Goal: Transaction & Acquisition: Book appointment/travel/reservation

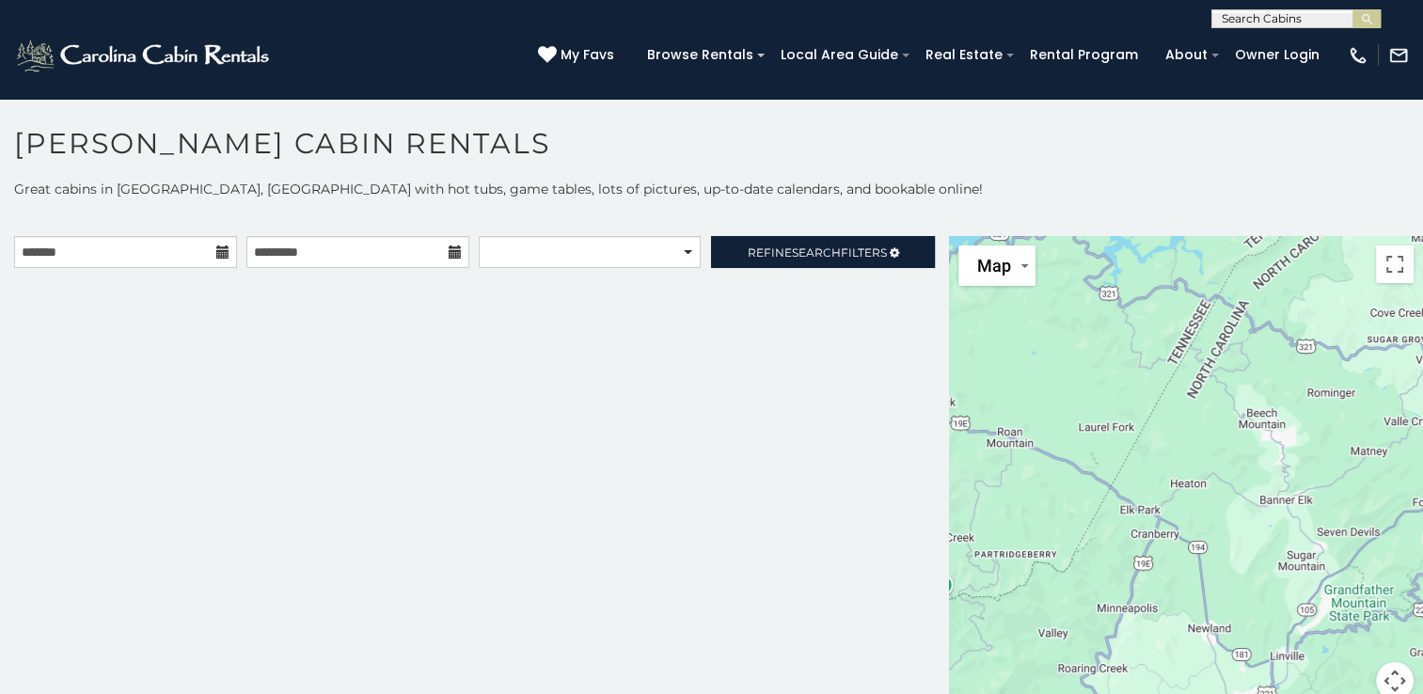
click at [223, 249] on icon at bounding box center [222, 251] width 13 height 13
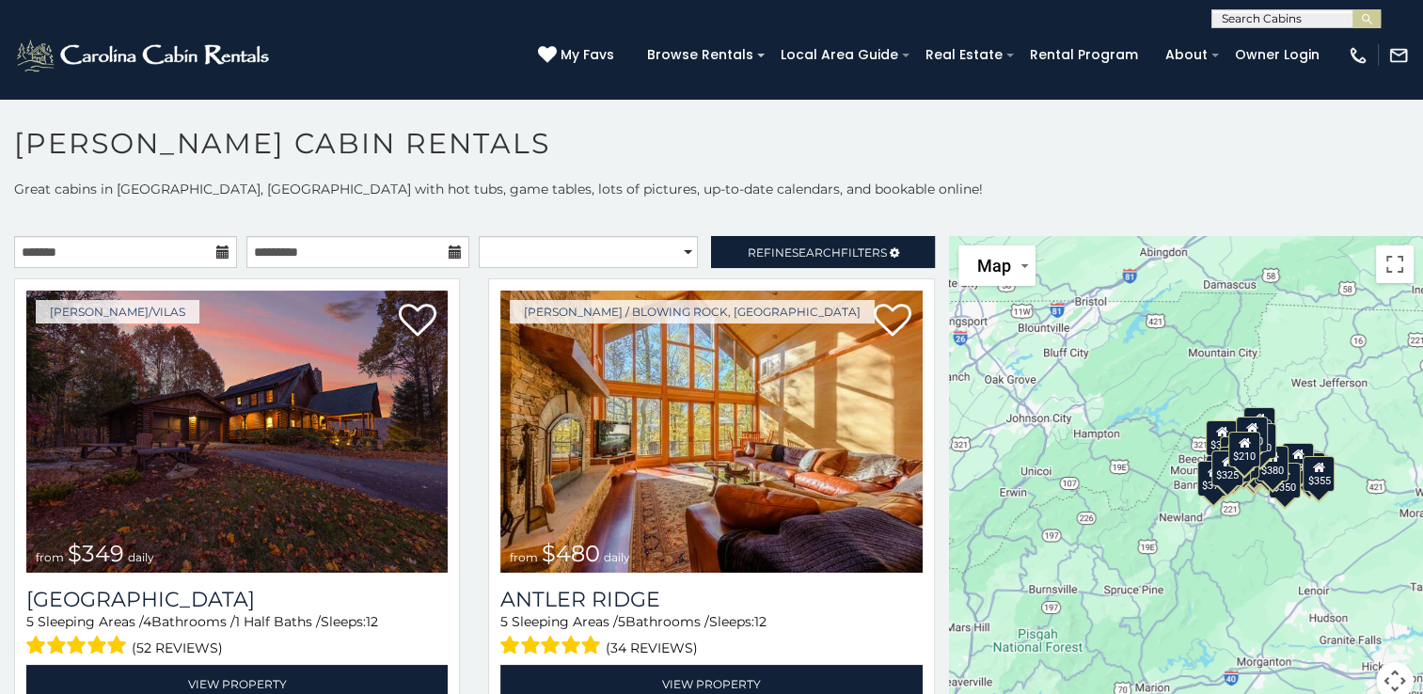
click at [218, 250] on icon at bounding box center [222, 251] width 13 height 13
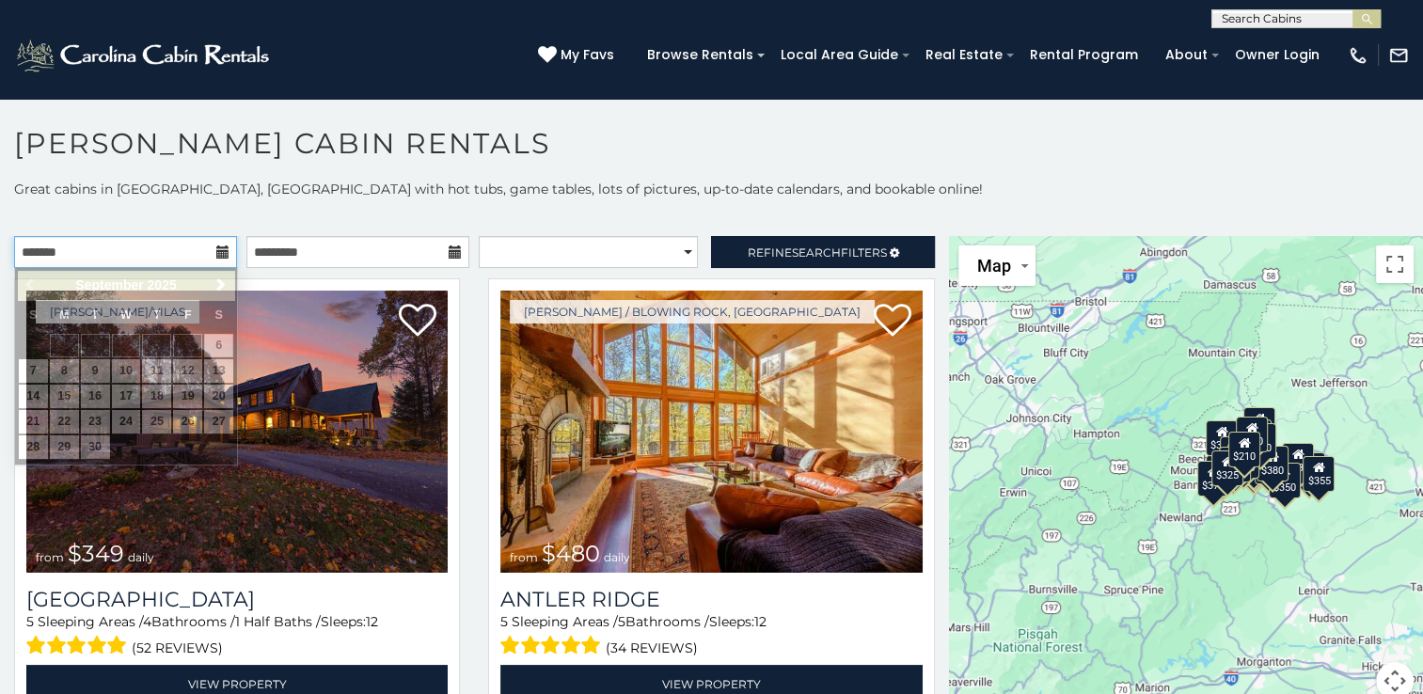
click at [129, 250] on input "text" at bounding box center [125, 252] width 223 height 32
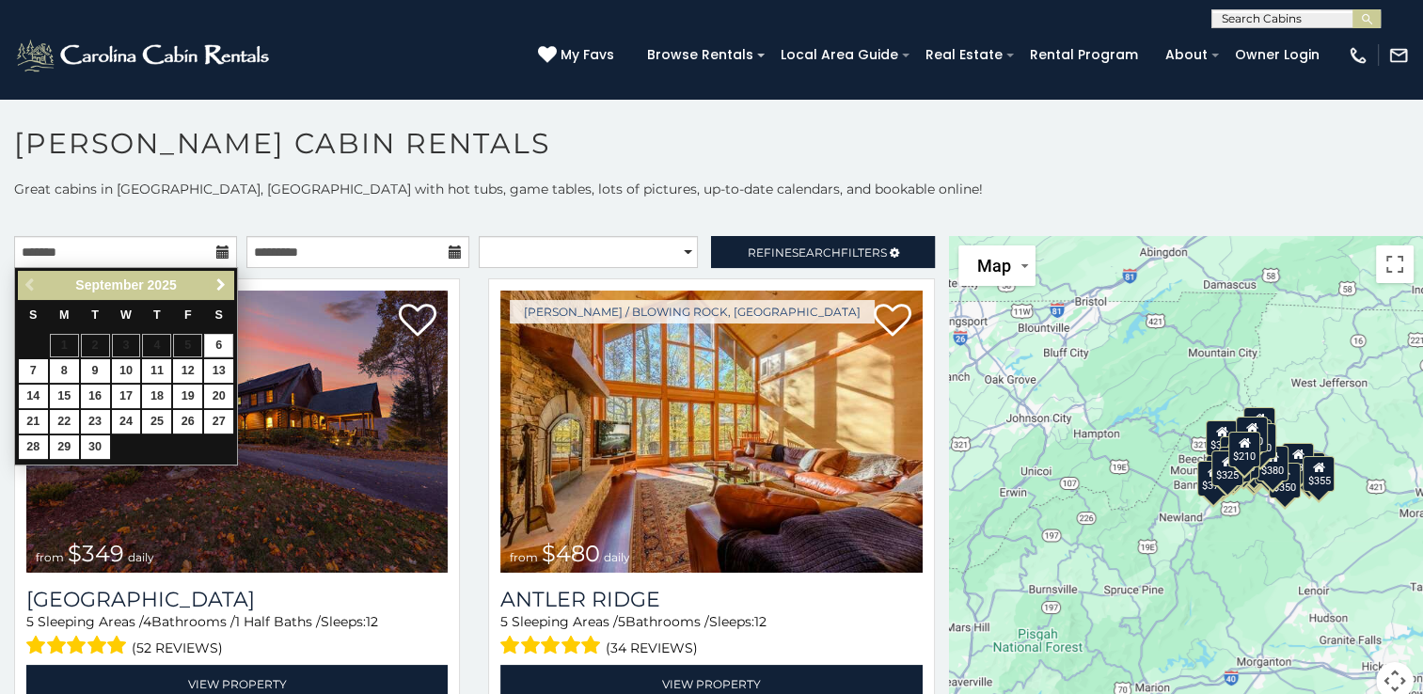
click at [218, 280] on span "Next" at bounding box center [220, 284] width 15 height 15
click at [29, 281] on span "Previous" at bounding box center [31, 284] width 15 height 15
click at [64, 450] on link "29" at bounding box center [64, 447] width 29 height 24
type input "**********"
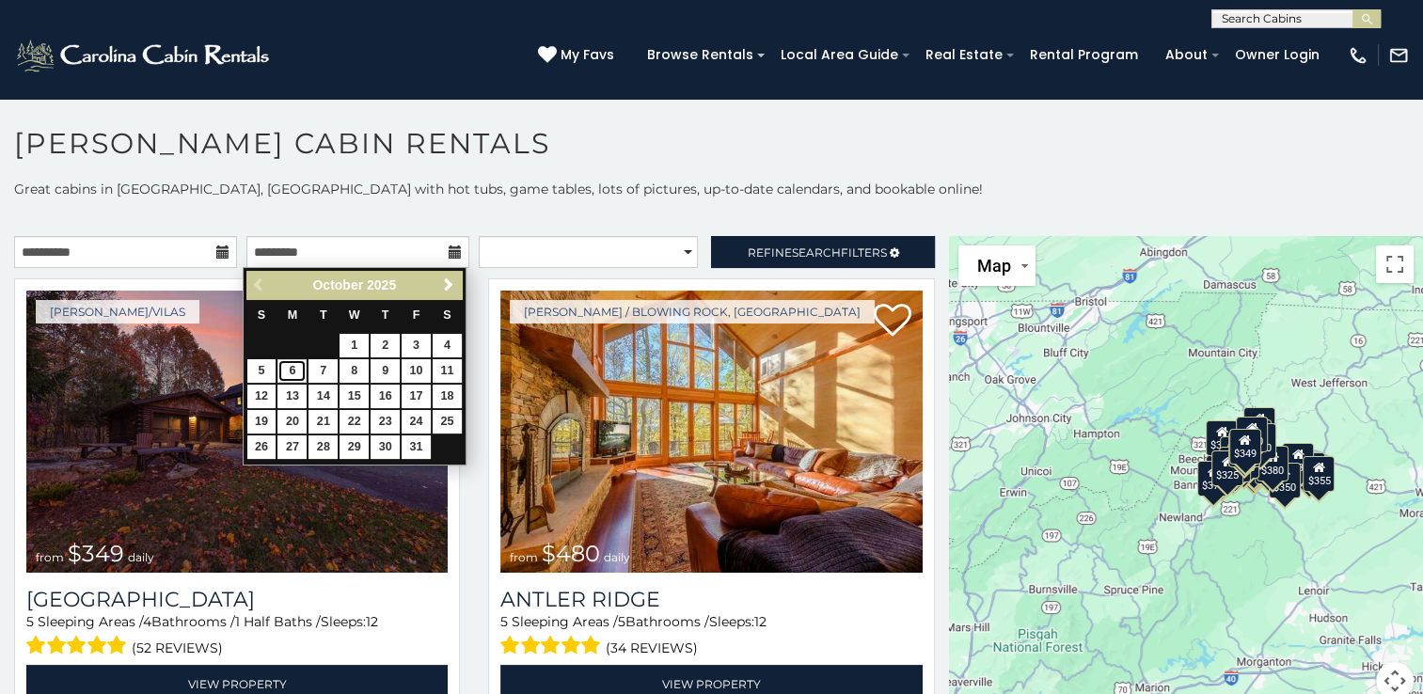
click at [290, 365] on link "6" at bounding box center [291, 371] width 29 height 24
type input "**********"
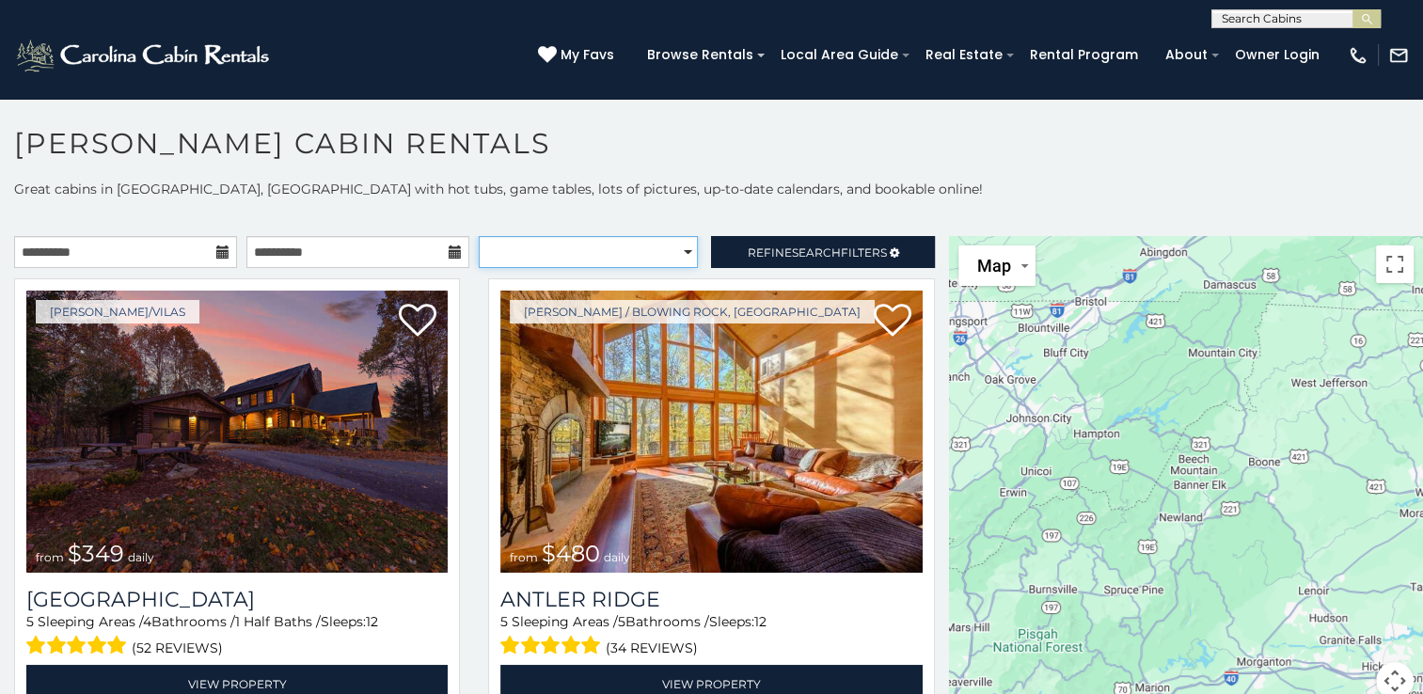
click at [676, 247] on select "**********" at bounding box center [588, 252] width 219 height 32
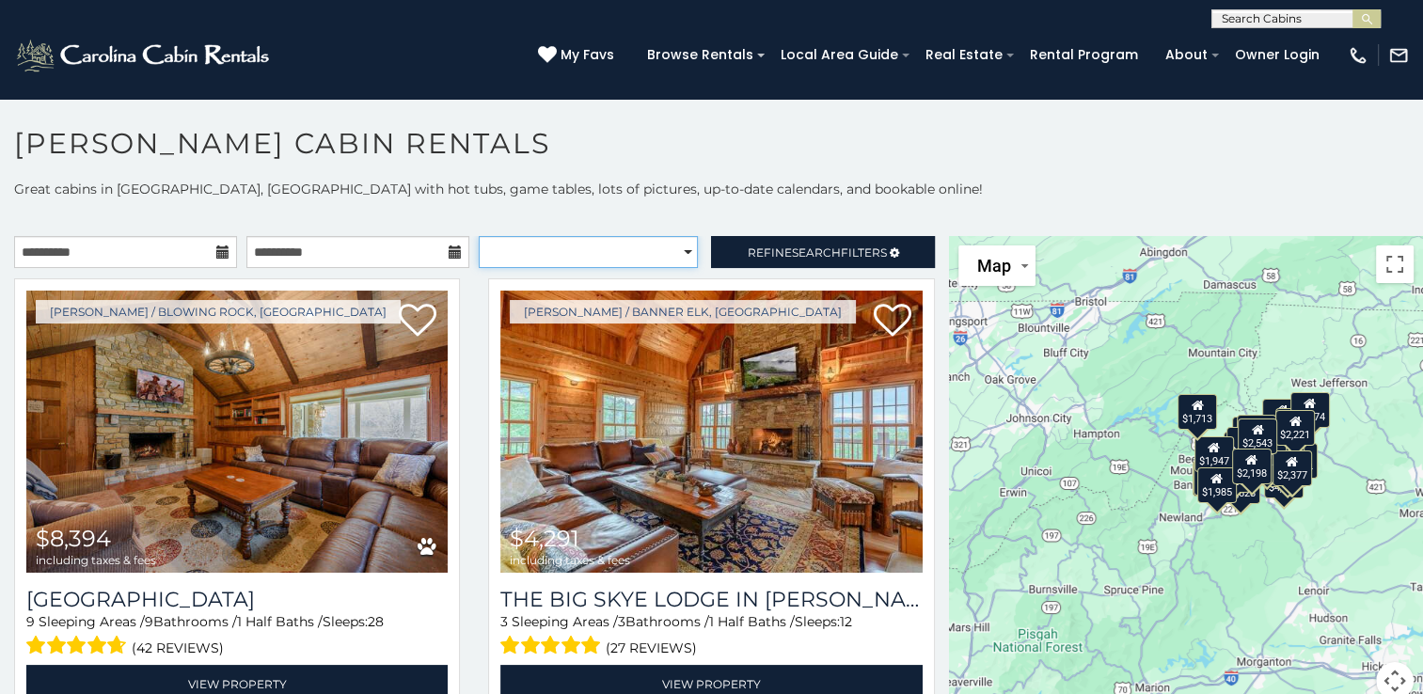
select select "**********"
click at [479, 236] on select "**********" at bounding box center [588, 252] width 219 height 32
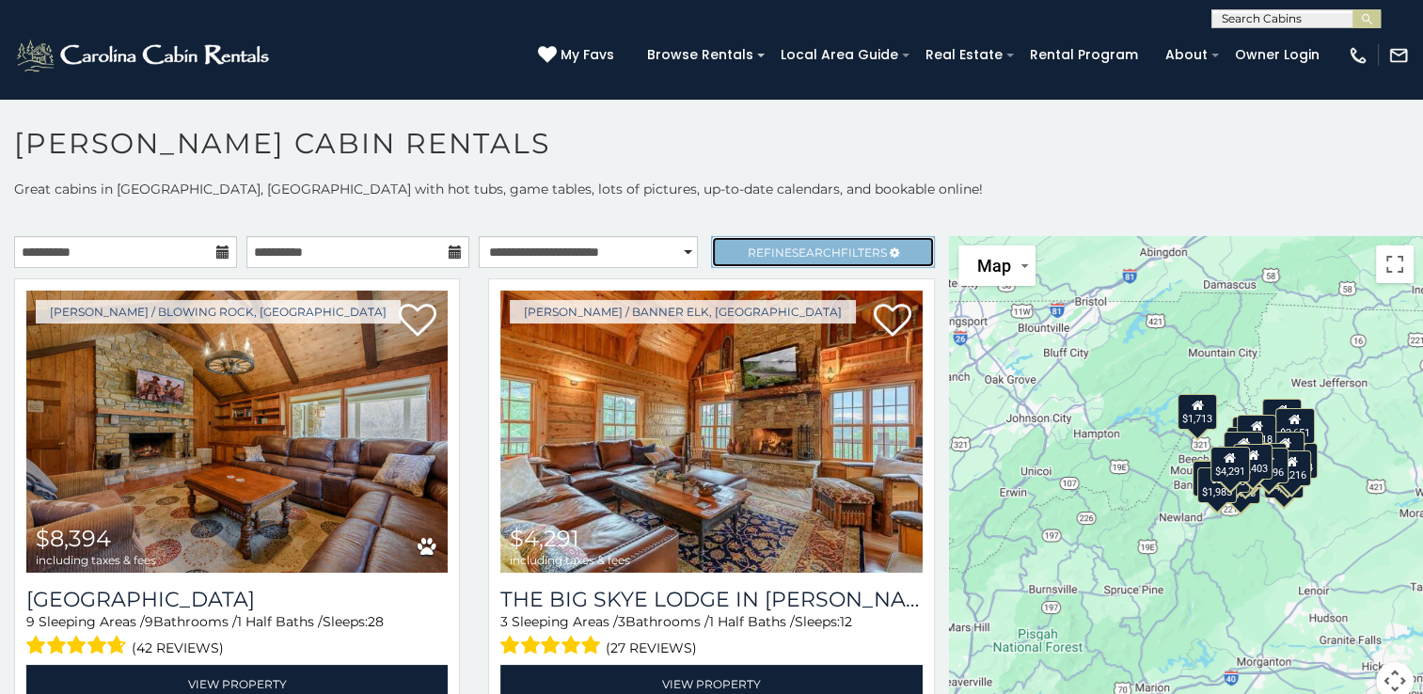
click at [846, 250] on span "Refine Search Filters" at bounding box center [817, 252] width 139 height 14
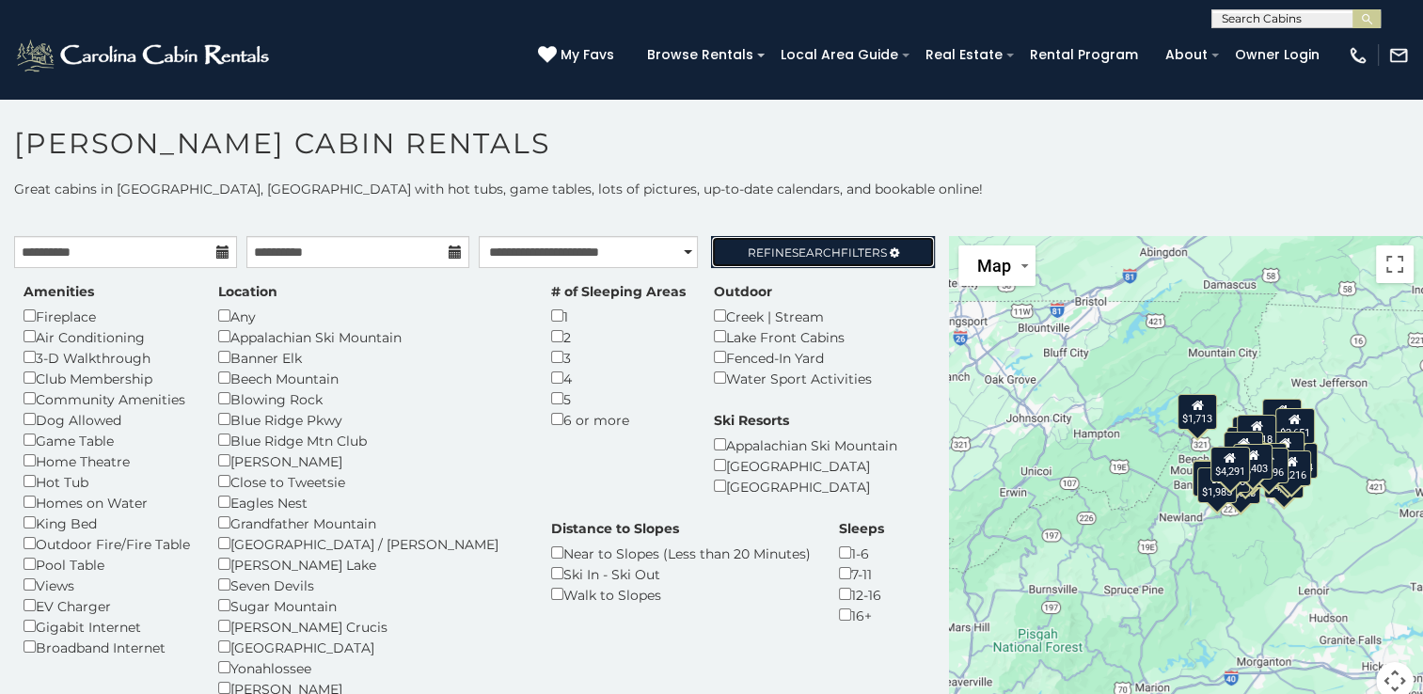
scroll to position [9, 0]
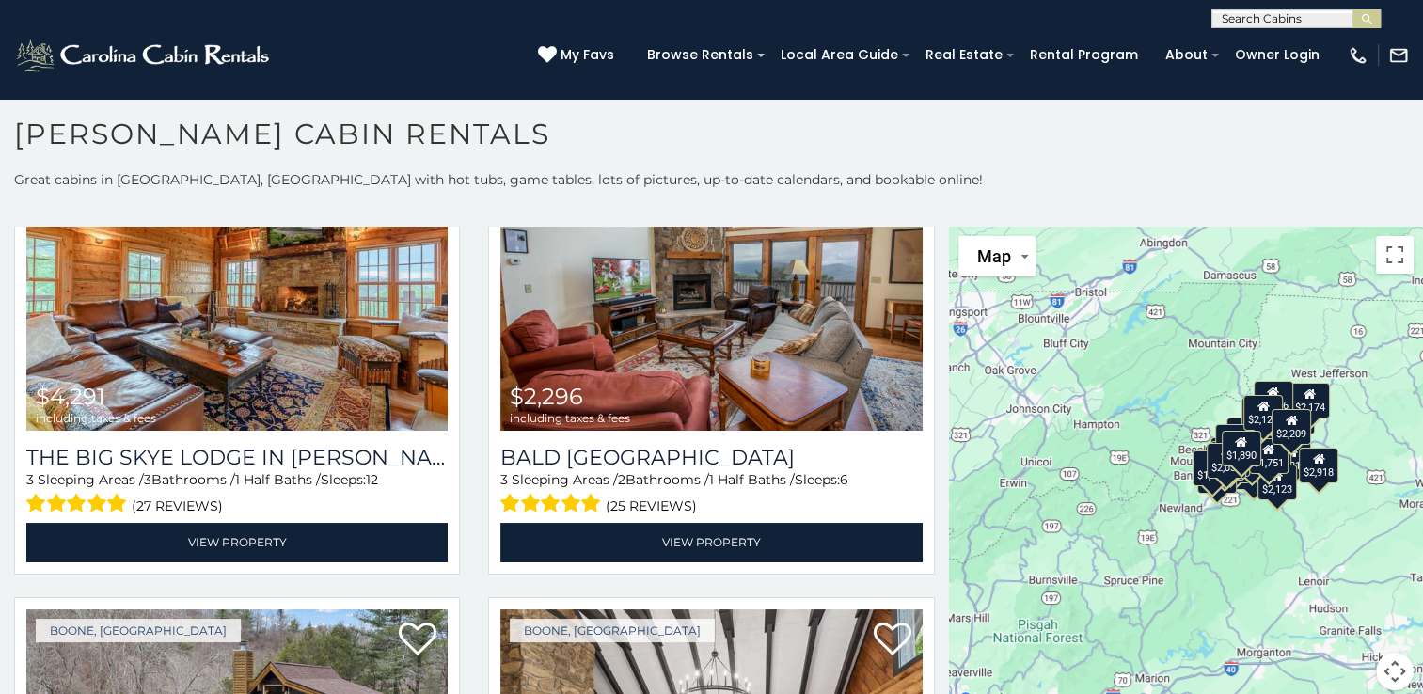
scroll to position [773, 0]
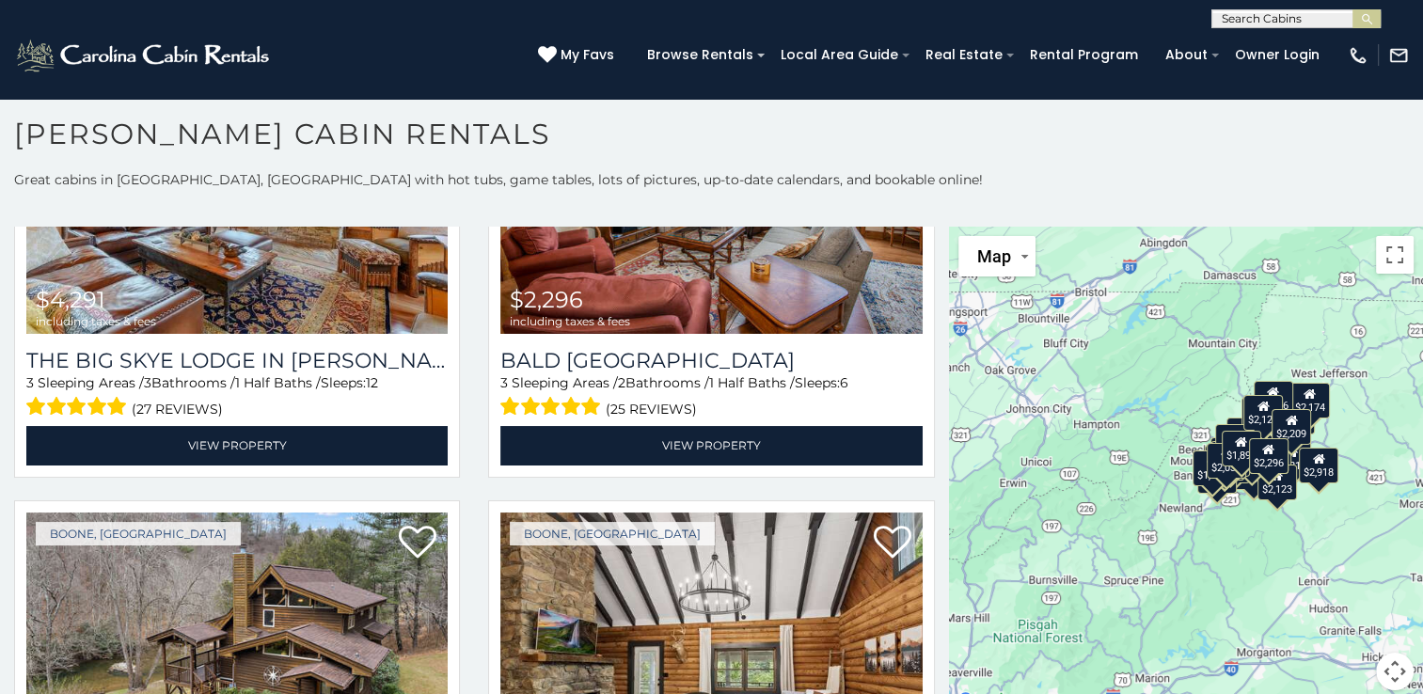
click at [1389, 630] on div "$2,198 $1,701 $1,840 $4,291 $2,296 $2,651 $2,395 $2,216 $2,198 $1,701 $1,824 $1…" at bounding box center [1186, 470] width 474 height 486
click at [1381, 636] on div "$2,198 $1,701 $1,840 $4,291 $2,296 $2,651 $2,395 $2,216 $2,198 $1,701 $1,824 $1…" at bounding box center [1186, 470] width 474 height 486
click at [1384, 663] on button "Map camera controls" at bounding box center [1395, 672] width 38 height 38
click at [1350, 572] on button "Zoom in" at bounding box center [1348, 578] width 38 height 38
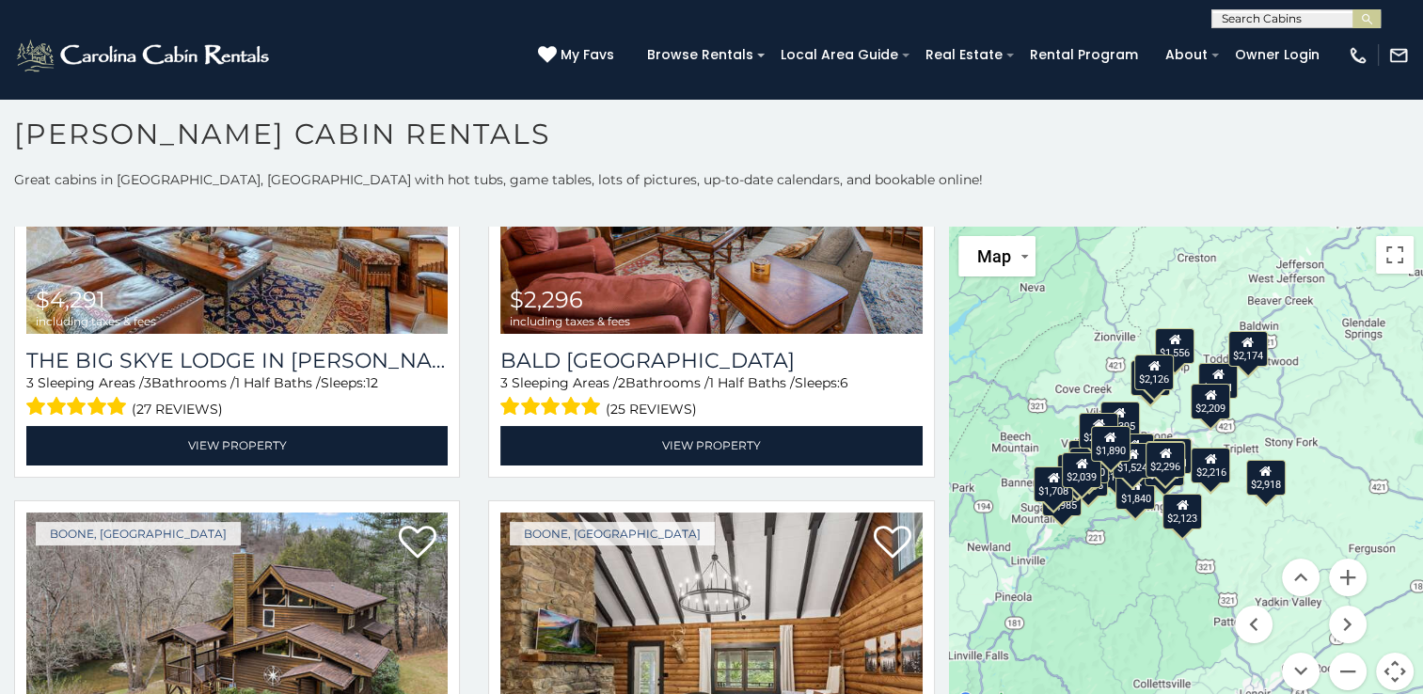
drag, startPoint x: 1361, startPoint y: 547, endPoint x: 1162, endPoint y: 549, distance: 198.5
click at [1162, 549] on div "$2,198 $1,701 $1,840 $4,291 $2,296 $2,651 $2,395 $2,216 $2,198 $1,701 $1,824 $1…" at bounding box center [1186, 470] width 474 height 486
click at [1336, 577] on button "Zoom in" at bounding box center [1348, 578] width 38 height 38
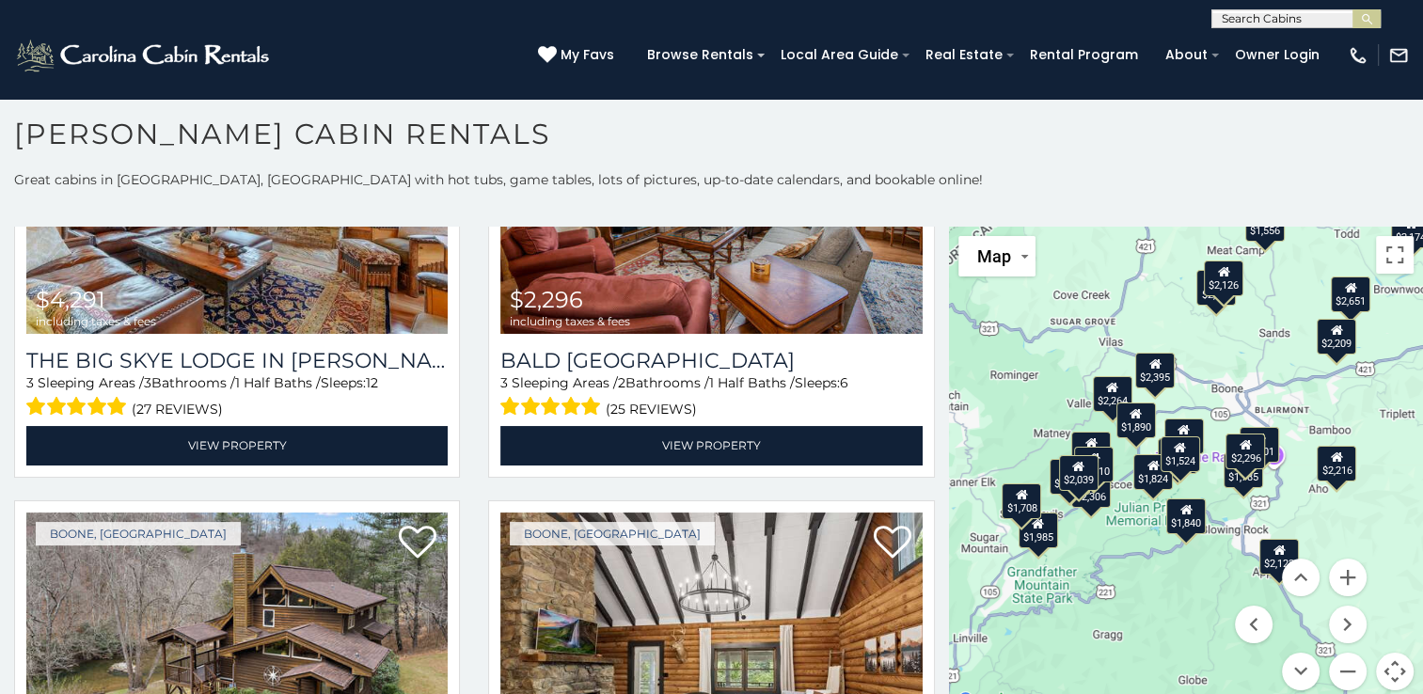
drag, startPoint x: 1176, startPoint y: 421, endPoint x: 1279, endPoint y: 409, distance: 104.2
click at [1279, 409] on div "$2,198 $1,701 $1,840 $4,291 $2,296 $2,651 $2,395 $2,216 $2,198 $1,701 $1,824 $1…" at bounding box center [1186, 470] width 474 height 486
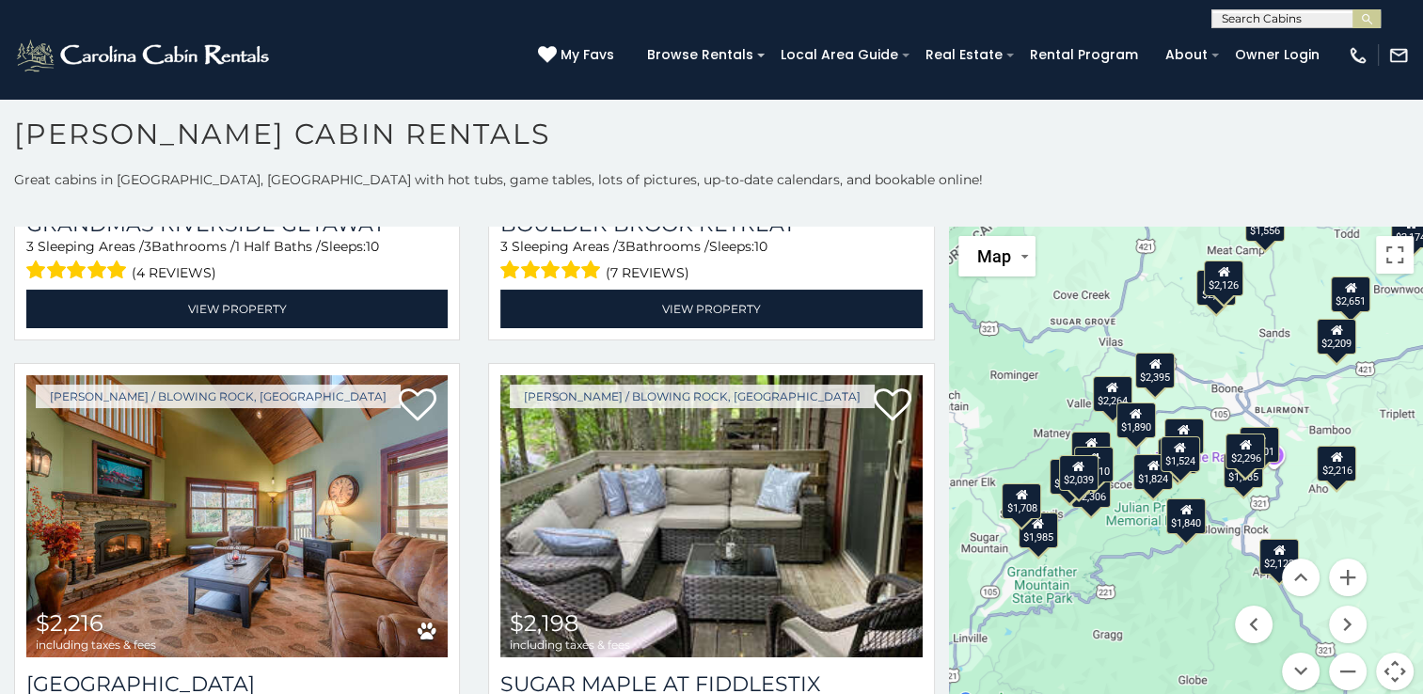
scroll to position [1479, 0]
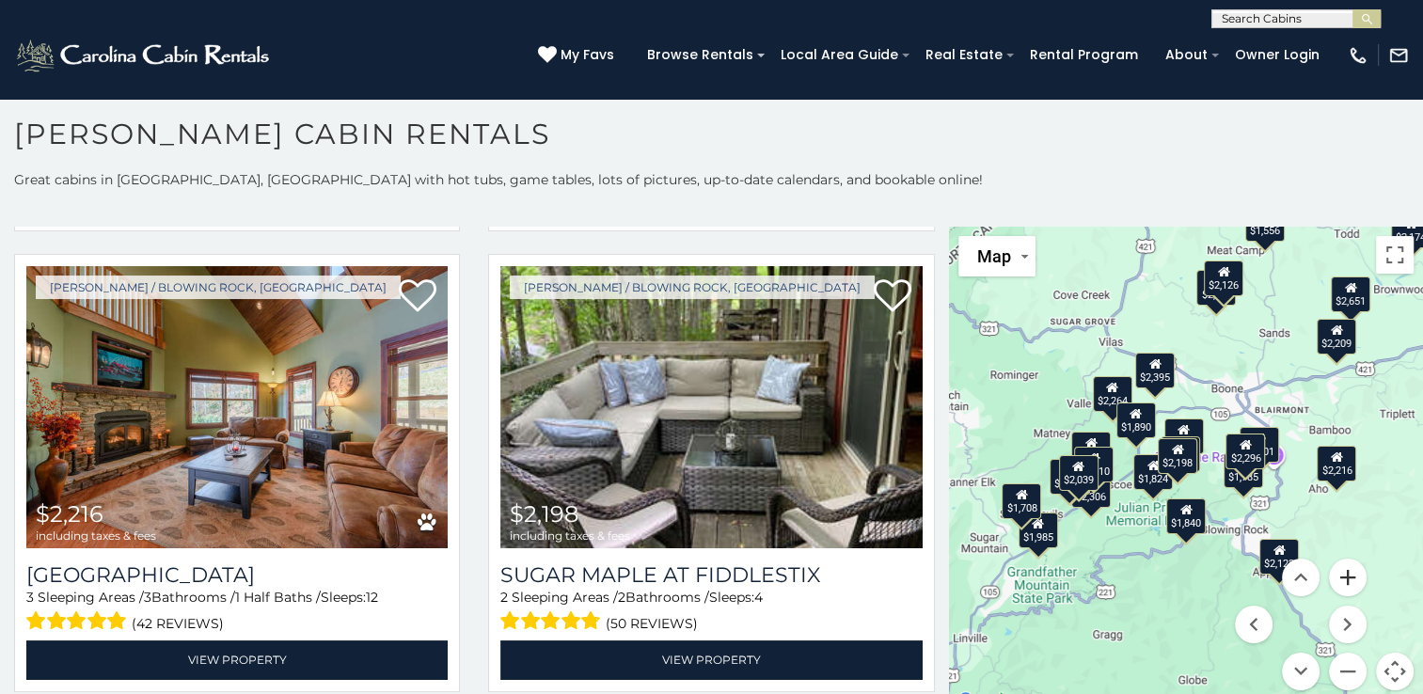
click at [1342, 571] on button "Zoom in" at bounding box center [1348, 578] width 38 height 38
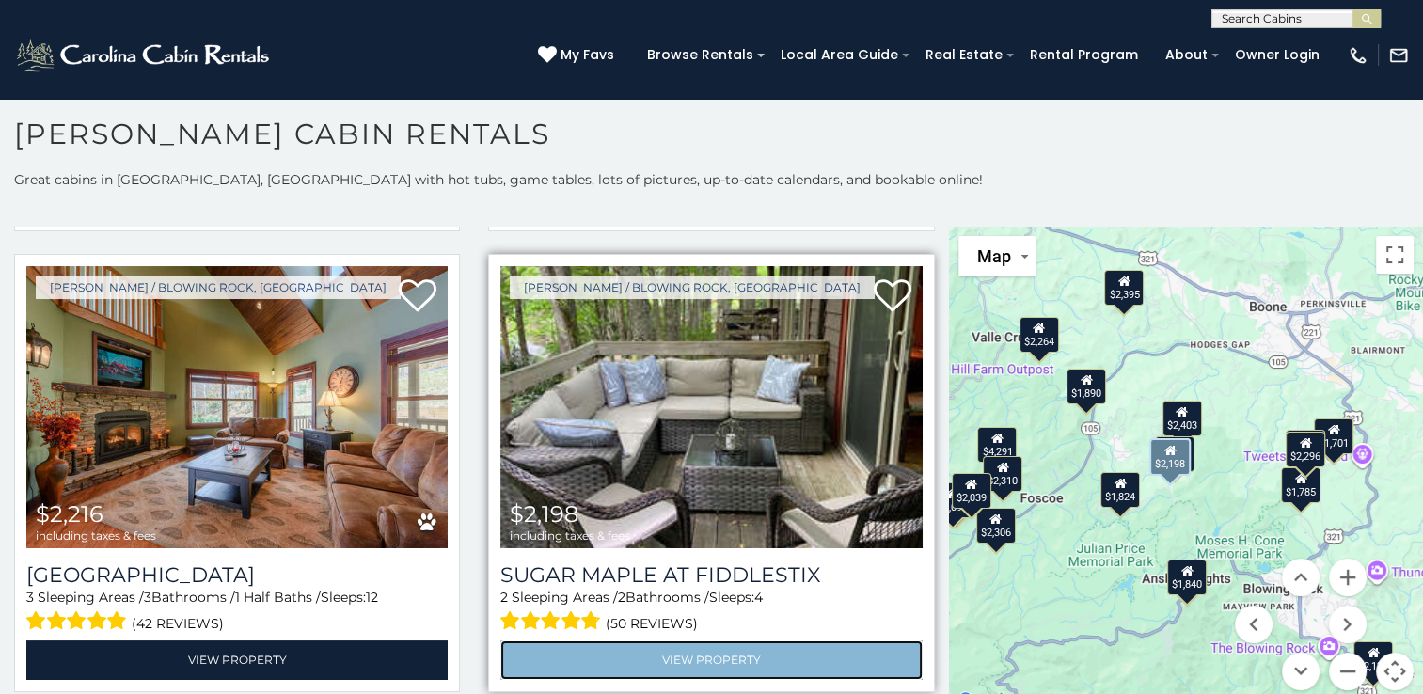
click at [697, 640] on link "View Property" at bounding box center [710, 659] width 421 height 39
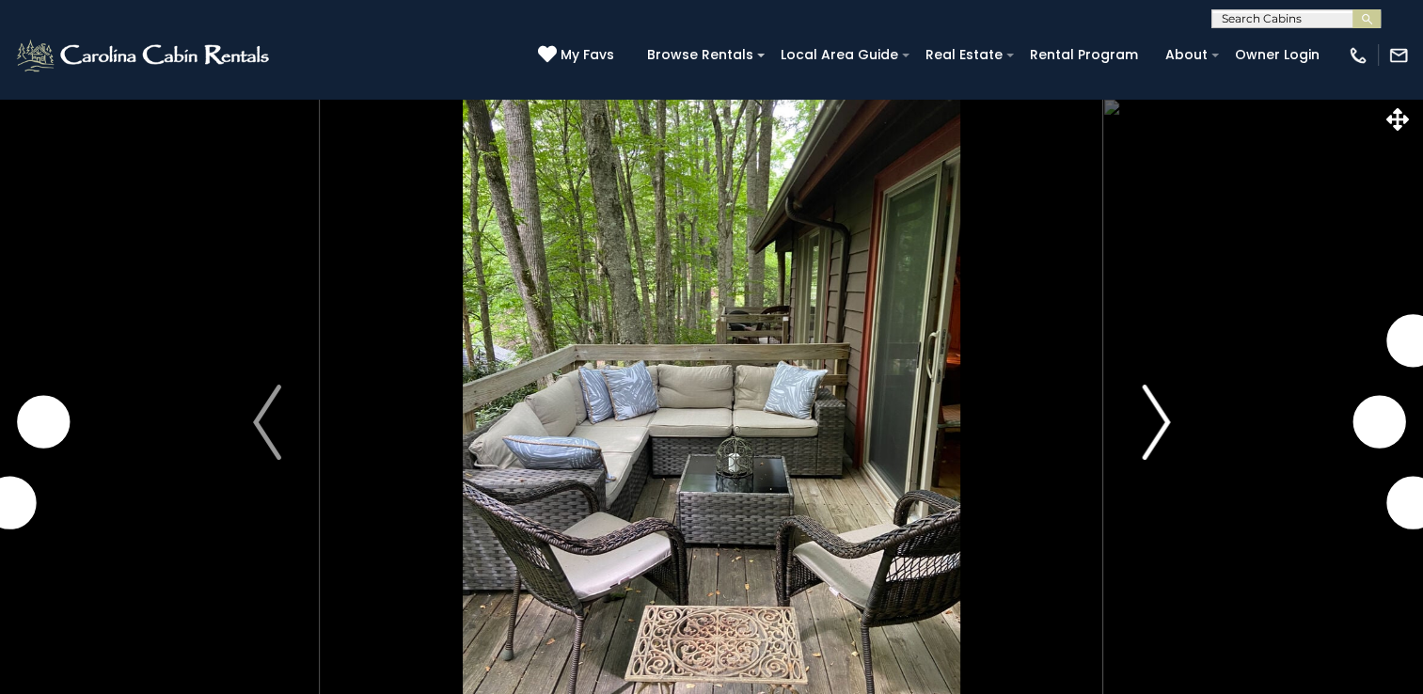
click at [1157, 414] on img "Next" at bounding box center [1156, 422] width 28 height 75
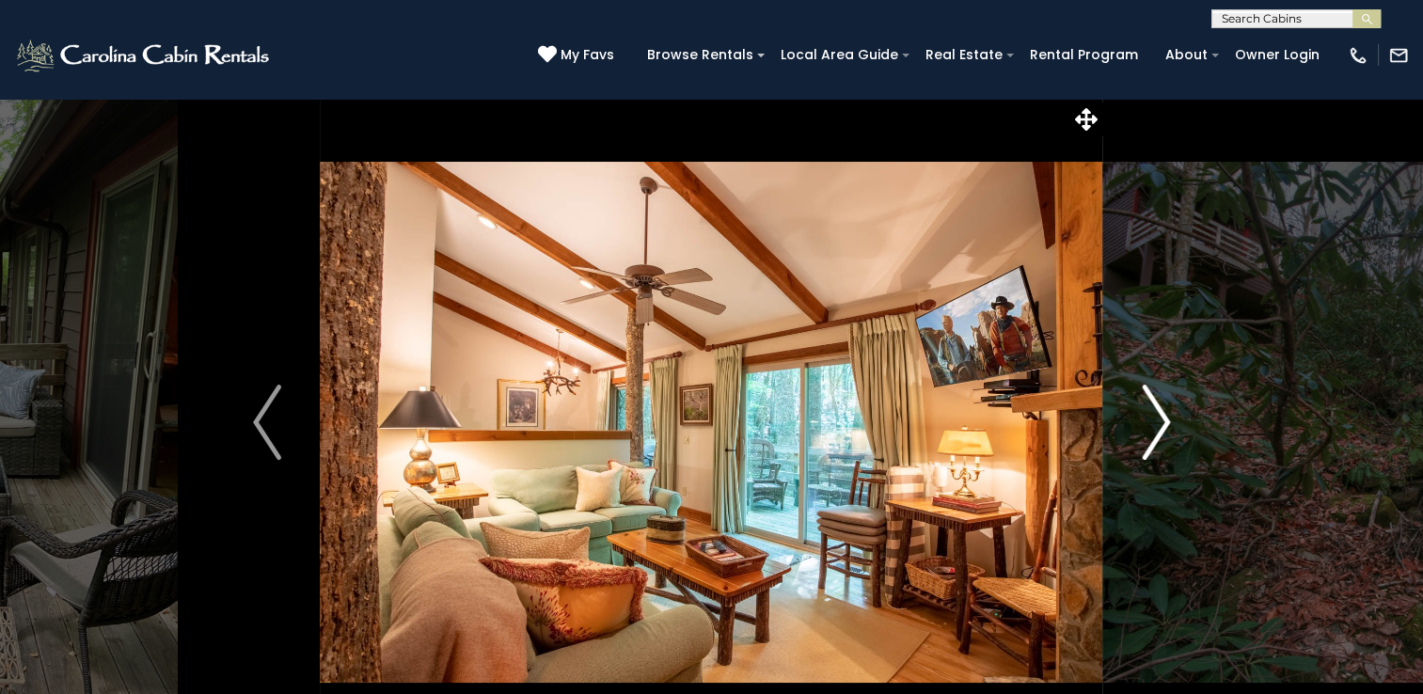
click at [1164, 404] on img "Next" at bounding box center [1156, 422] width 28 height 75
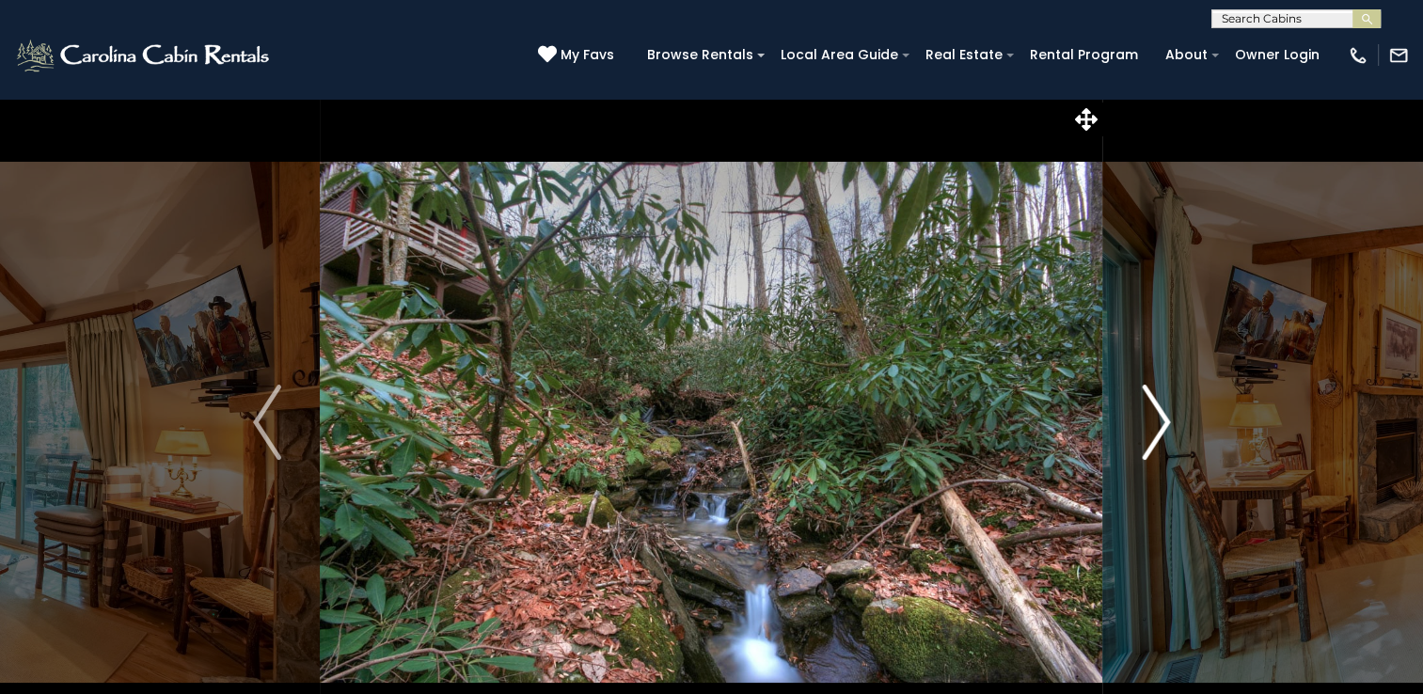
click at [1164, 404] on img "Next" at bounding box center [1156, 422] width 28 height 75
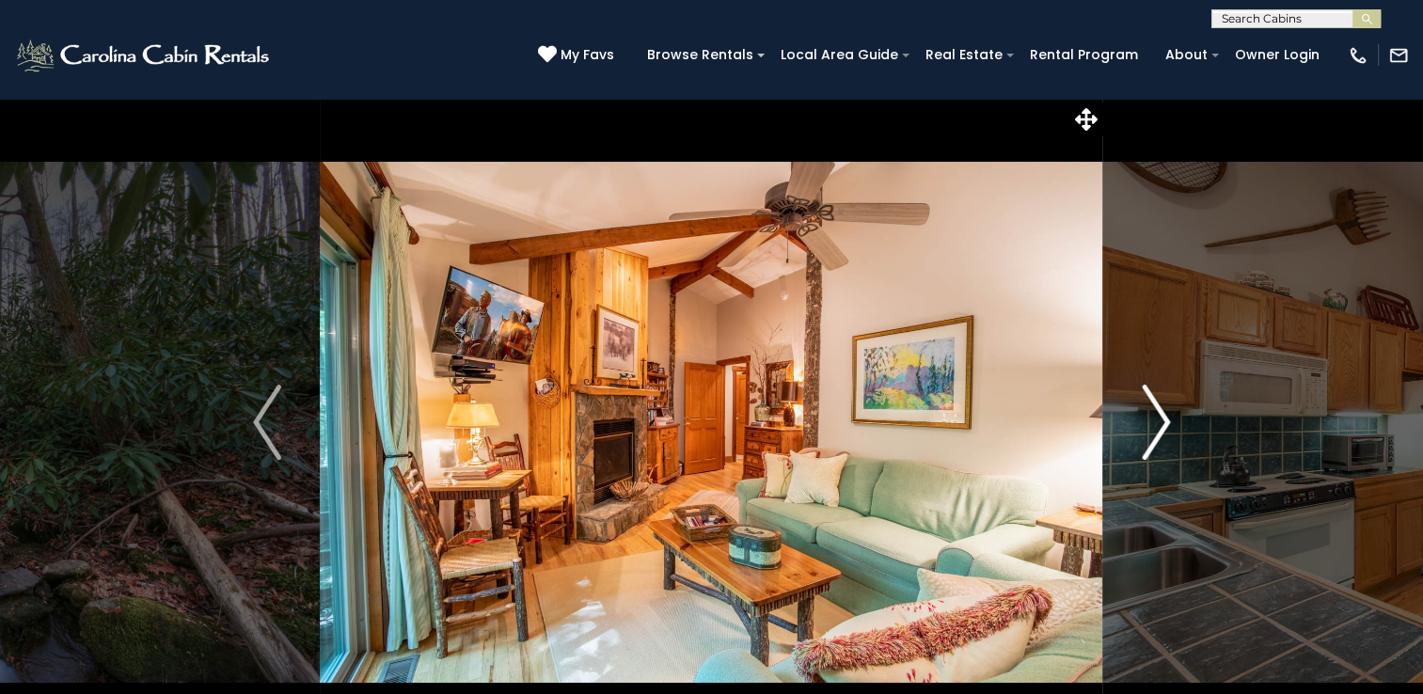
click at [1164, 404] on img "Next" at bounding box center [1156, 422] width 28 height 75
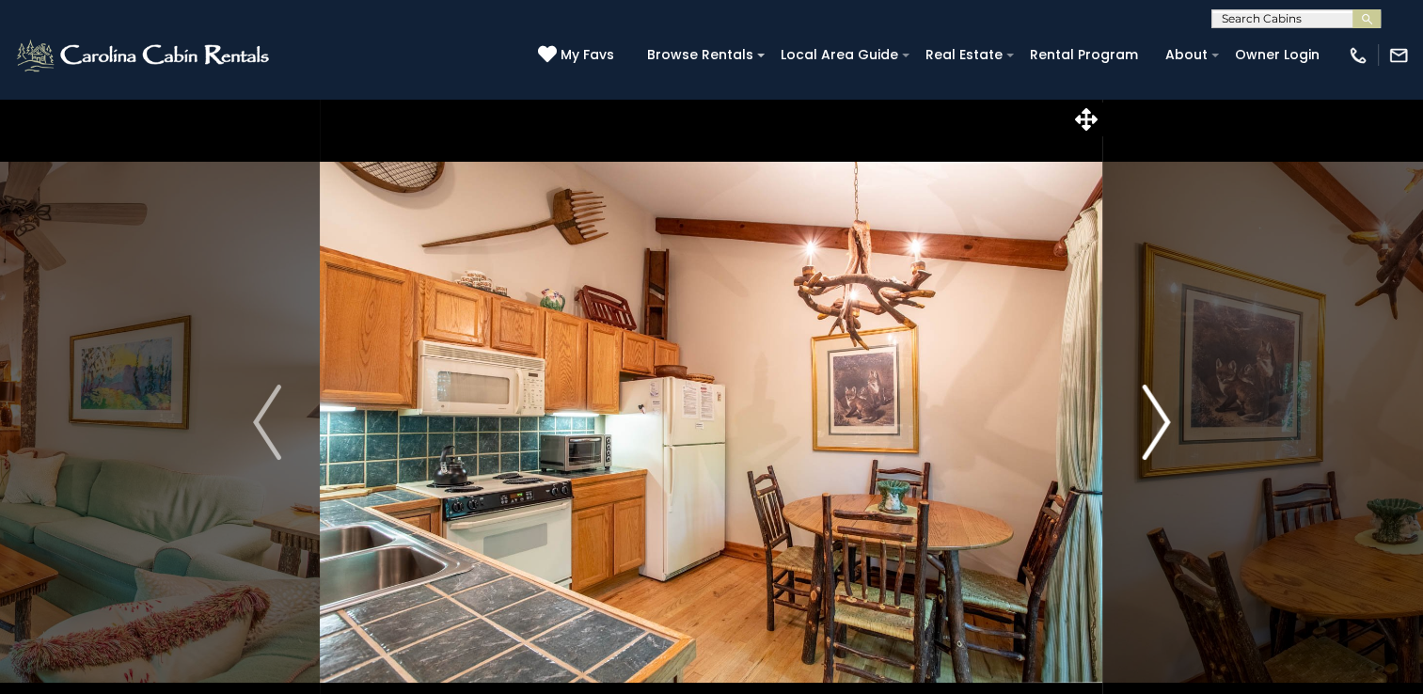
click at [1164, 404] on img "Next" at bounding box center [1156, 422] width 28 height 75
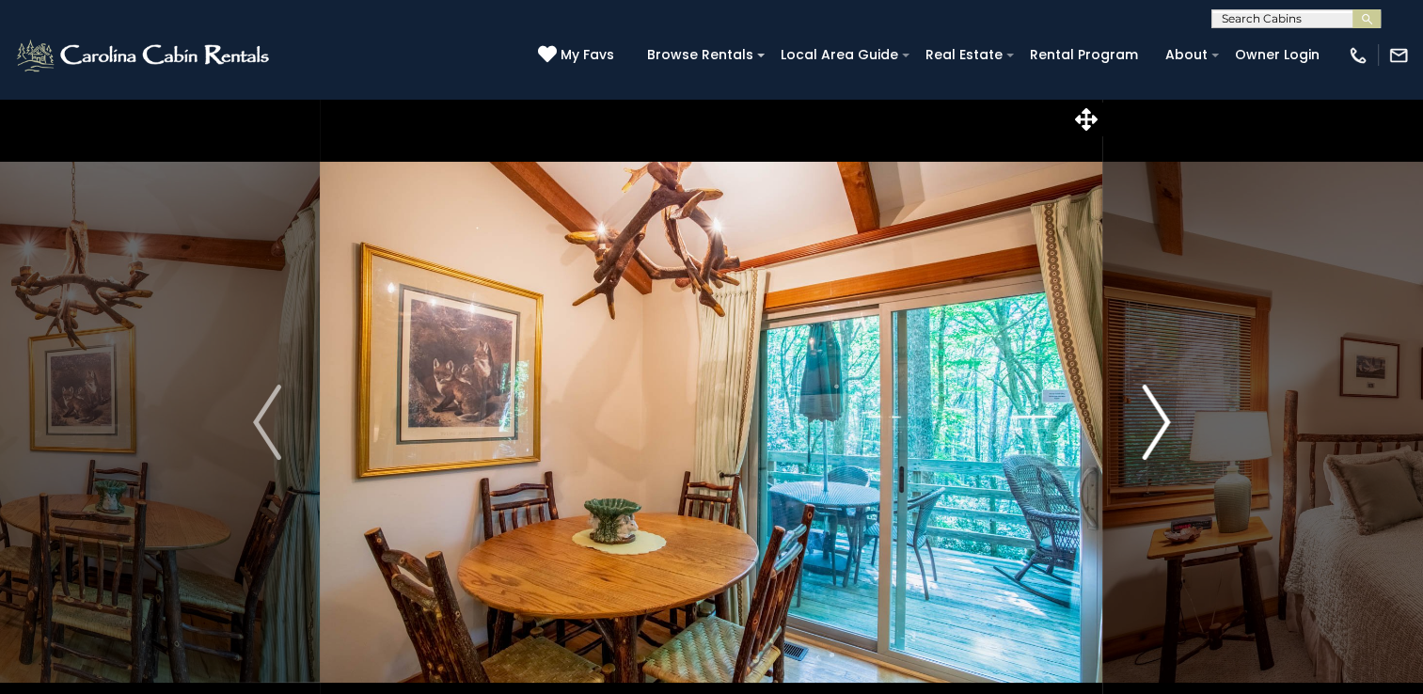
click at [1164, 404] on img "Next" at bounding box center [1156, 422] width 28 height 75
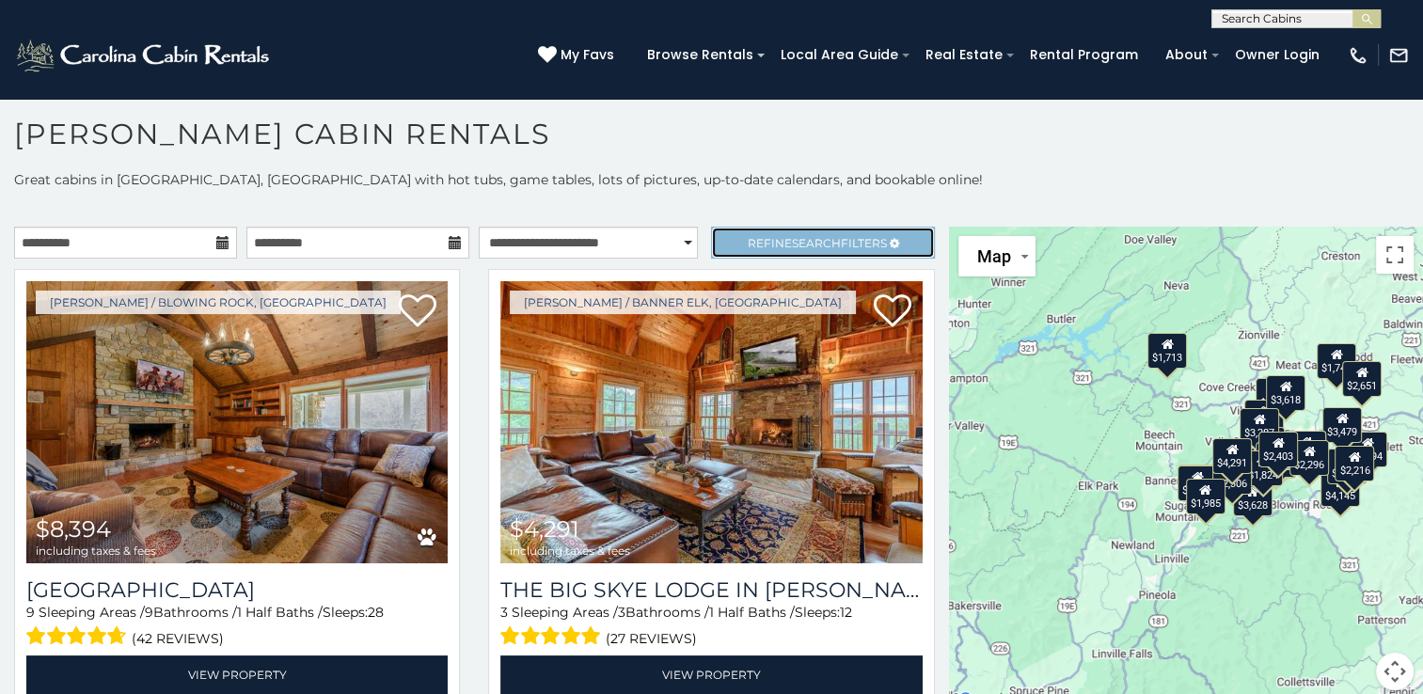
click at [806, 237] on span "Search" at bounding box center [816, 243] width 49 height 14
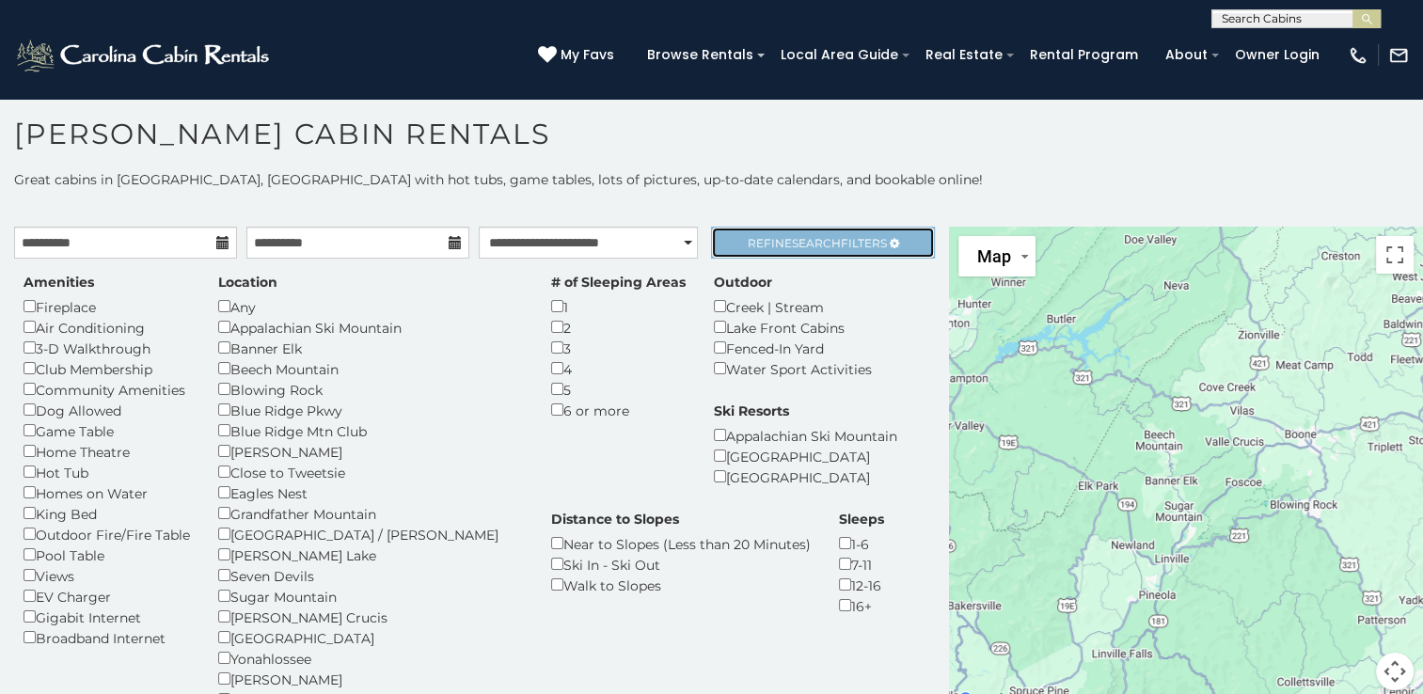
click at [833, 241] on span "Refine Search Filters" at bounding box center [817, 243] width 139 height 14
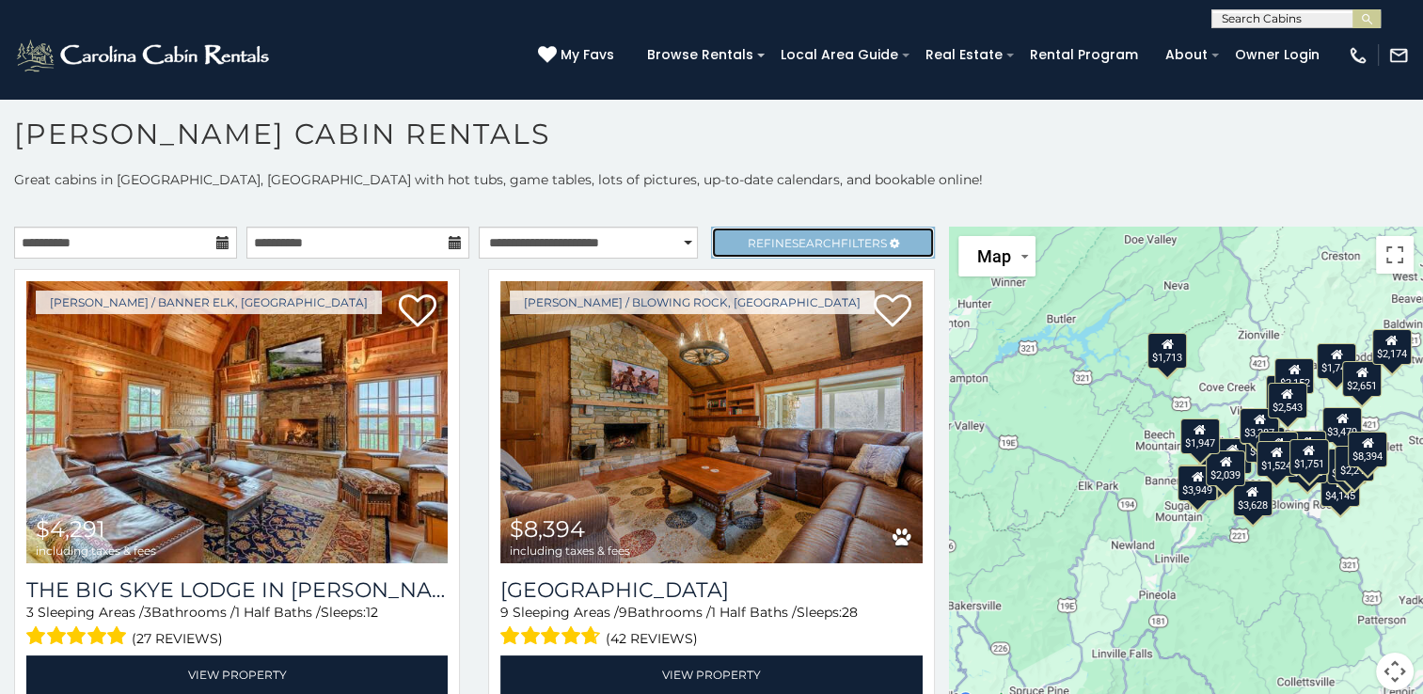
click at [864, 246] on span "Refine Search Filters" at bounding box center [817, 243] width 139 height 14
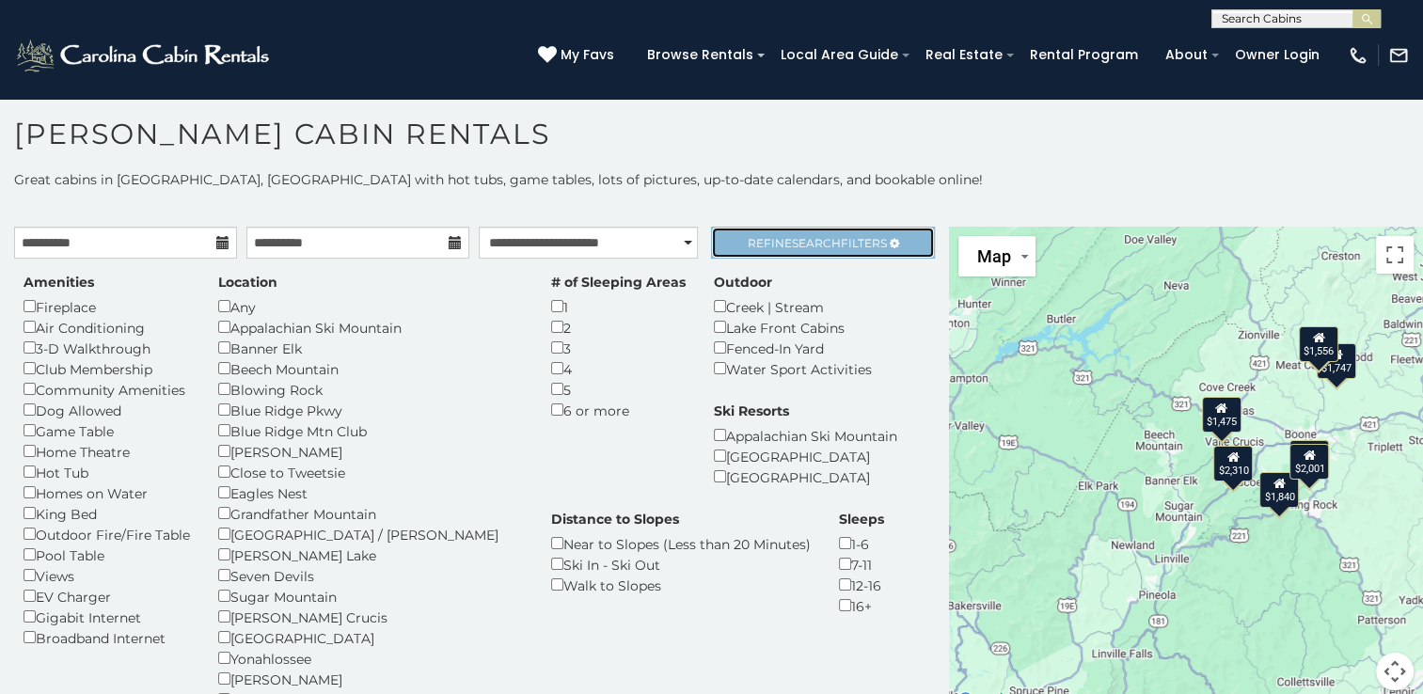
click at [819, 245] on span "Search" at bounding box center [816, 243] width 49 height 14
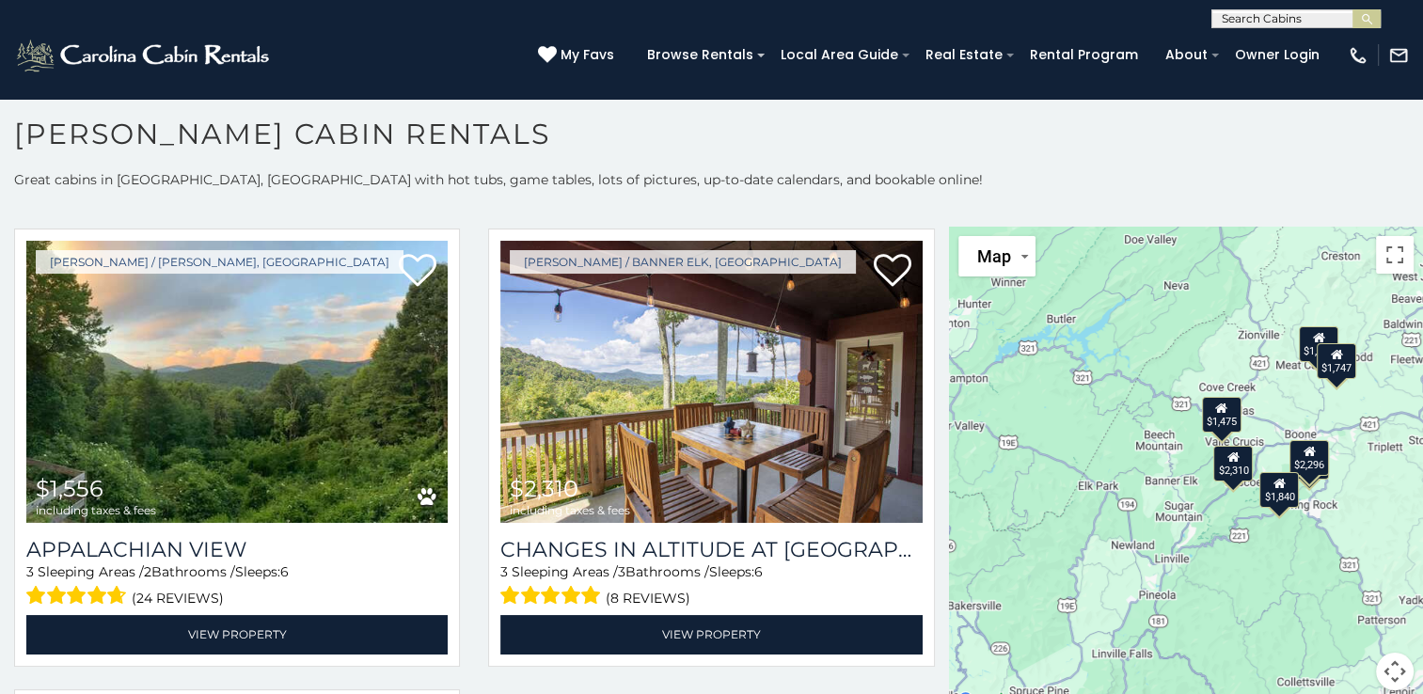
scroll to position [986, 0]
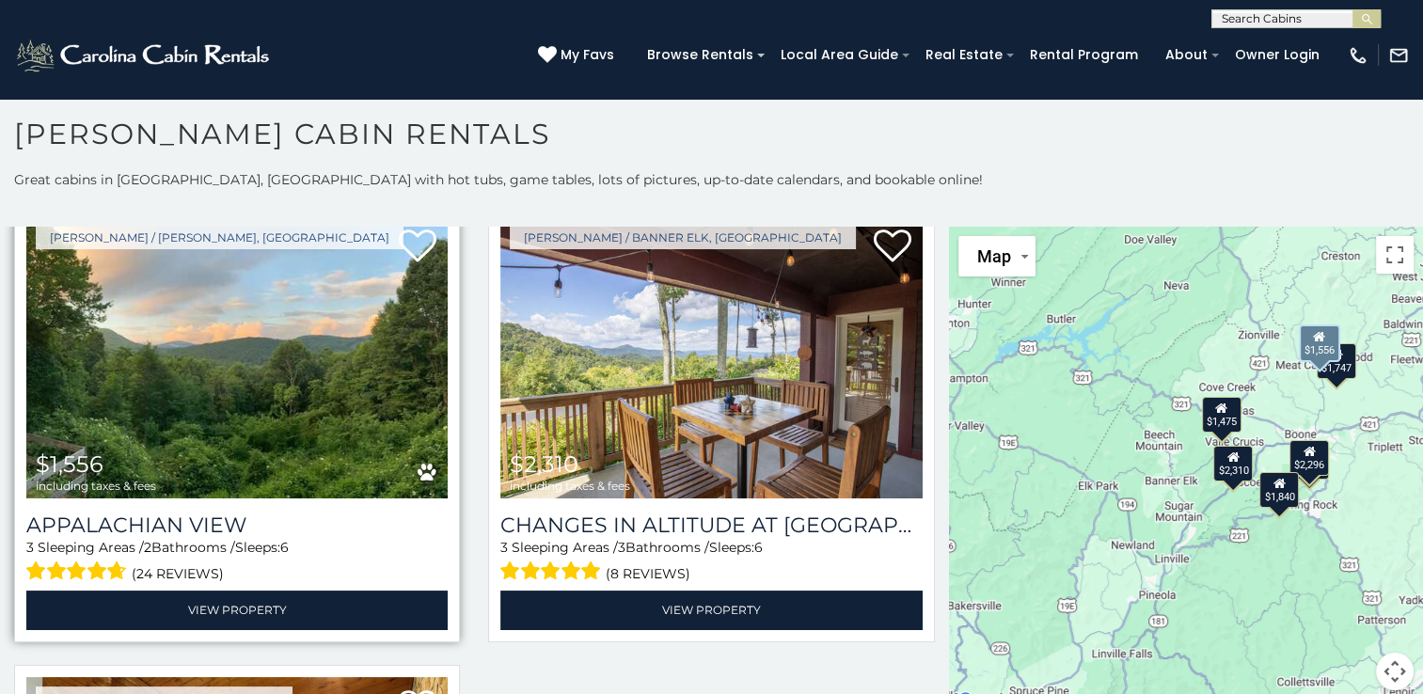
click at [283, 390] on img at bounding box center [236, 357] width 421 height 282
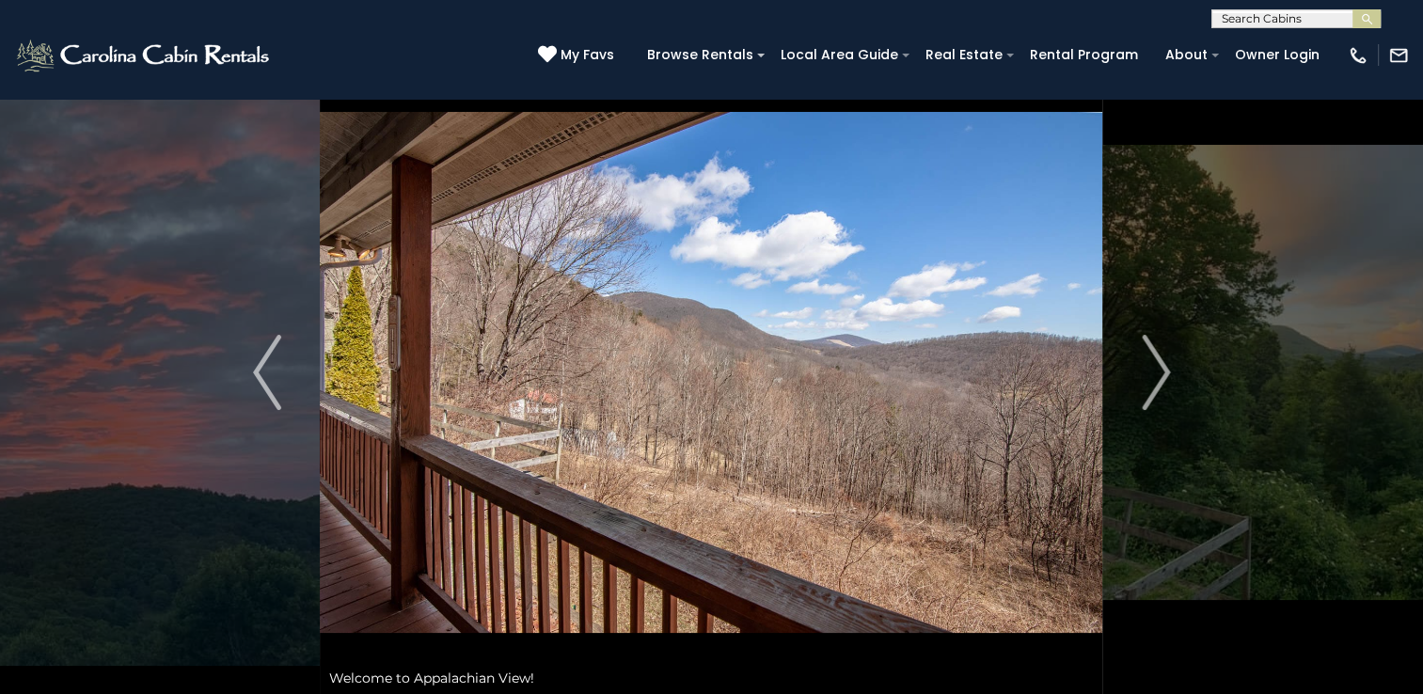
scroll to position [38, 0]
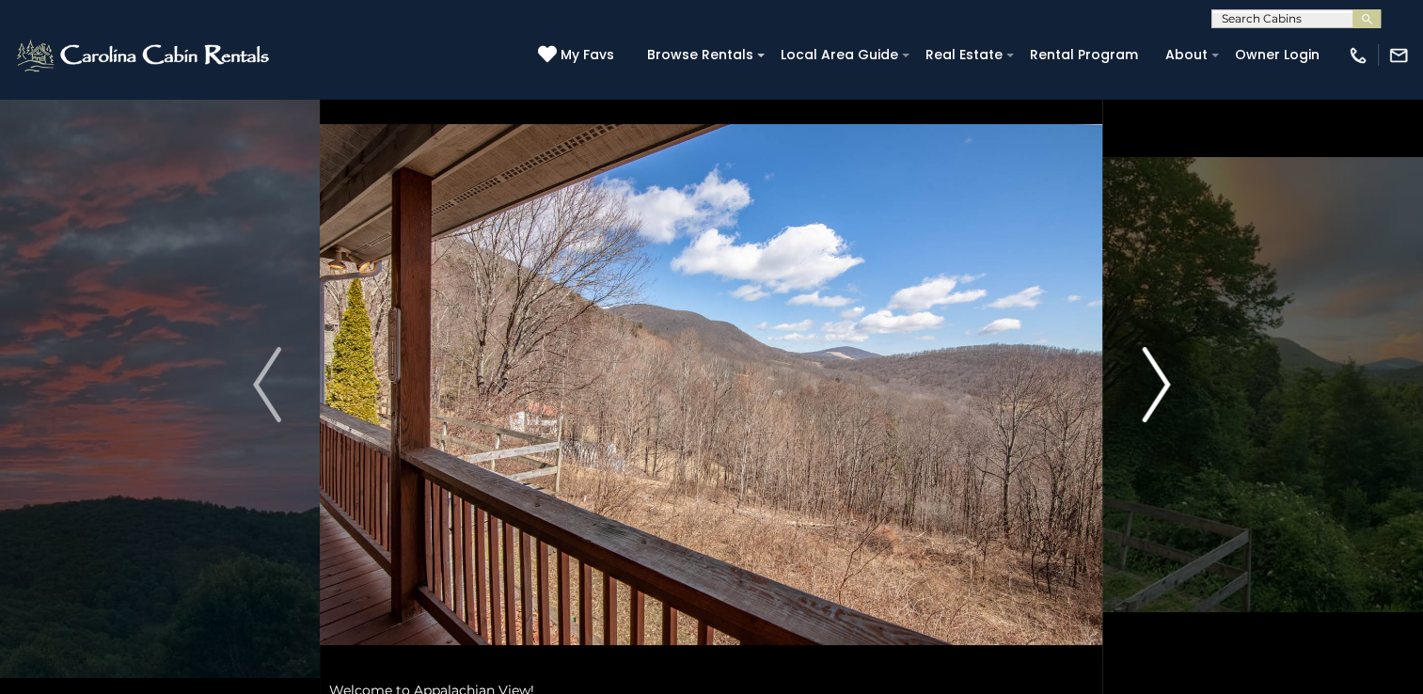
click at [1164, 375] on img "Next" at bounding box center [1156, 384] width 28 height 75
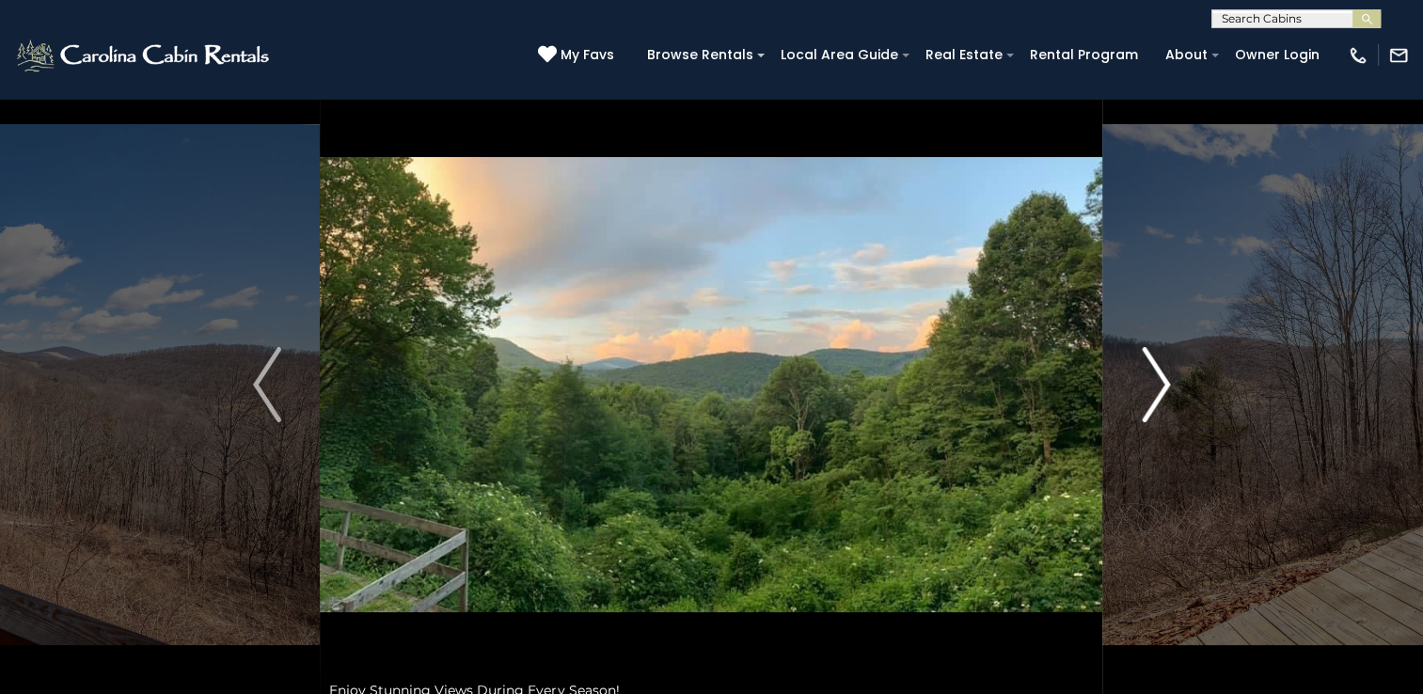
click at [1164, 375] on img "Next" at bounding box center [1156, 384] width 28 height 75
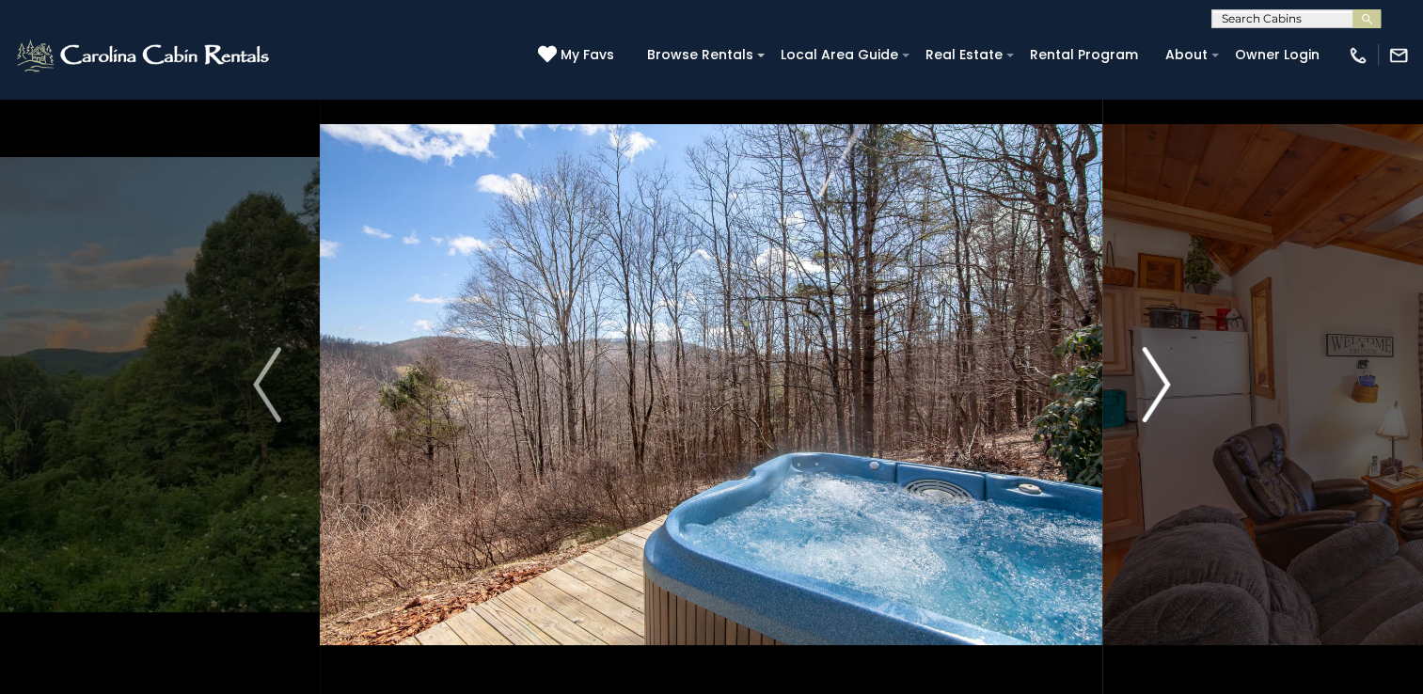
click at [1164, 375] on img "Next" at bounding box center [1156, 384] width 28 height 75
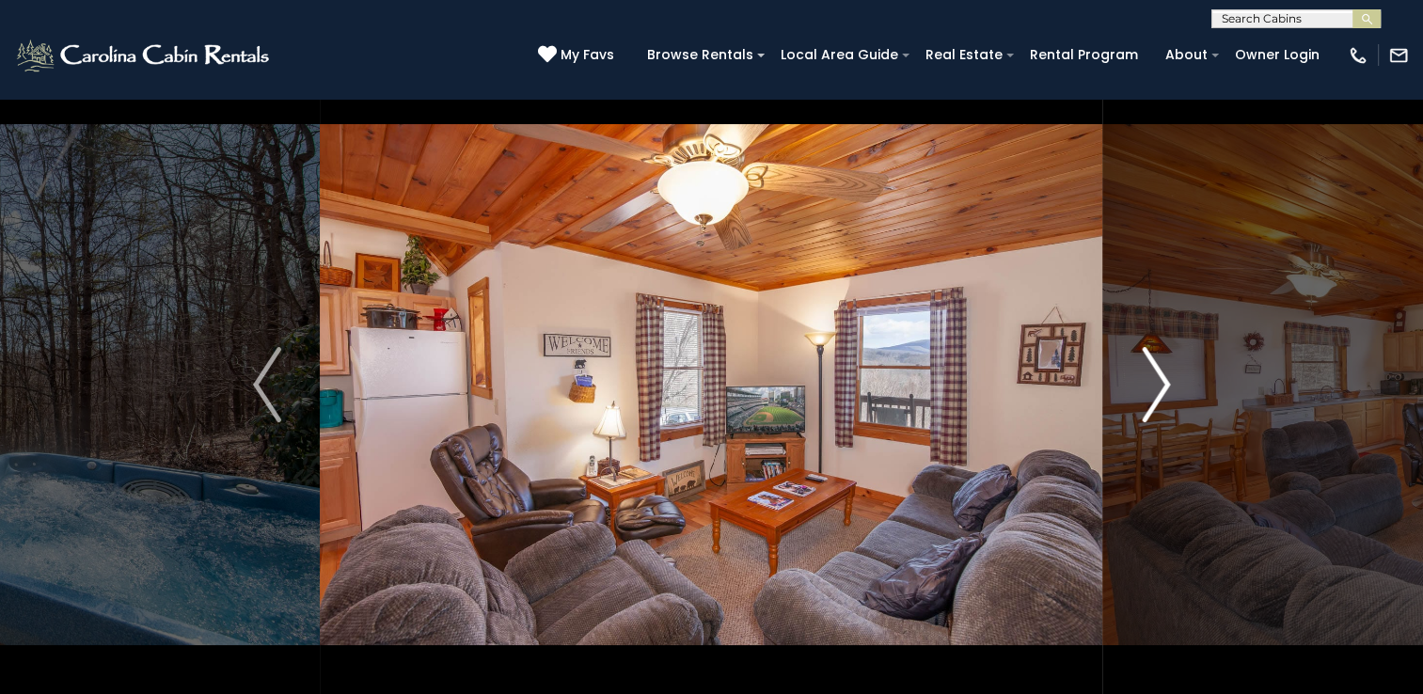
click at [1164, 375] on img "Next" at bounding box center [1156, 384] width 28 height 75
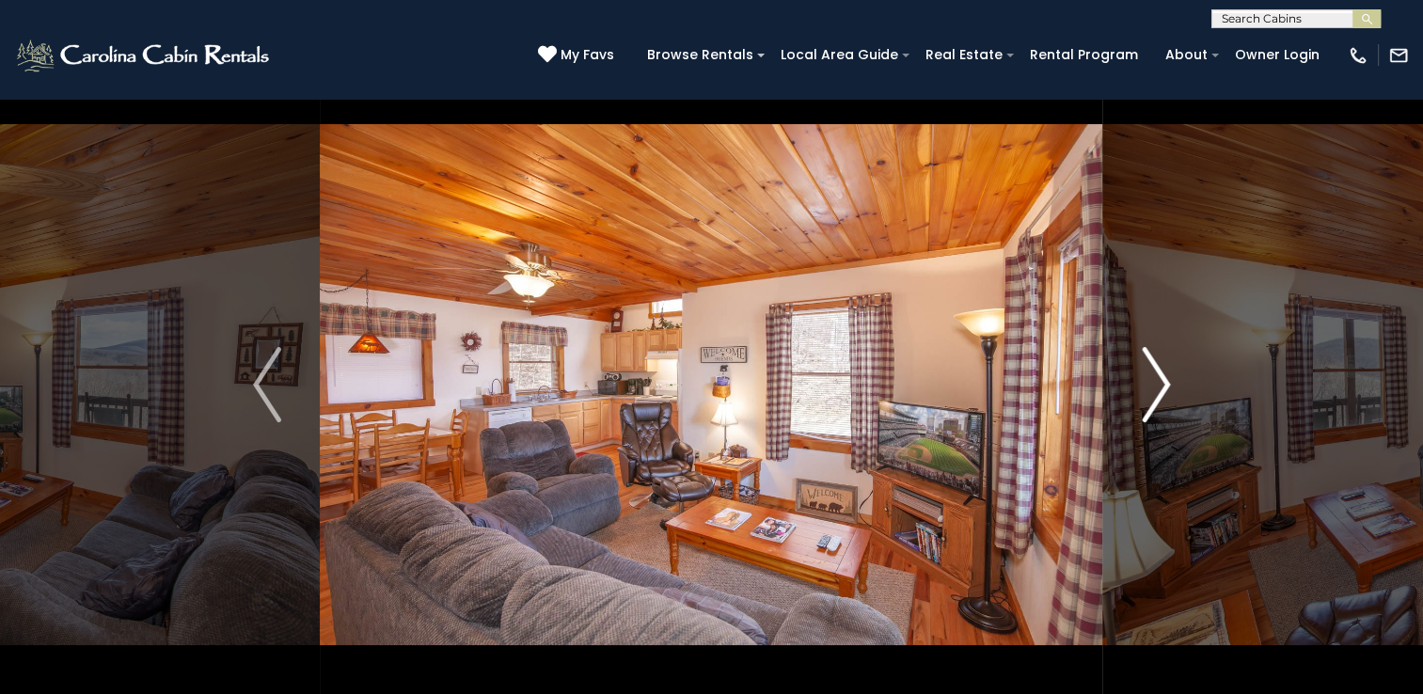
click at [1164, 375] on img "Next" at bounding box center [1156, 384] width 28 height 75
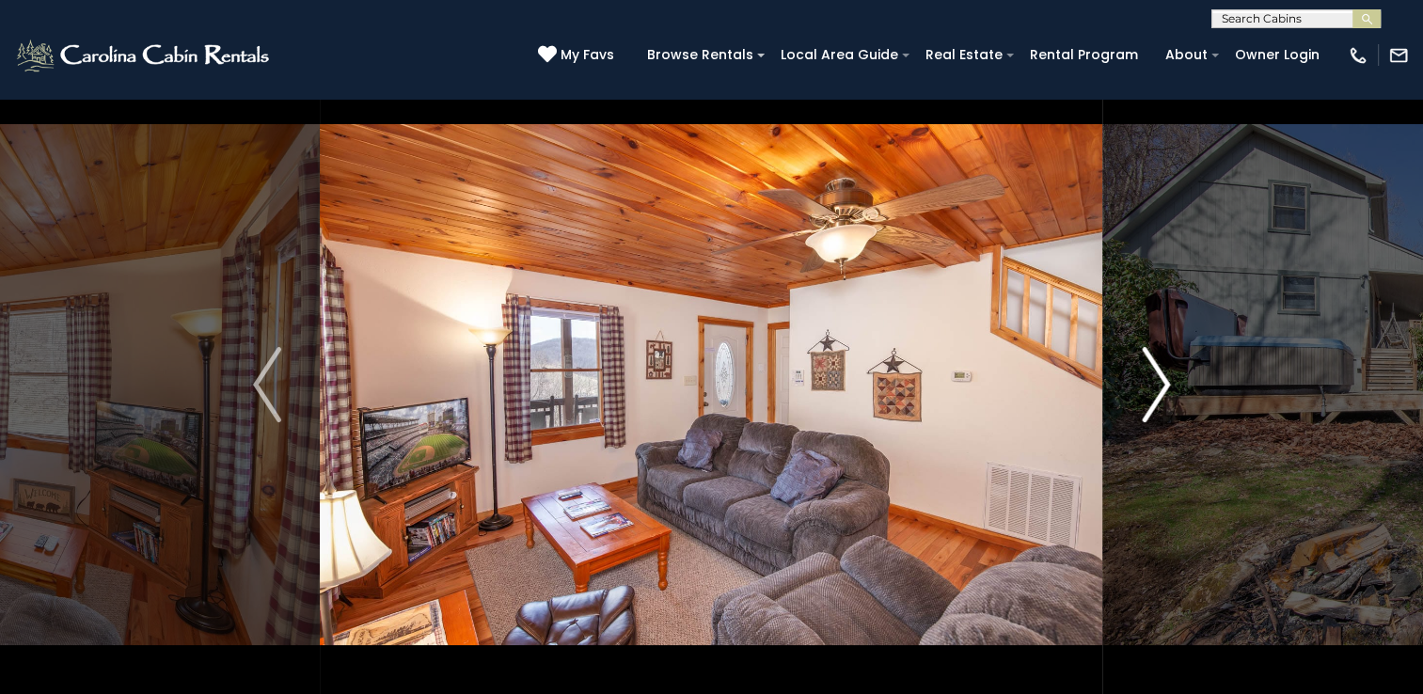
click at [1164, 375] on img "Next" at bounding box center [1156, 384] width 28 height 75
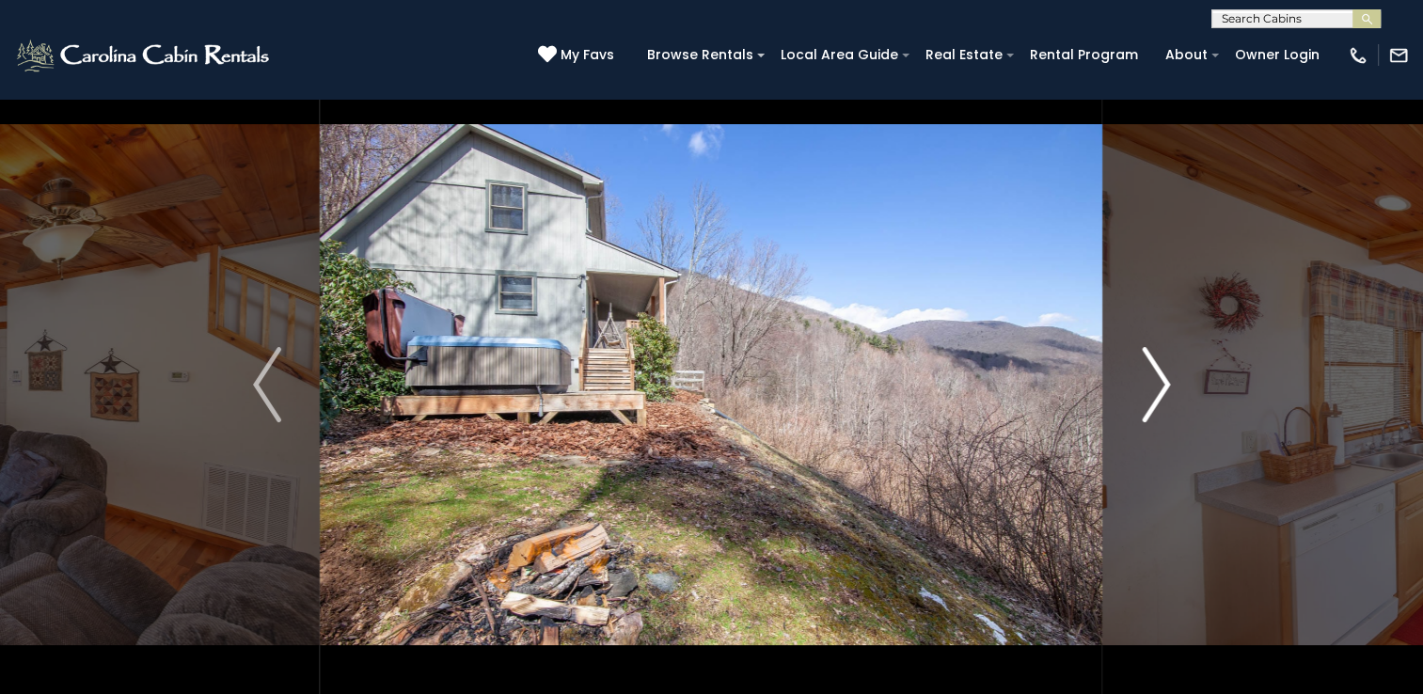
click at [1164, 375] on img "Next" at bounding box center [1156, 384] width 28 height 75
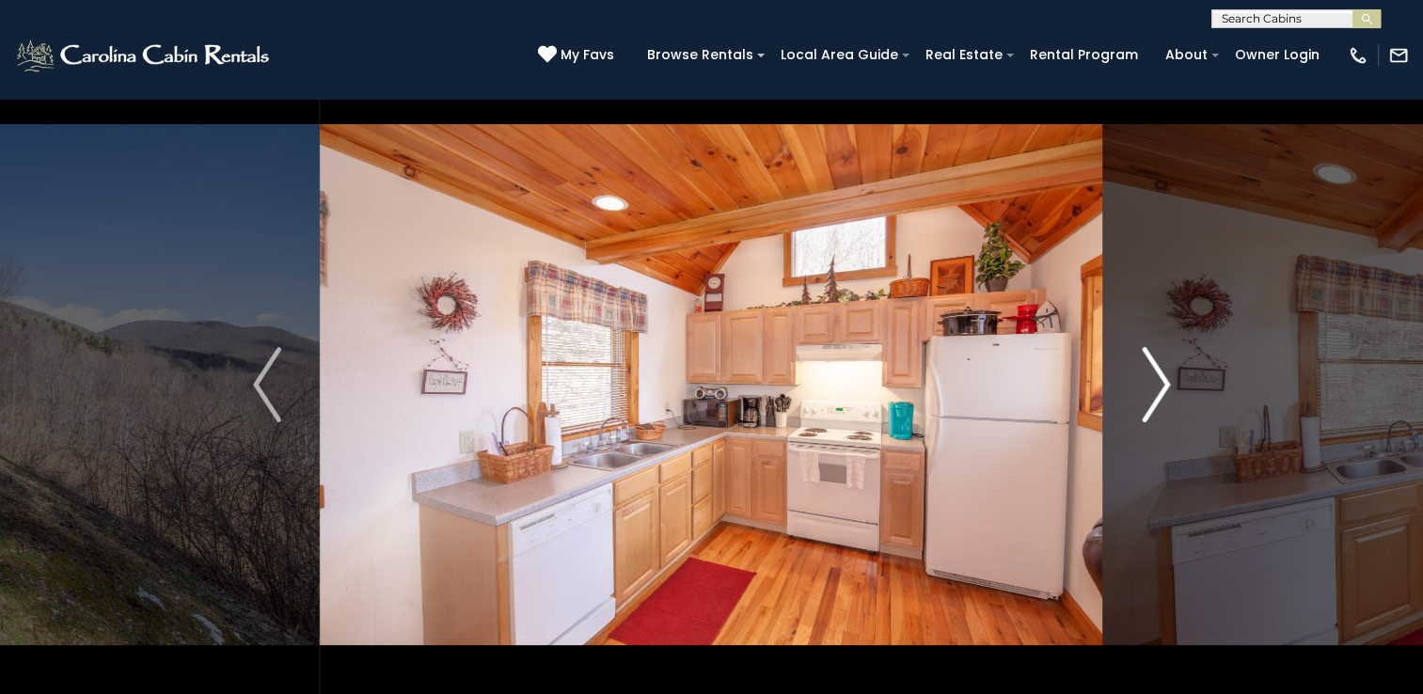
click at [1164, 375] on img "Next" at bounding box center [1156, 384] width 28 height 75
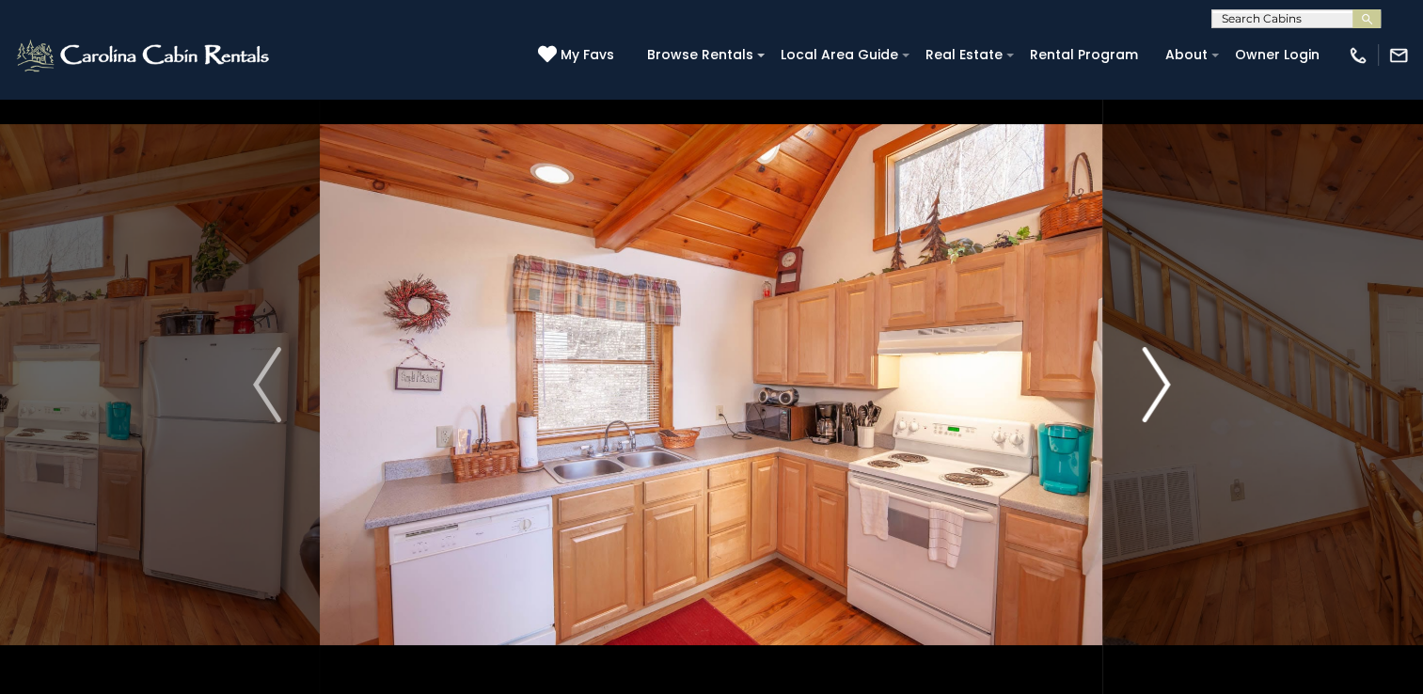
click at [1164, 375] on img "Next" at bounding box center [1156, 384] width 28 height 75
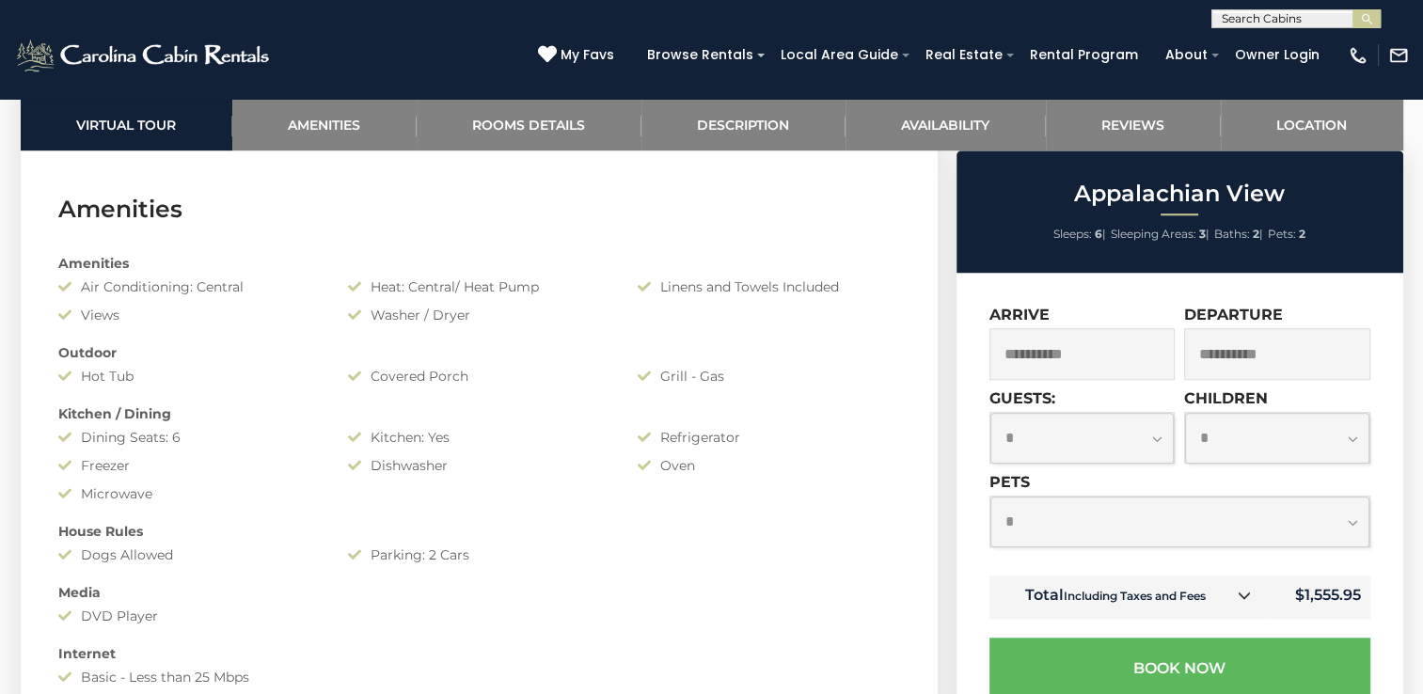
scroll to position [655, 0]
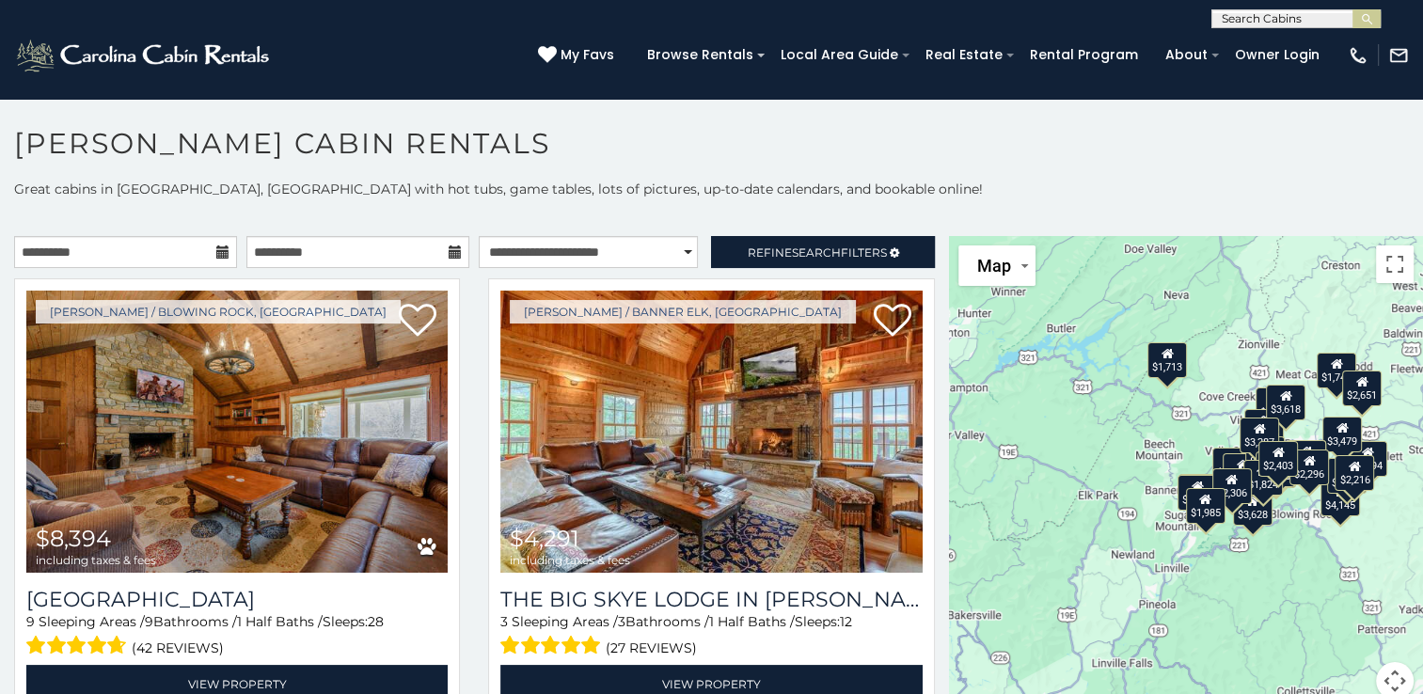
scroll to position [9, 0]
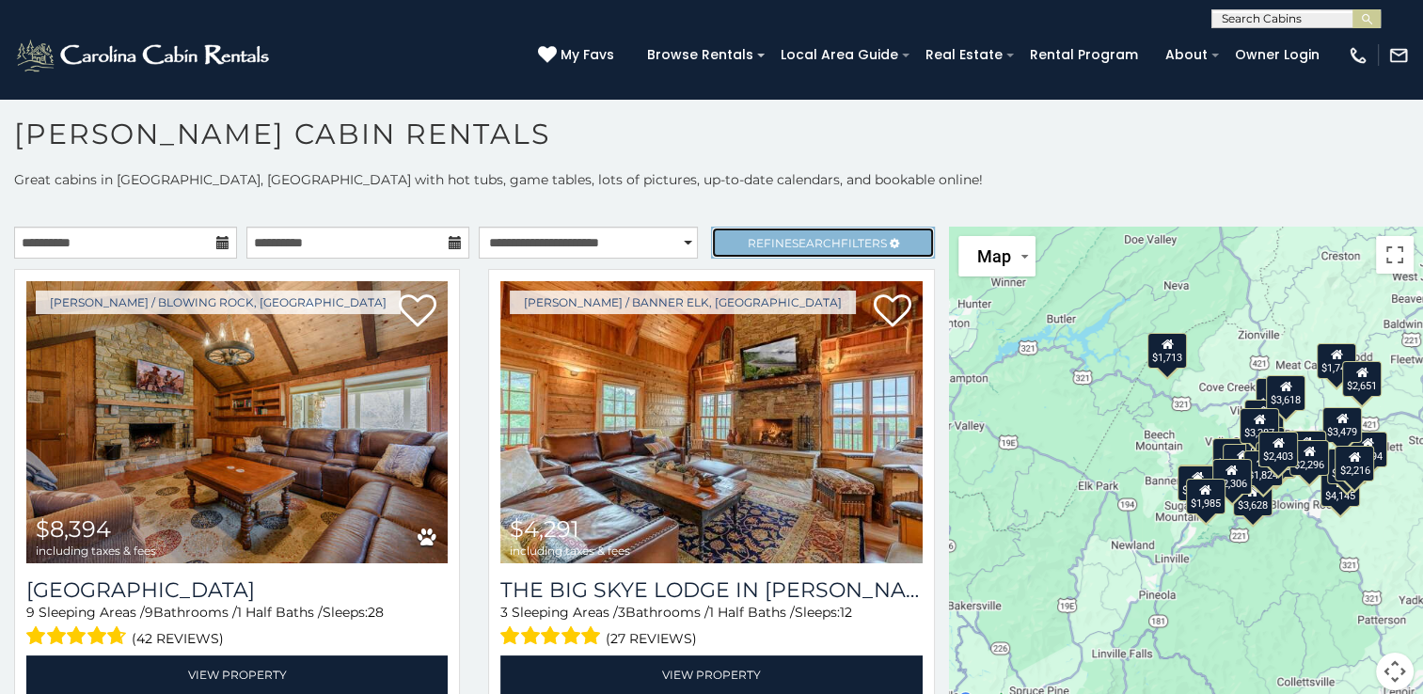
click at [852, 238] on span "Refine Search Filters" at bounding box center [817, 243] width 139 height 14
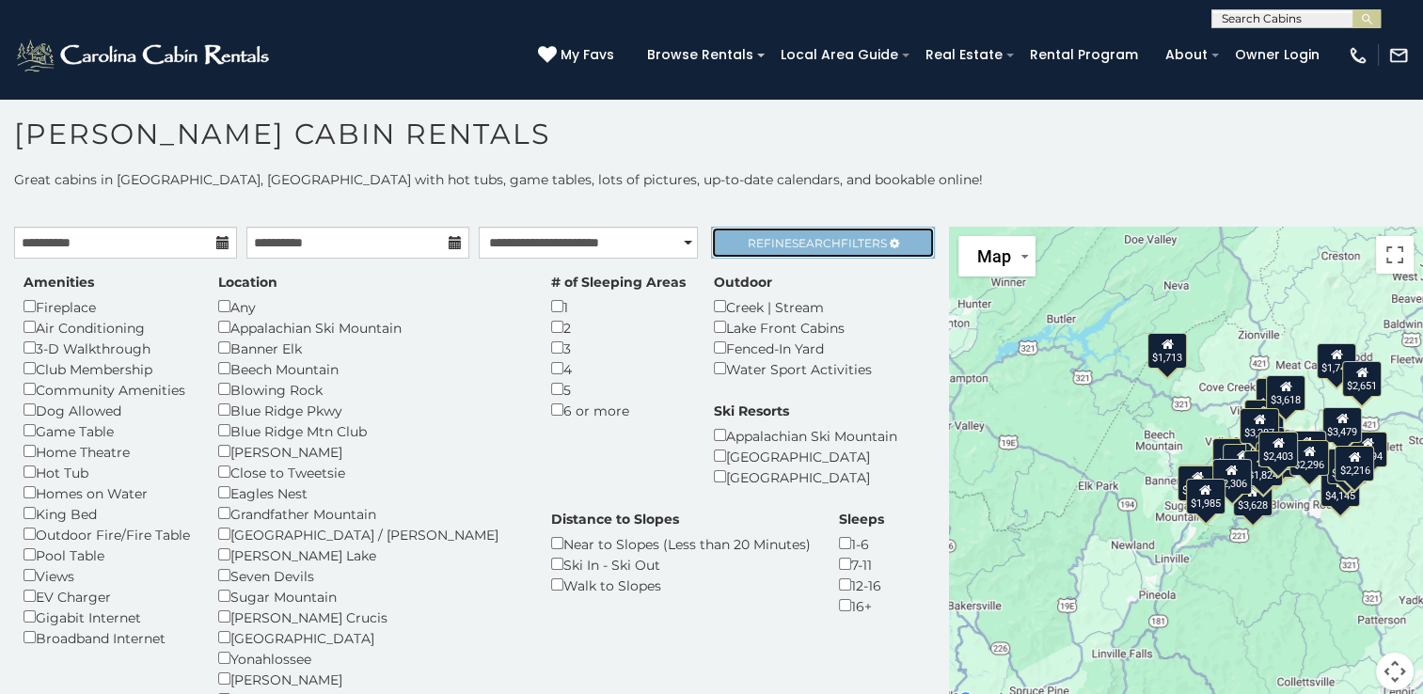
click at [878, 250] on link "Refine Search Filters" at bounding box center [822, 243] width 223 height 32
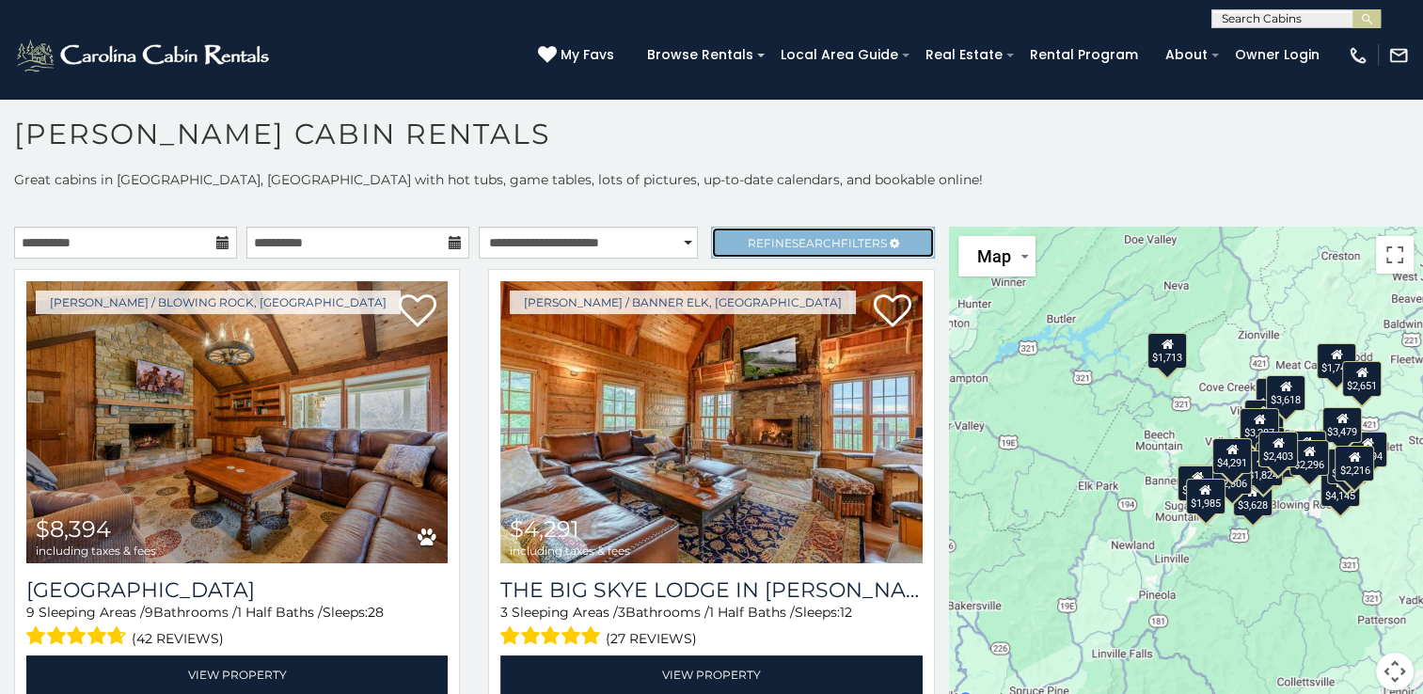
click at [858, 236] on span "Refine Search Filters" at bounding box center [817, 243] width 139 height 14
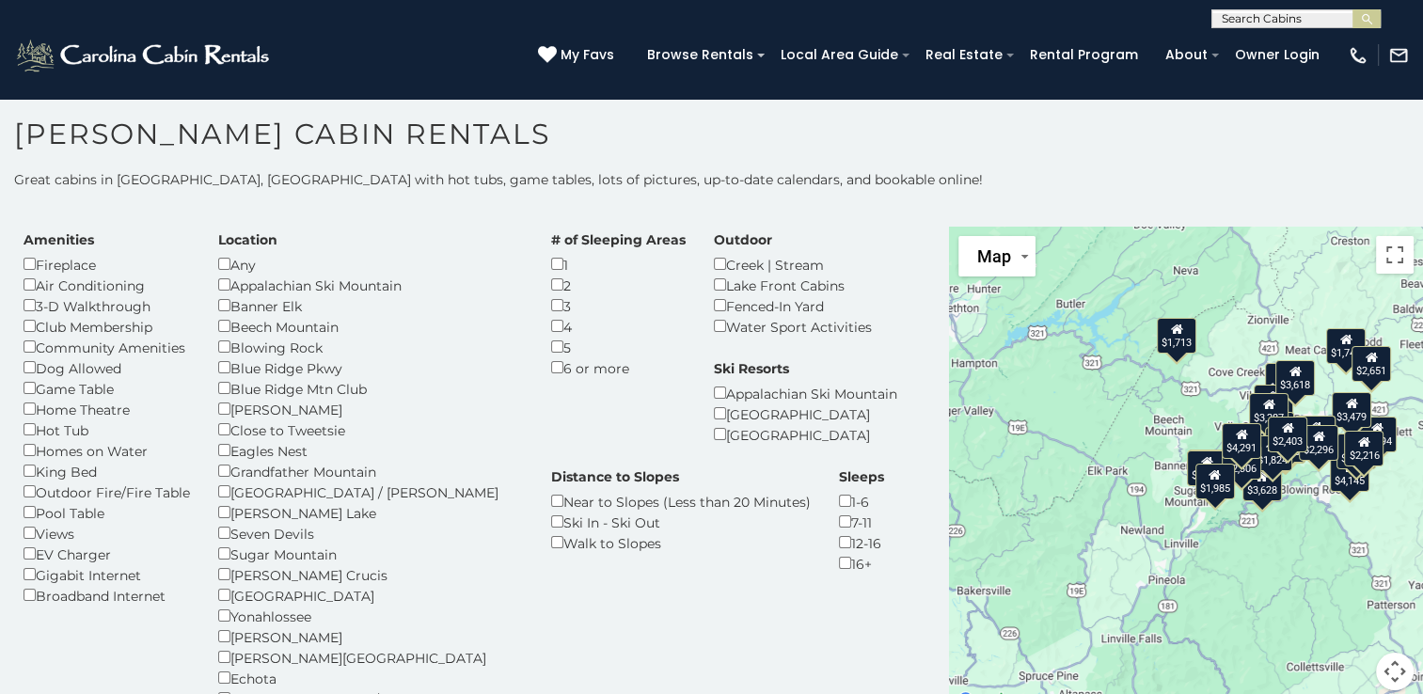
scroll to position [0, 0]
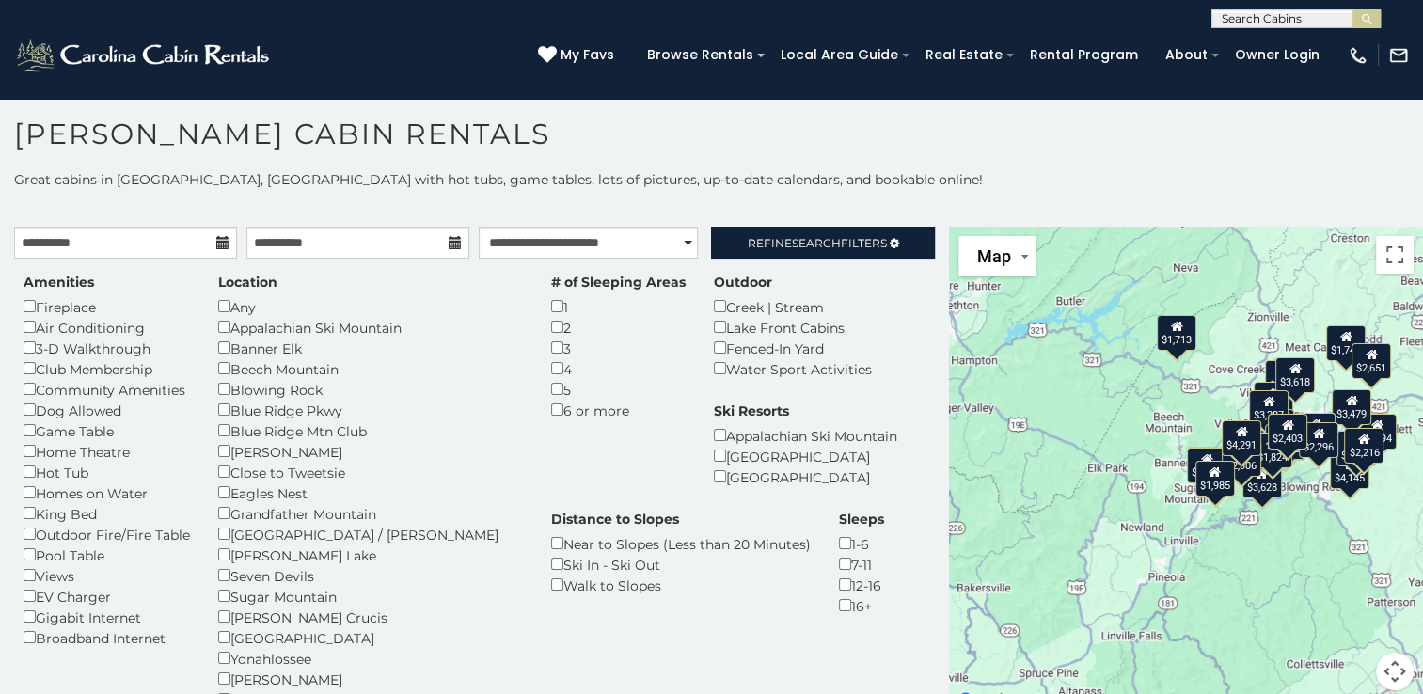
drag, startPoint x: 941, startPoint y: 258, endPoint x: 950, endPoint y: 244, distance: 17.0
click at [950, 244] on div "$8,394 $4,291 $2,320 $3,467 $4,145 $3,344 $1,747 $2,651 $2,395 $2,785 $3,359 $3…" at bounding box center [1186, 470] width 474 height 486
click at [805, 245] on span "Search" at bounding box center [816, 243] width 49 height 14
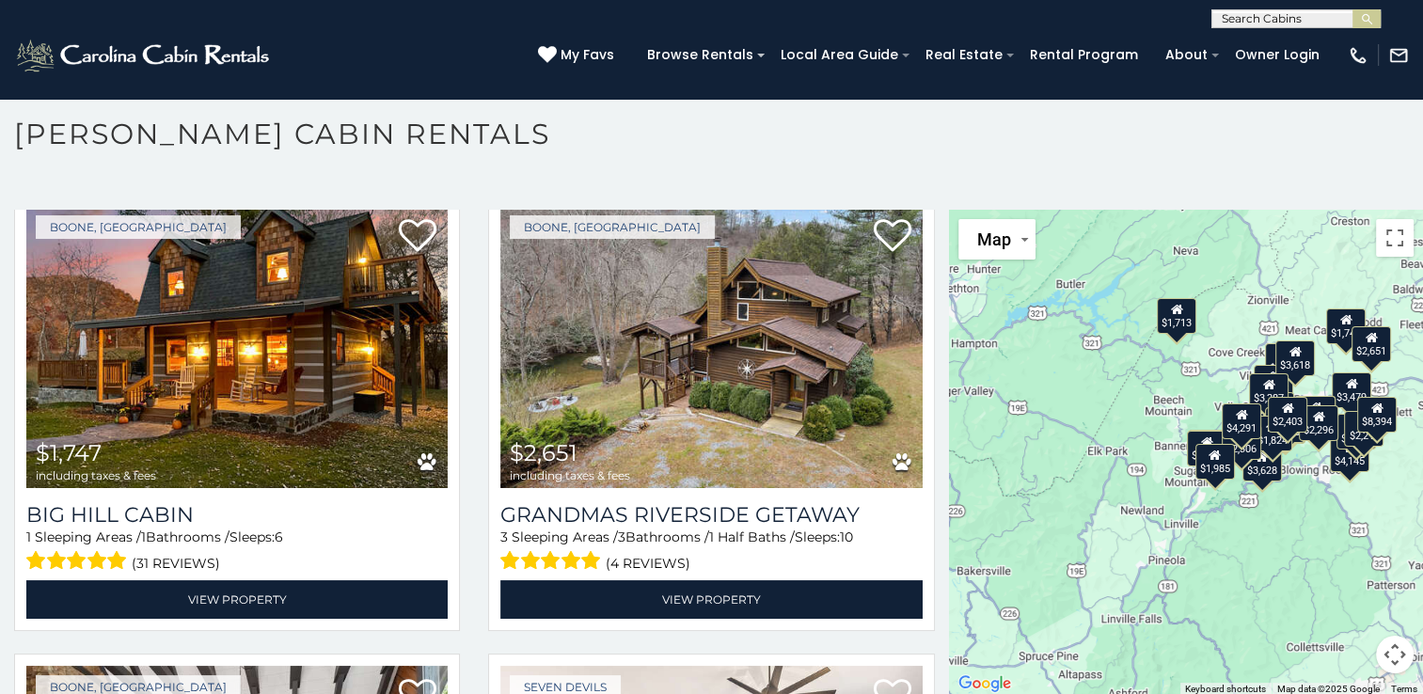
scroll to position [1451, 0]
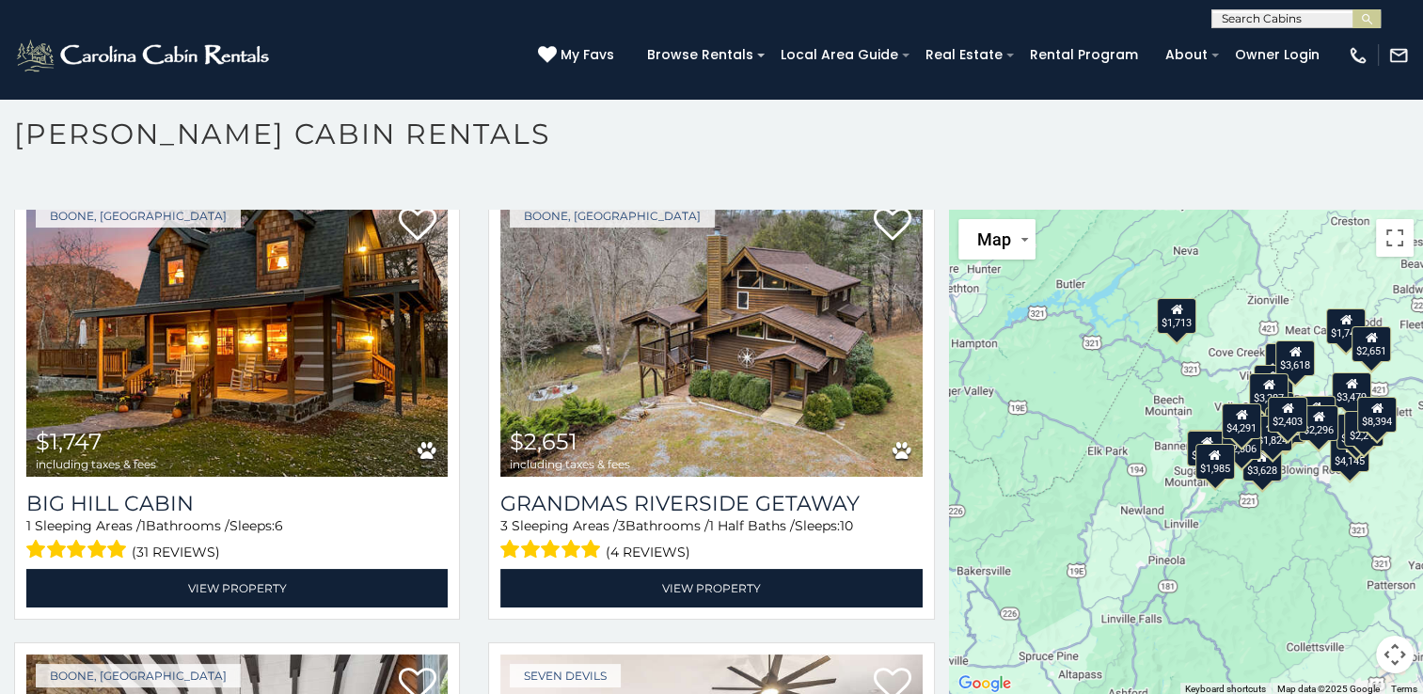
click at [955, 330] on div "$8,394 $4,291 $2,320 $3,467 $4,145 $3,344 $1,747 $2,651 $2,395 $2,785 $3,359 $3…" at bounding box center [1186, 453] width 474 height 486
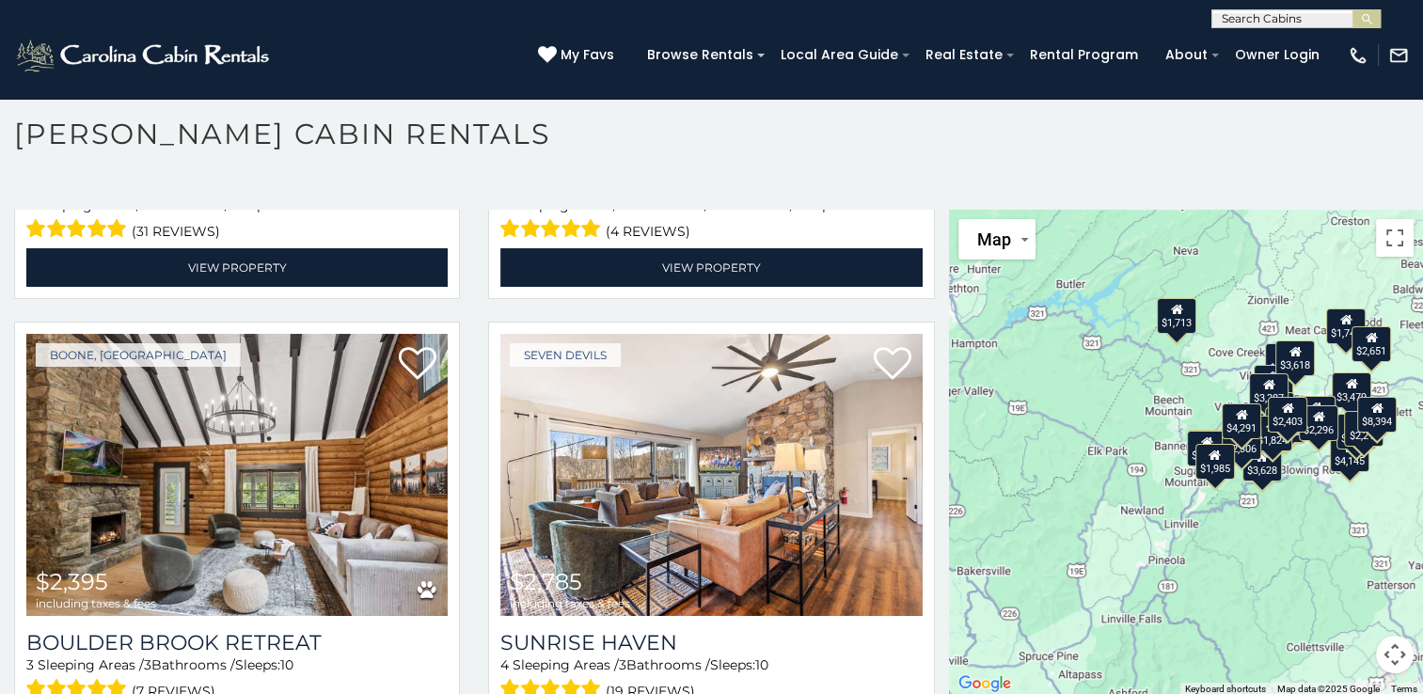
scroll to position [1931, 0]
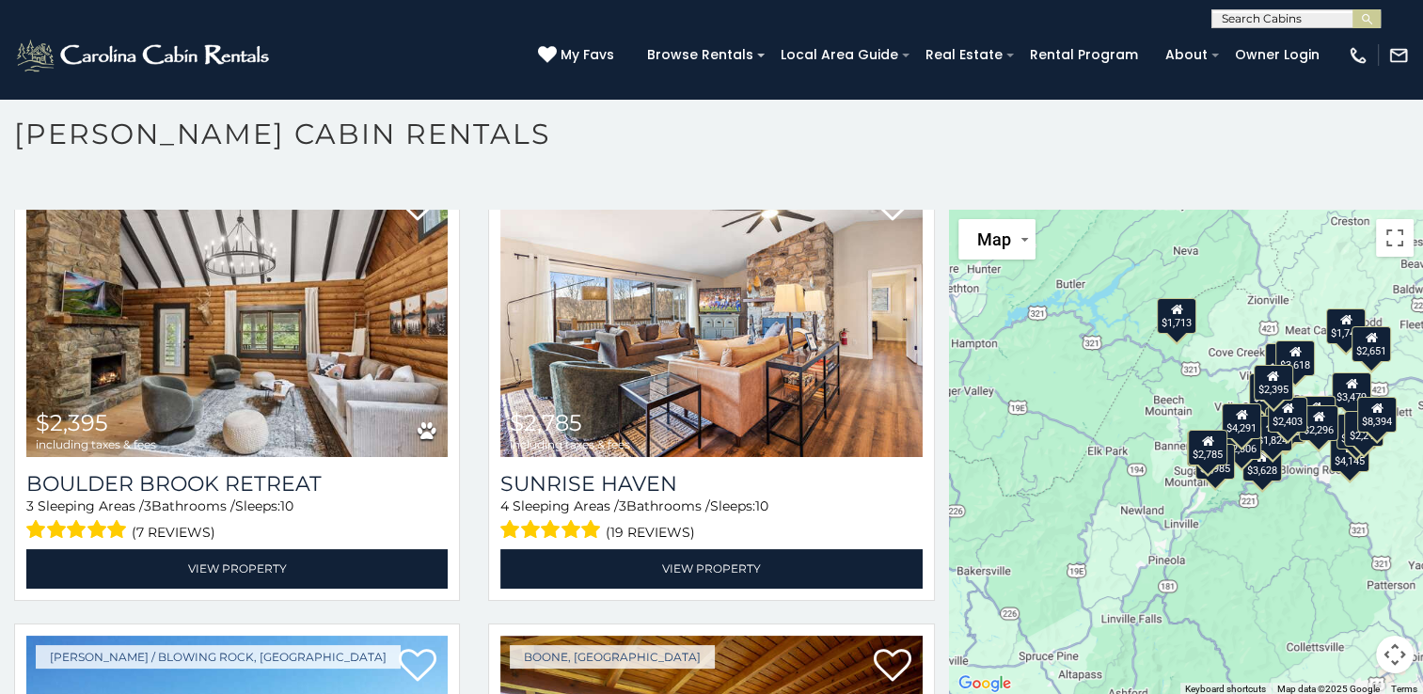
click at [1386, 654] on button "Map camera controls" at bounding box center [1395, 655] width 38 height 38
click at [1344, 559] on button "Zoom in" at bounding box center [1348, 561] width 38 height 38
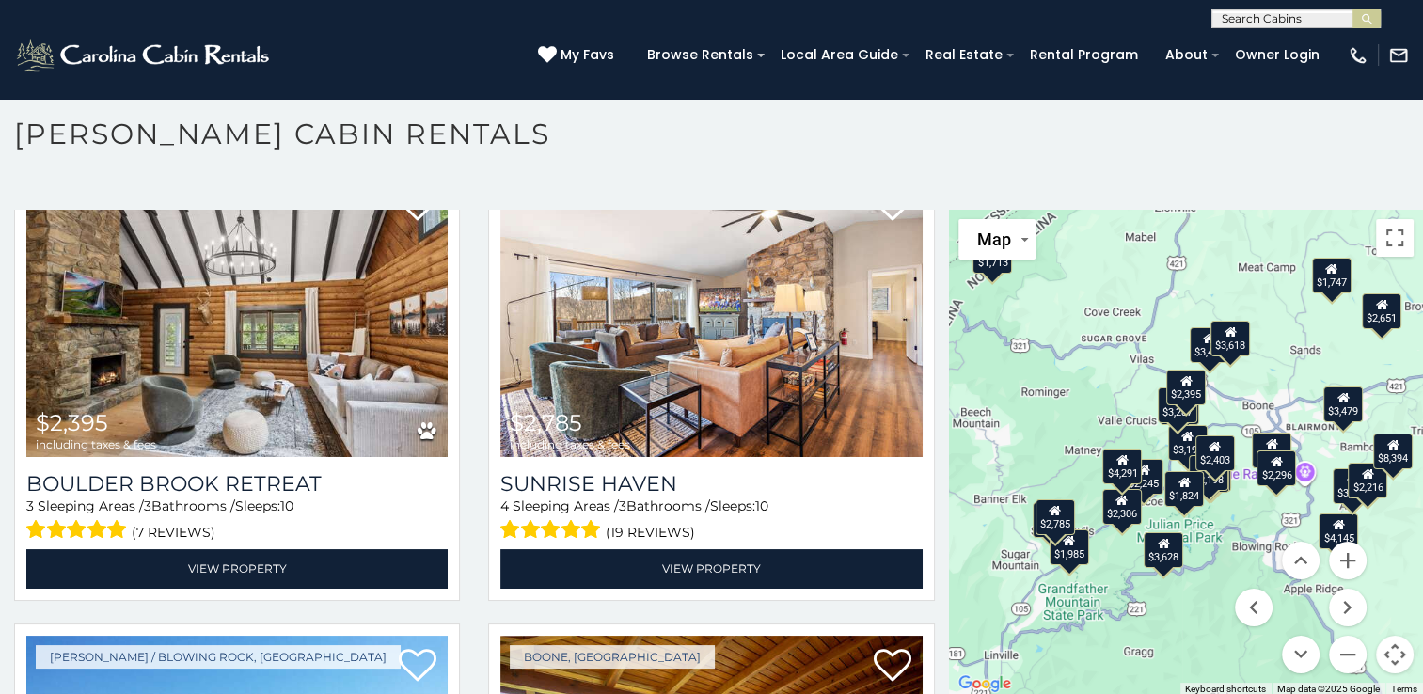
drag, startPoint x: 1219, startPoint y: 554, endPoint x: 1034, endPoint y: 623, distance: 197.6
click at [1034, 623] on div "$8,394 $4,291 $2,320 $3,467 $4,145 $3,344 $1,747 $2,651 $2,395 $2,785 $3,359 $3…" at bounding box center [1186, 453] width 474 height 486
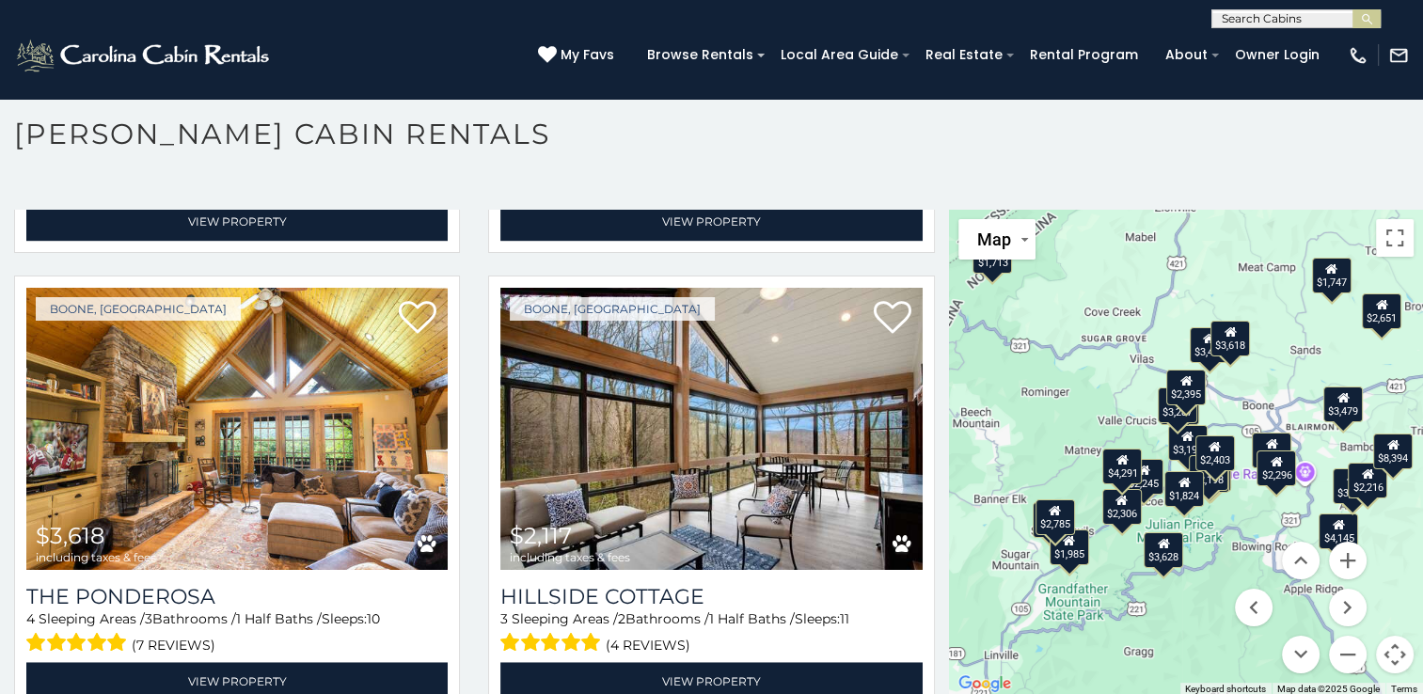
scroll to position [2840, 0]
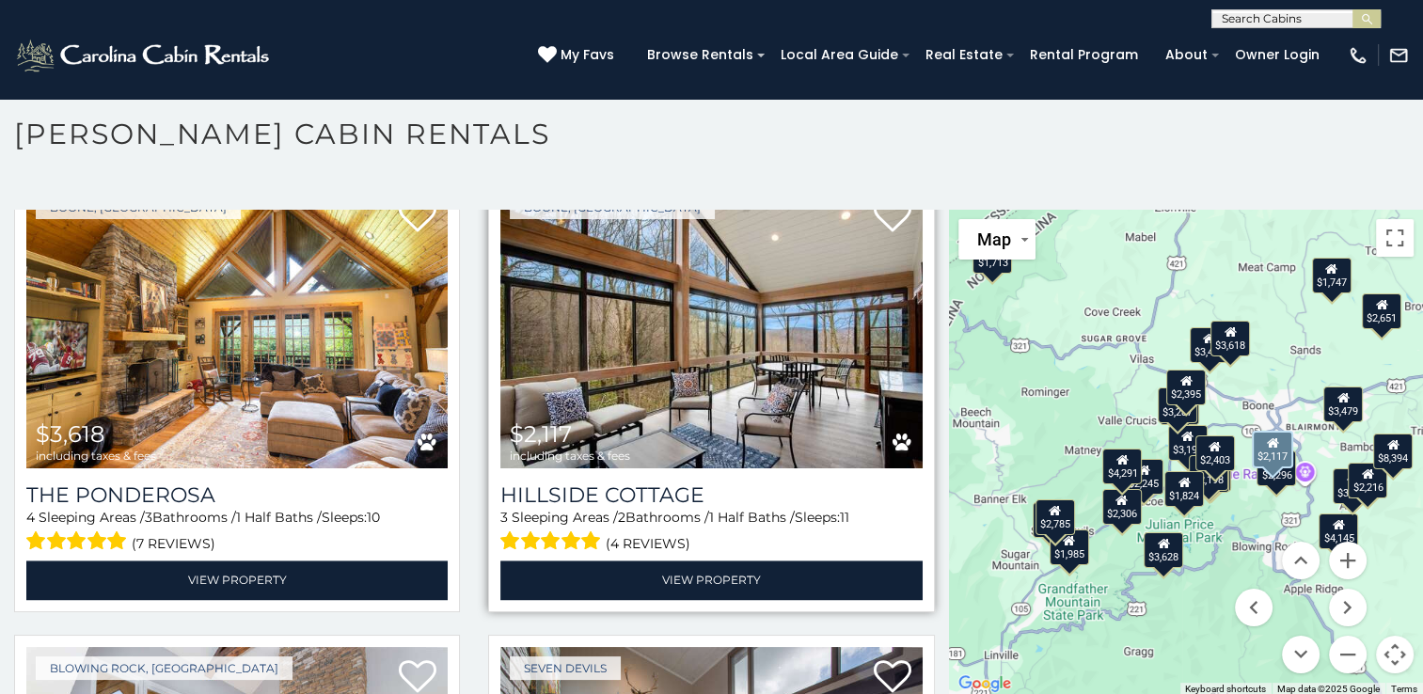
click at [715, 309] on img at bounding box center [710, 327] width 421 height 282
click at [671, 324] on img at bounding box center [710, 327] width 421 height 282
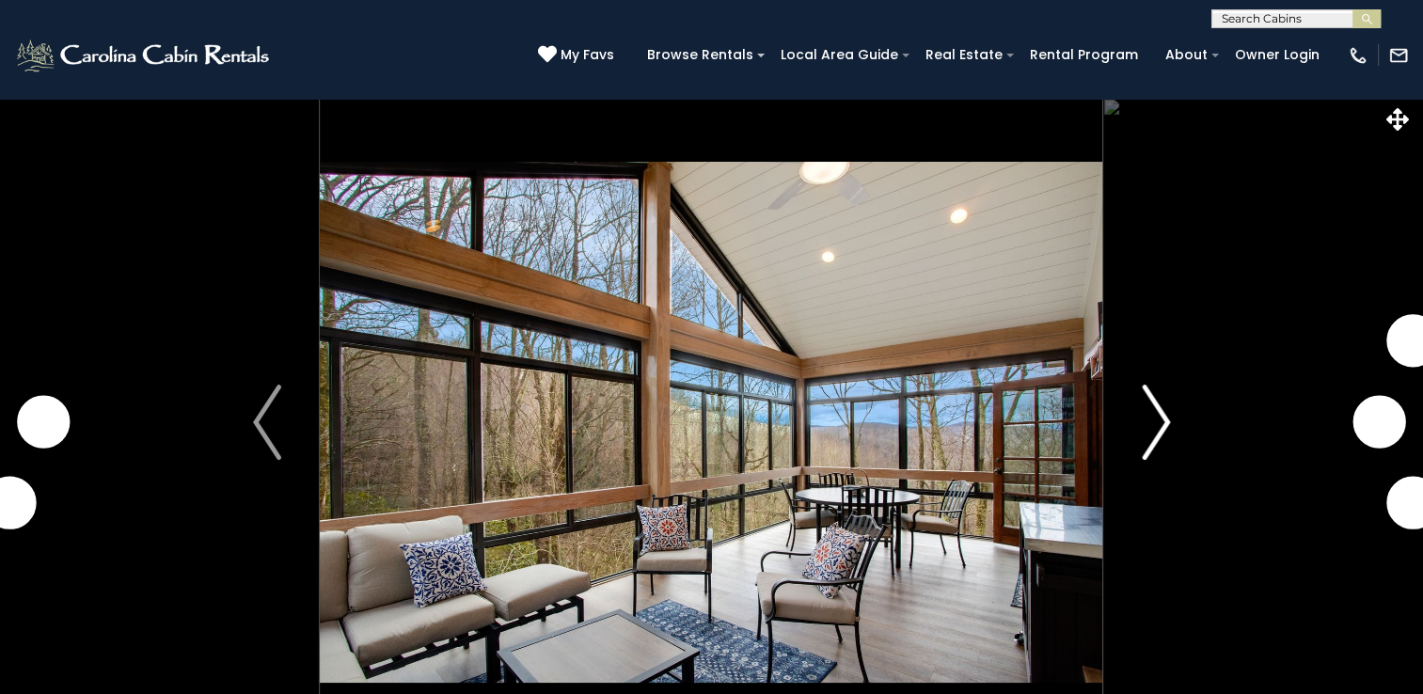
click at [1162, 418] on img "Next" at bounding box center [1156, 422] width 28 height 75
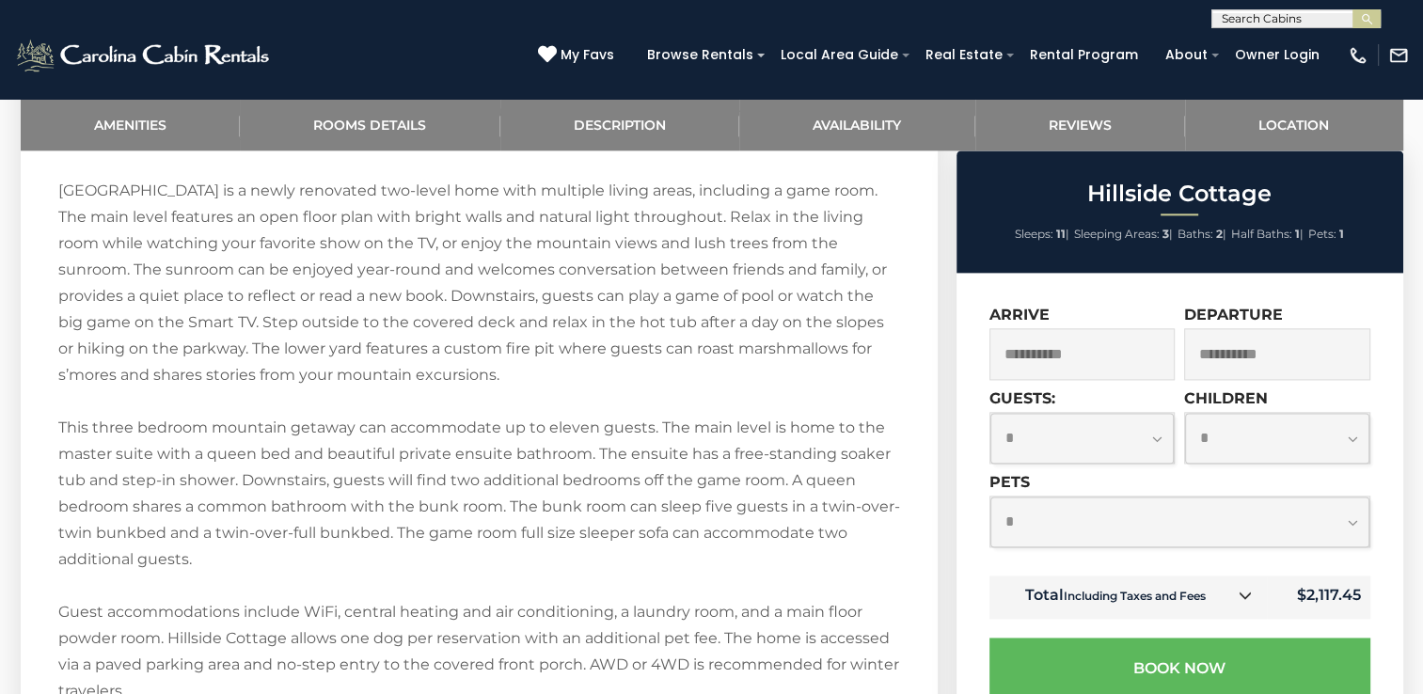
scroll to position [2393, 0]
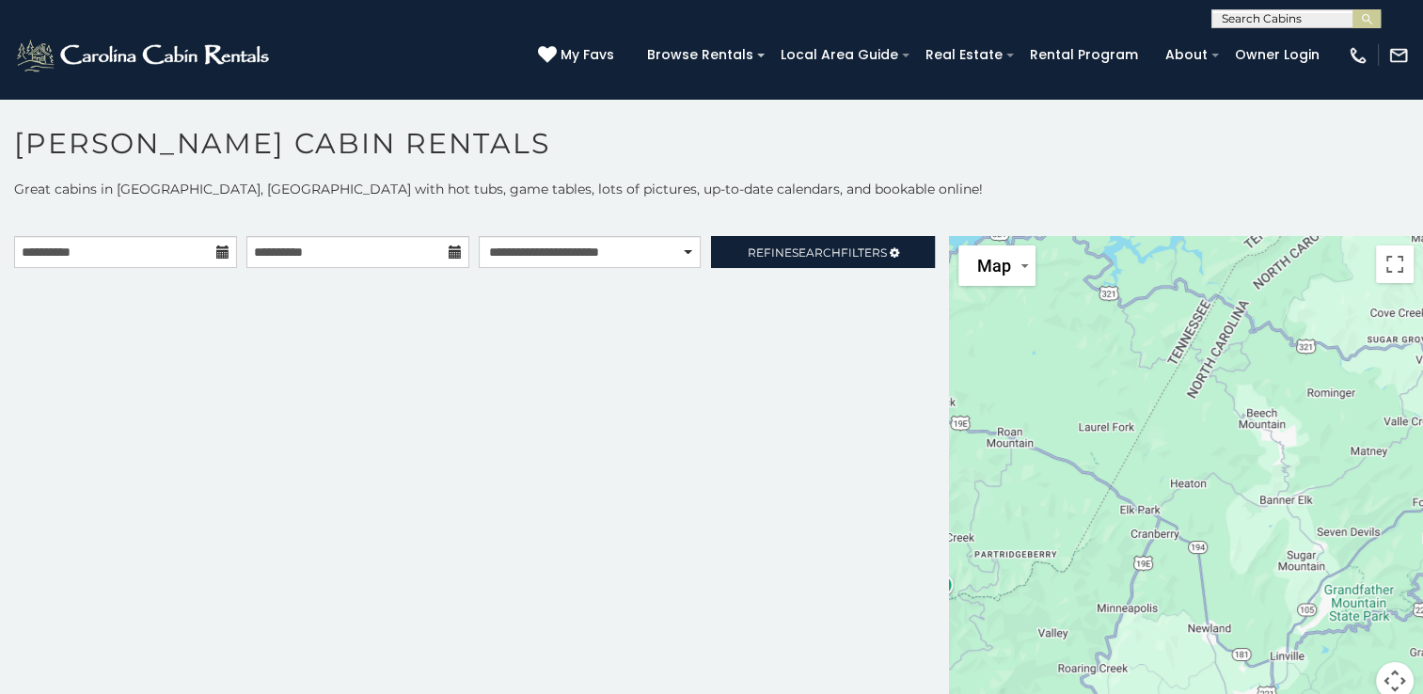
scroll to position [9, 0]
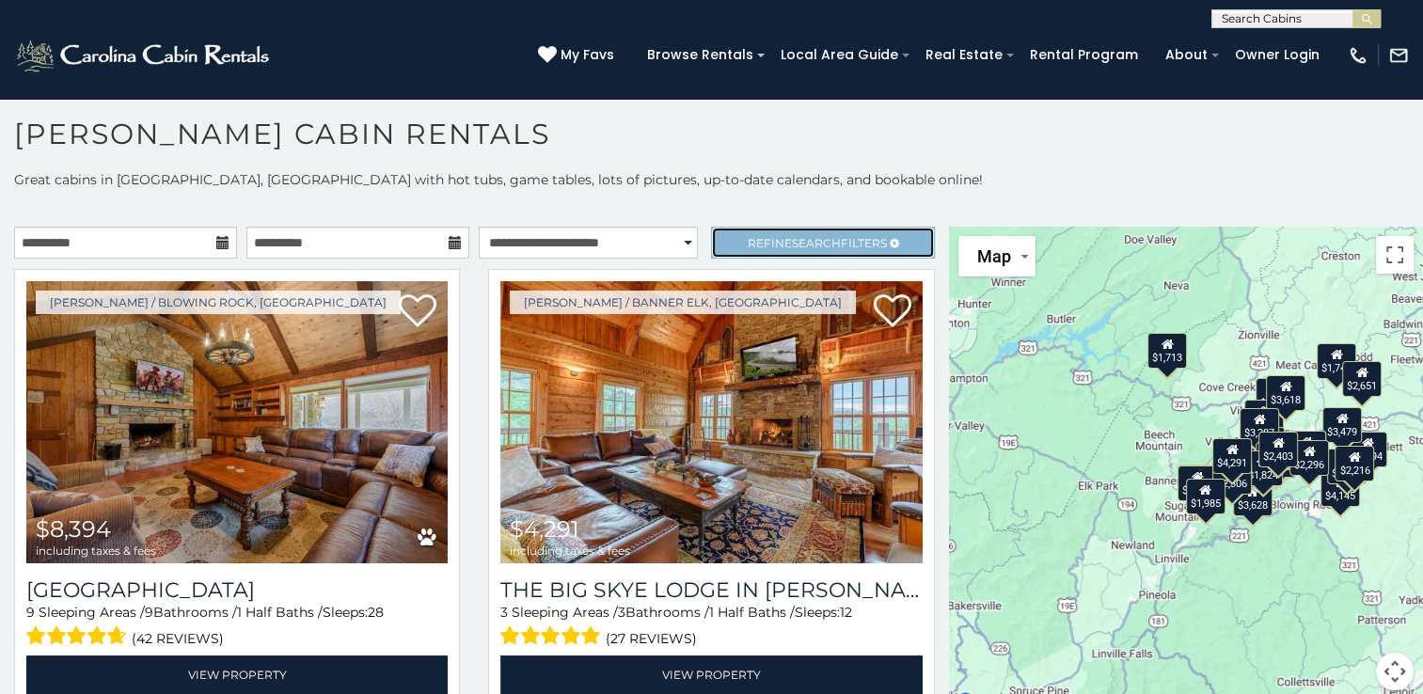
click at [843, 252] on link "Refine Search Filters" at bounding box center [822, 243] width 223 height 32
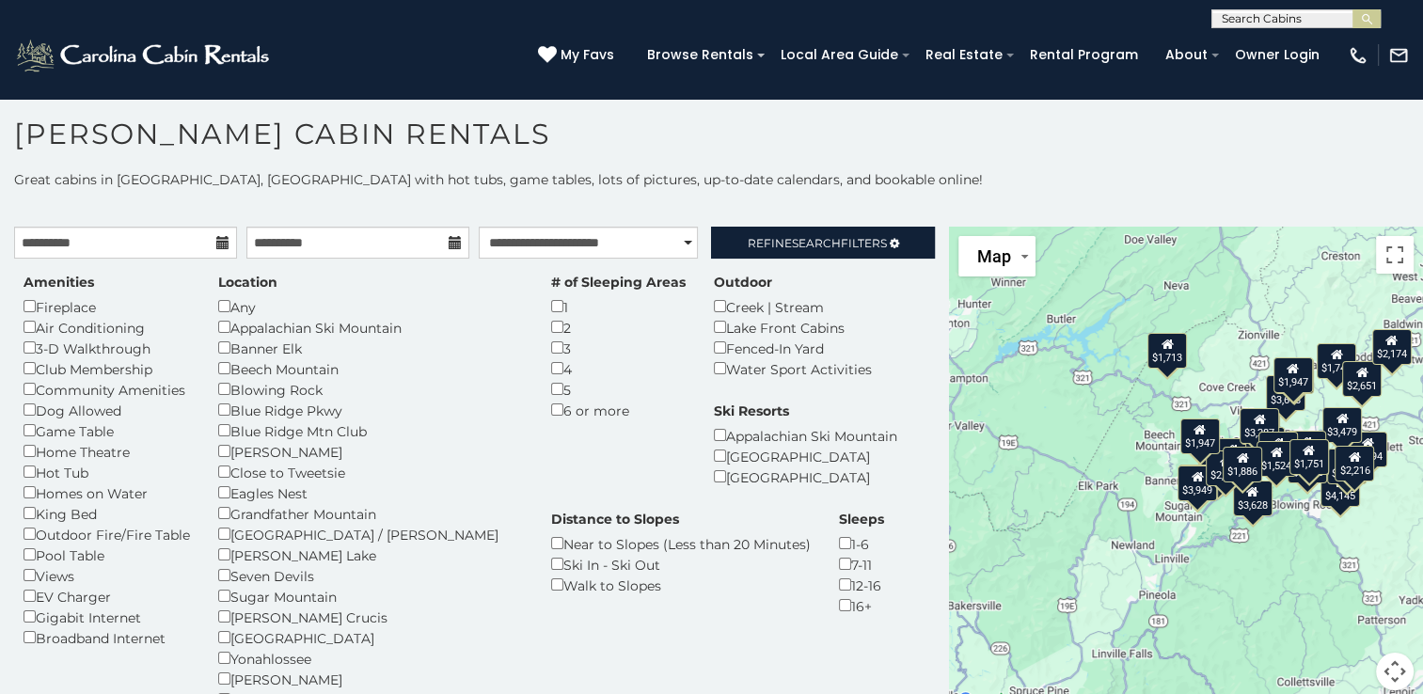
click at [1393, 608] on div "$4,291 $8,394 $2,320 $4,145 $3,344 $1,747 $2,530 $2,651 $2,785 $3,359 $3,479 $3…" at bounding box center [1186, 470] width 474 height 486
click at [831, 239] on span "Refine Search Filters" at bounding box center [817, 243] width 139 height 14
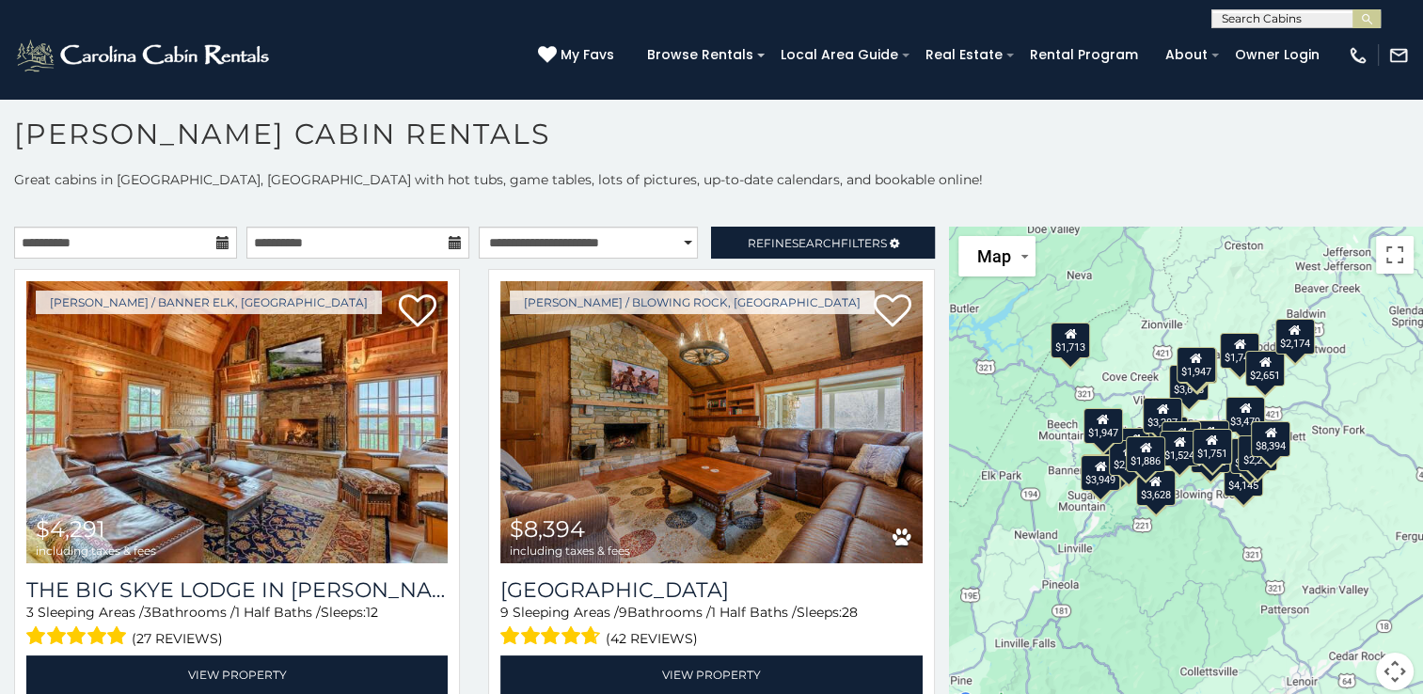
drag, startPoint x: 1279, startPoint y: 592, endPoint x: 1175, endPoint y: 581, distance: 104.9
click at [1175, 581] on div "$4,291 $8,394 $2,320 $4,145 $3,344 $1,747 $2,530 $2,651 $2,785 $3,359 $3,479 $3…" at bounding box center [1186, 470] width 474 height 486
click at [1386, 667] on button "Map camera controls" at bounding box center [1395, 672] width 38 height 38
click at [1330, 566] on button "Zoom in" at bounding box center [1348, 578] width 38 height 38
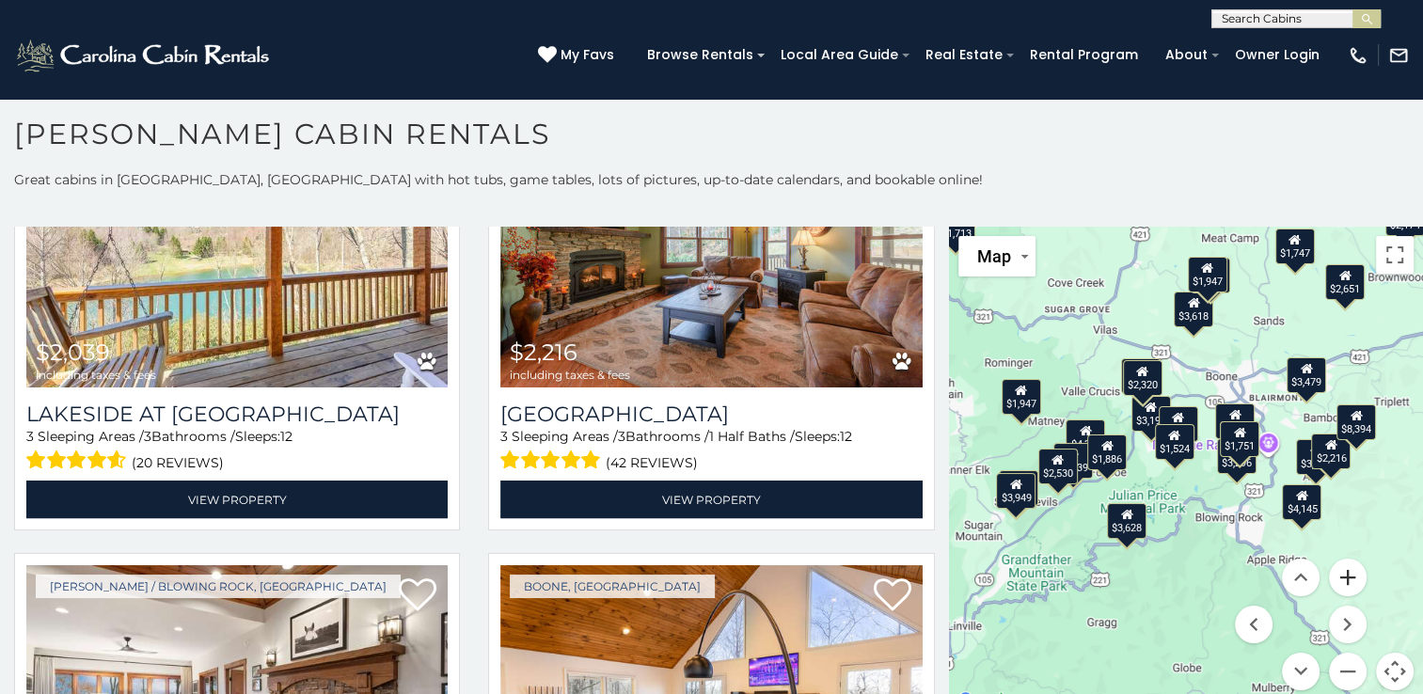
scroll to position [3275, 0]
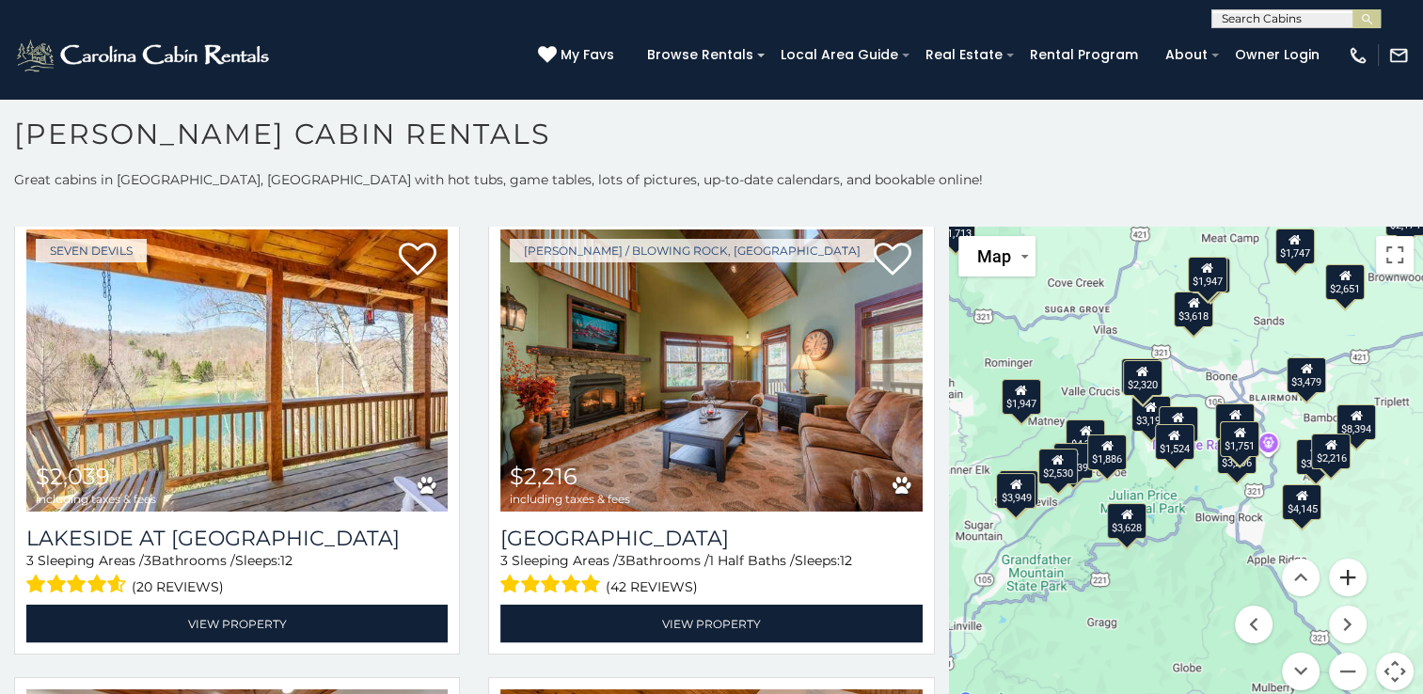
click at [1341, 577] on button "Zoom in" at bounding box center [1348, 578] width 38 height 38
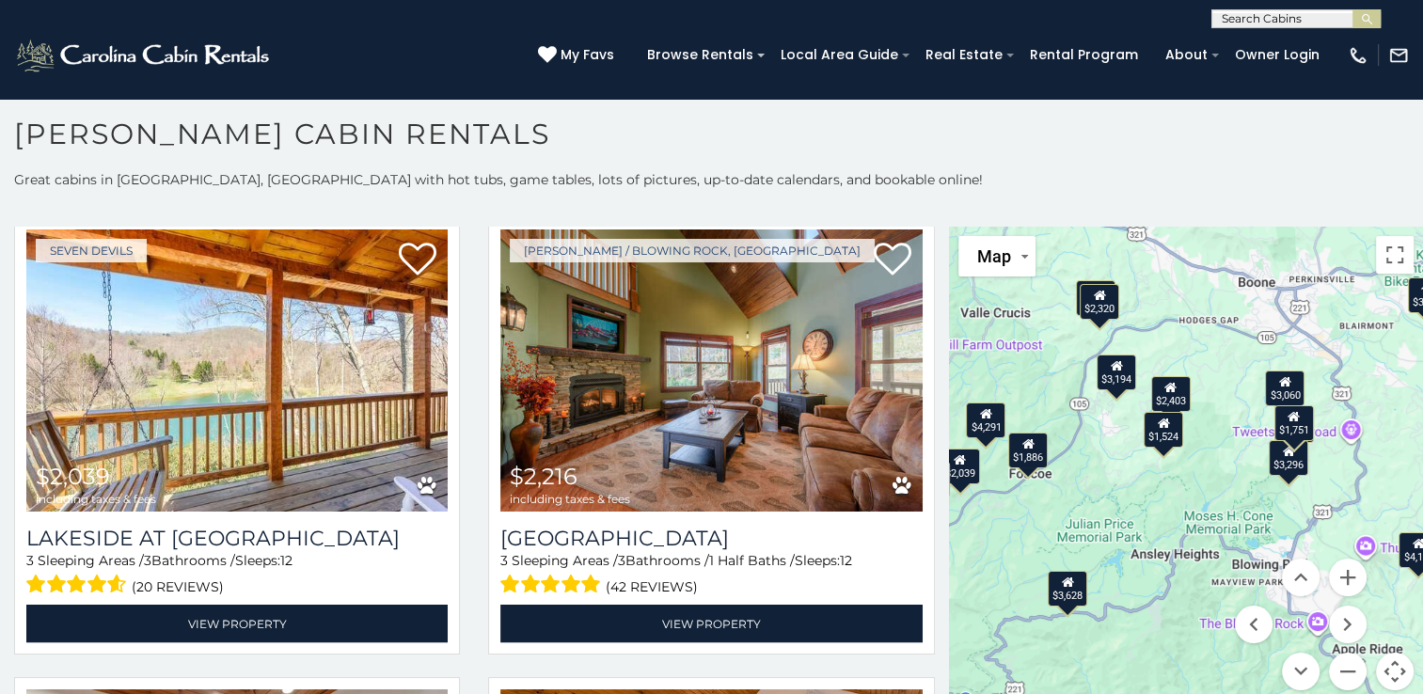
click at [1117, 374] on div "$3,194" at bounding box center [1117, 373] width 40 height 36
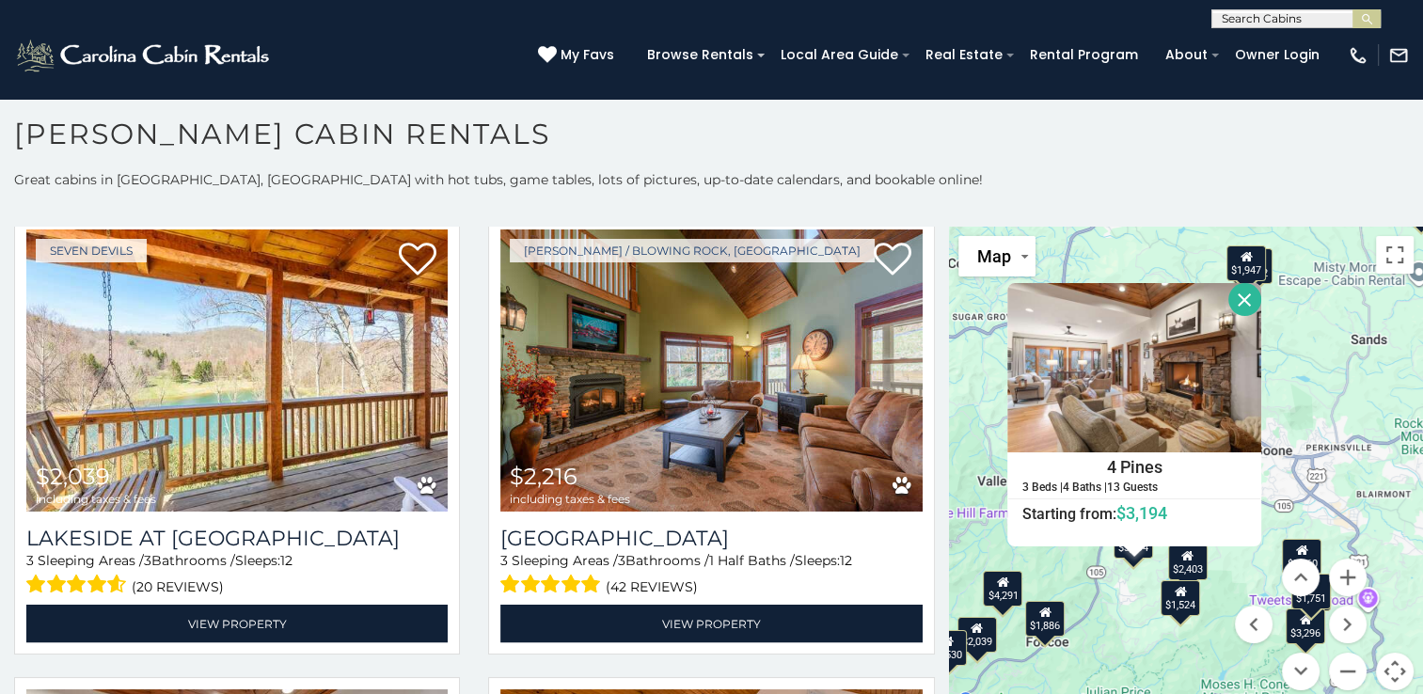
click at [1321, 369] on div "$4,291 $8,394 $2,320 $4,145 $3,344 $1,747 $2,530 $2,651 $2,785 $3,359 $3,479 $3…" at bounding box center [1186, 470] width 474 height 486
click at [1237, 297] on button "Close" at bounding box center [1244, 299] width 33 height 33
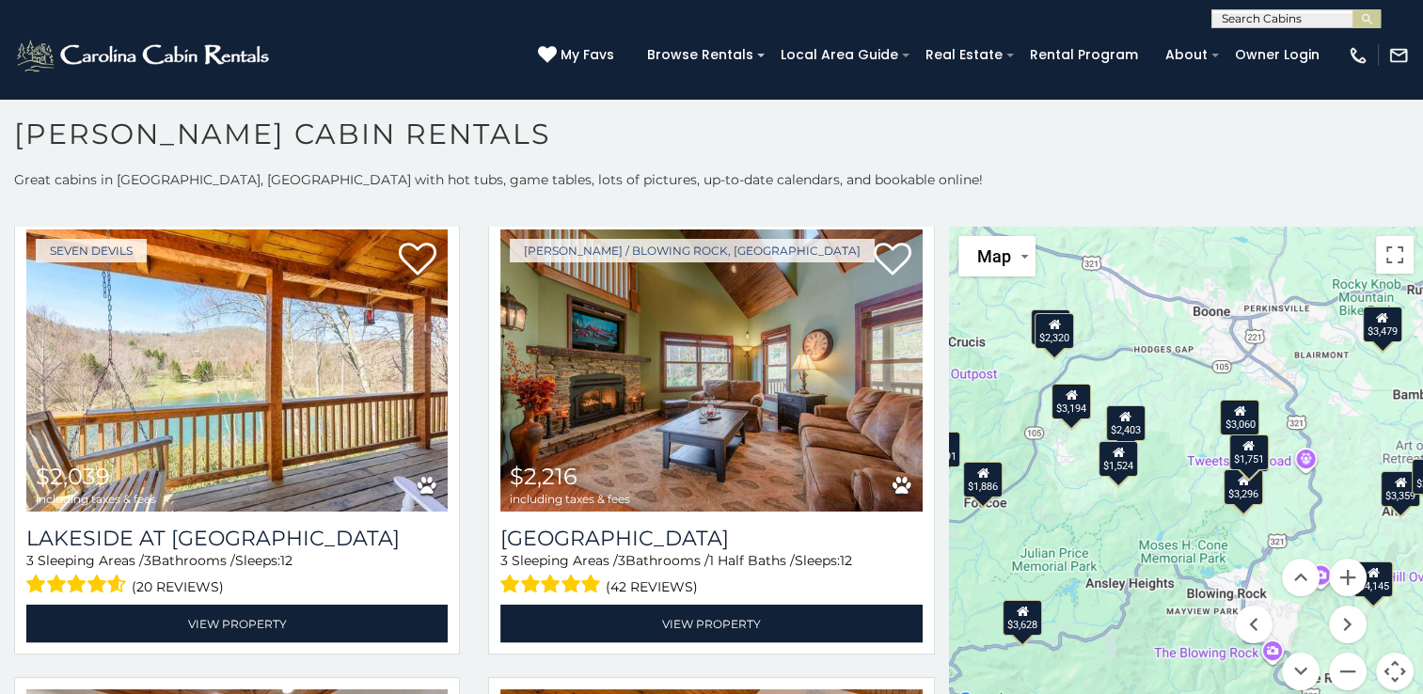
drag, startPoint x: 1233, startPoint y: 510, endPoint x: 1170, endPoint y: 367, distance: 156.2
click at [1170, 367] on div "$4,291 $8,394 $2,320 $4,145 $3,344 $1,747 $2,530 $2,651 $2,785 $3,359 $3,479 $3…" at bounding box center [1186, 470] width 474 height 486
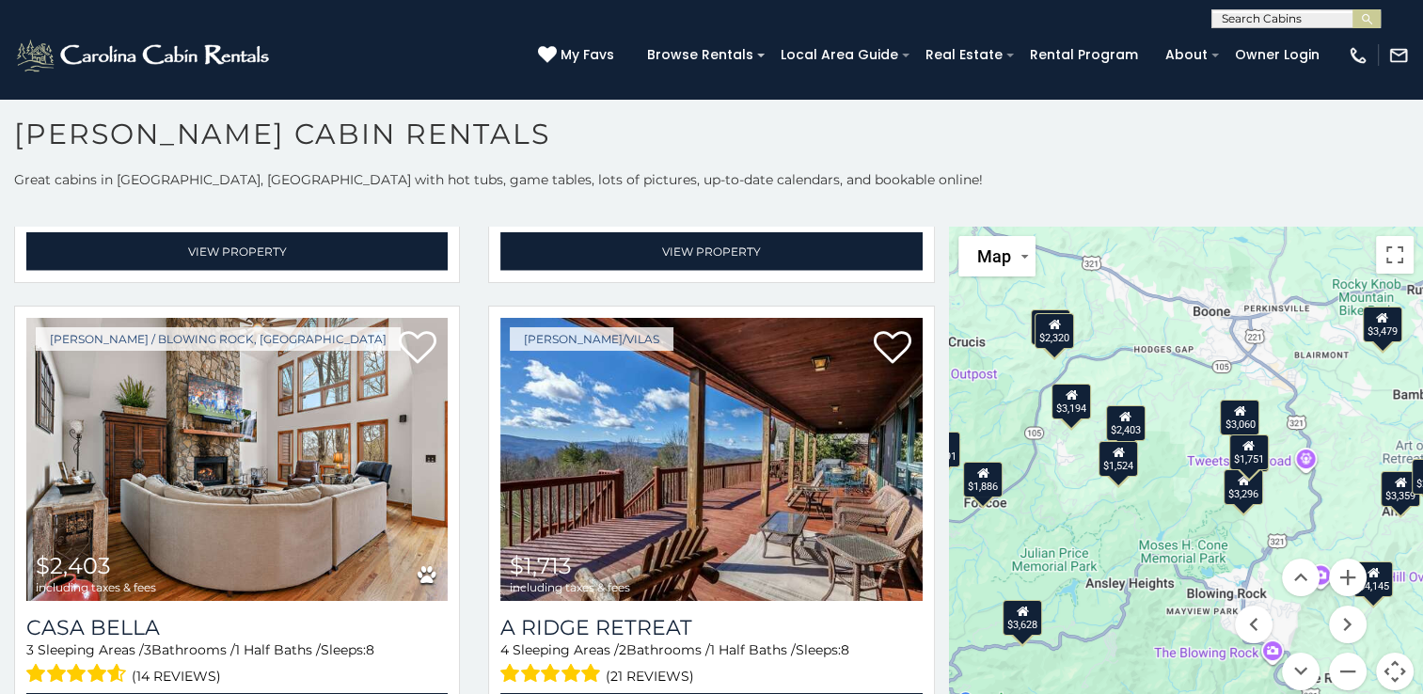
scroll to position [4624, 0]
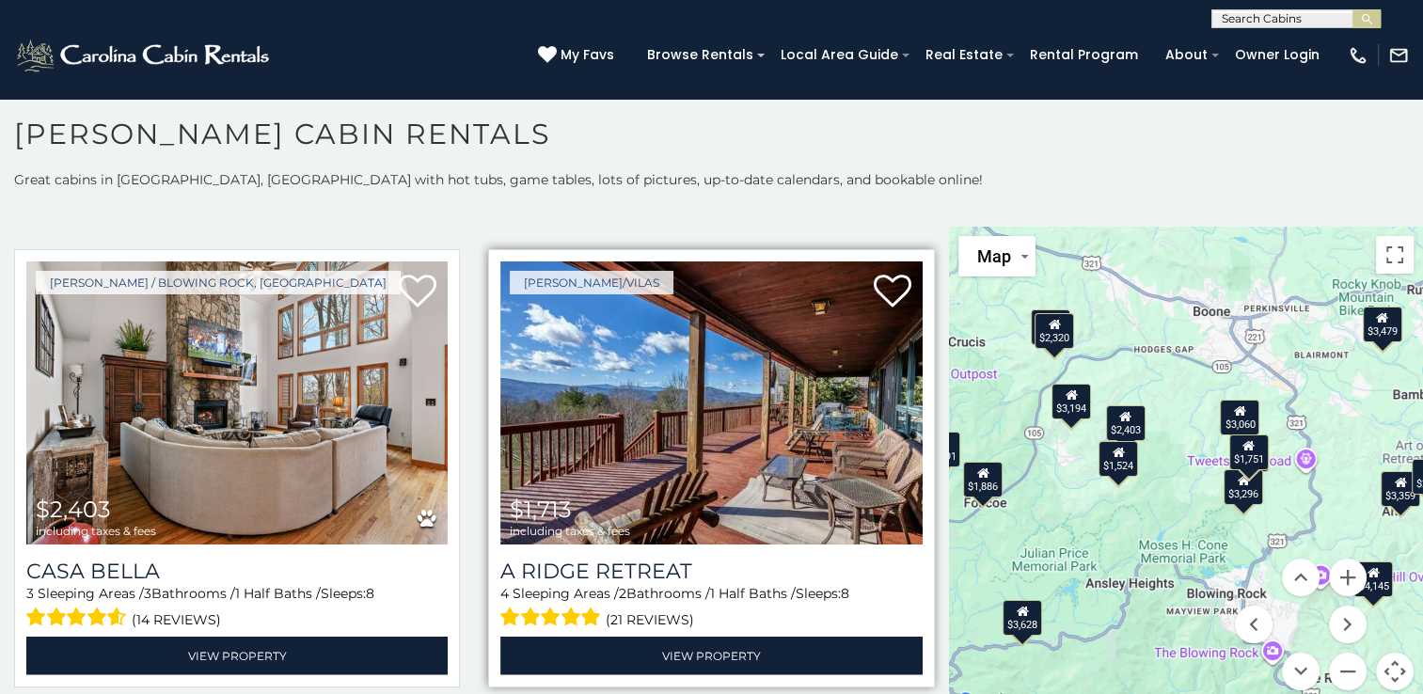
click at [670, 404] on img at bounding box center [710, 402] width 421 height 282
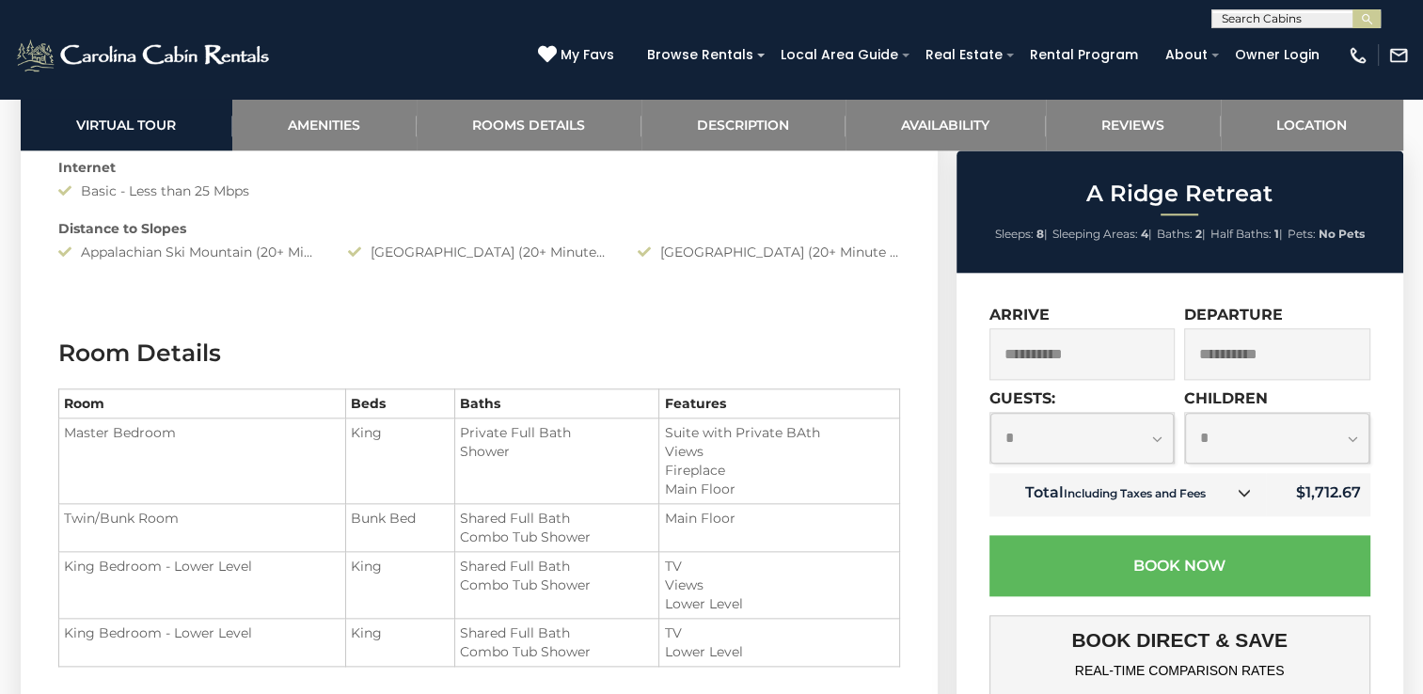
scroll to position [362, 0]
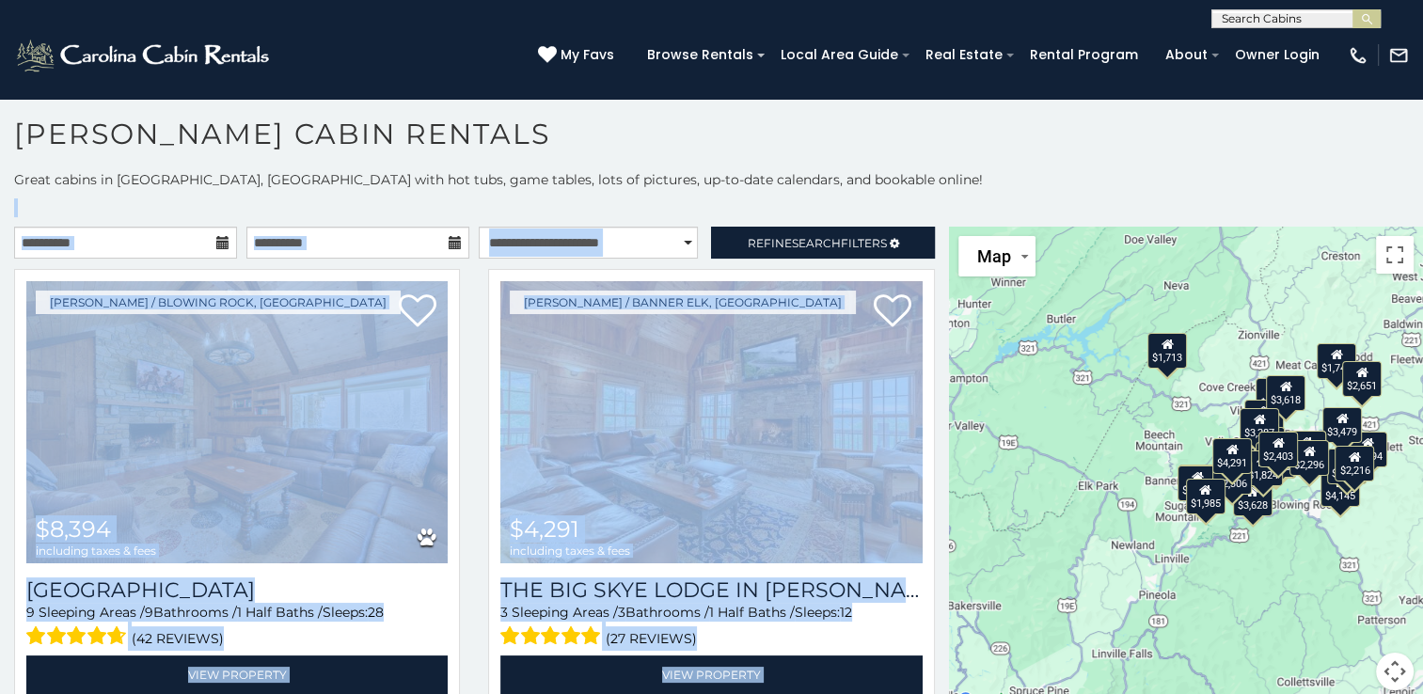
drag, startPoint x: 958, startPoint y: 213, endPoint x: 949, endPoint y: 269, distance: 57.2
click at [949, 269] on div "**********" at bounding box center [711, 441] width 1423 height 543
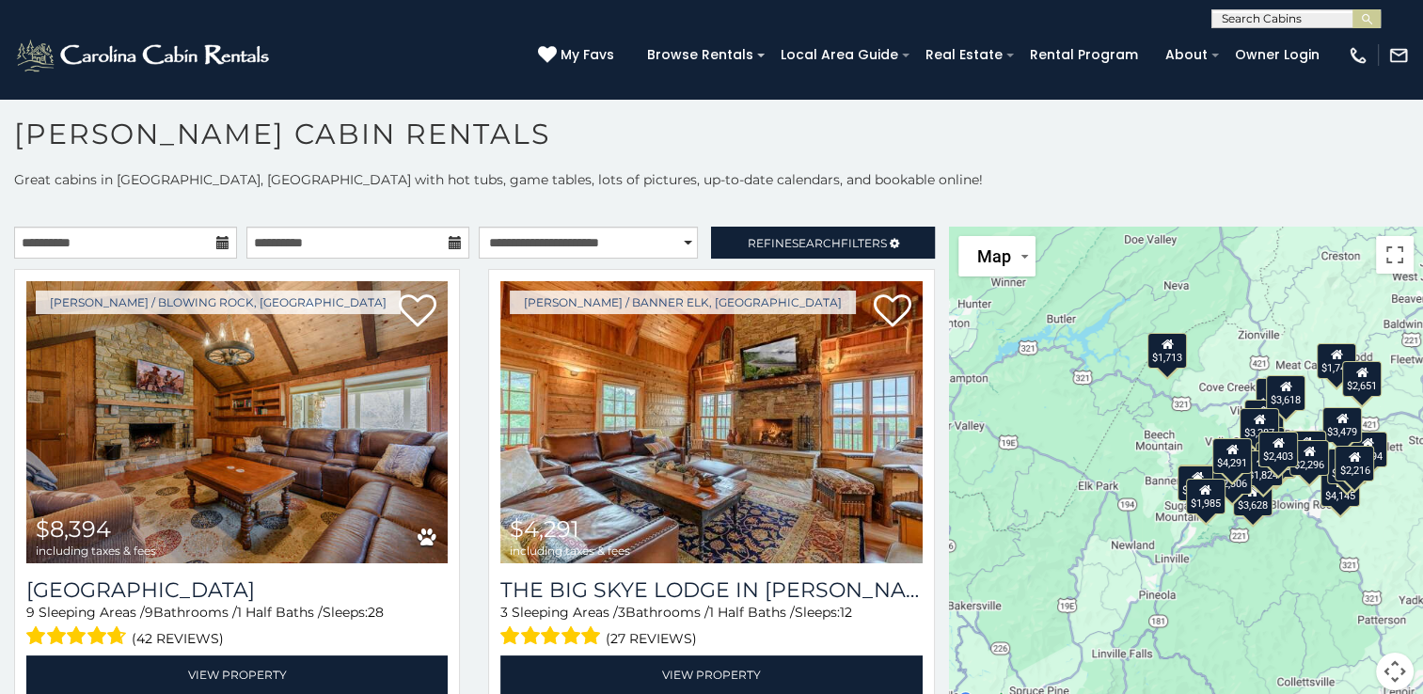
drag, startPoint x: 949, startPoint y: 269, endPoint x: 913, endPoint y: 183, distance: 92.8
click at [913, 183] on p "Great cabins in [GEOGRAPHIC_DATA], [GEOGRAPHIC_DATA] with hot tubs, game tables…" at bounding box center [711, 179] width 1423 height 19
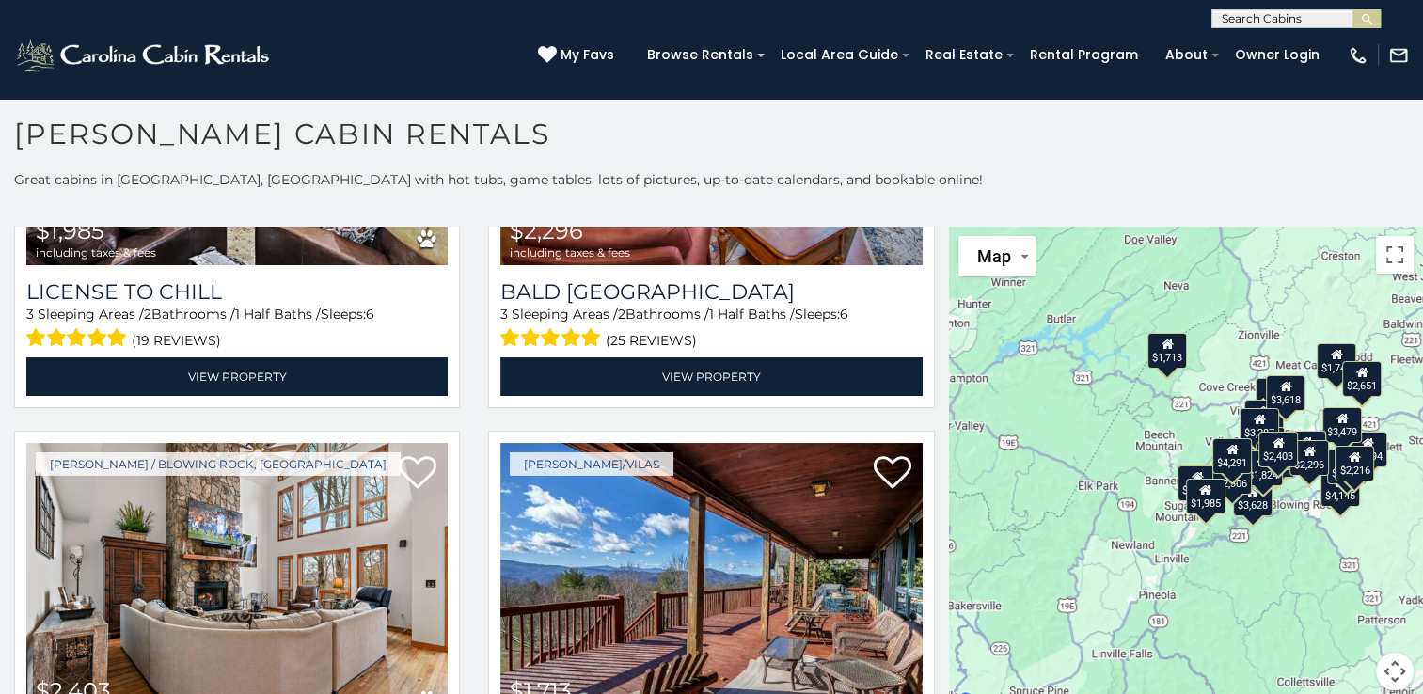
scroll to position [6381, 0]
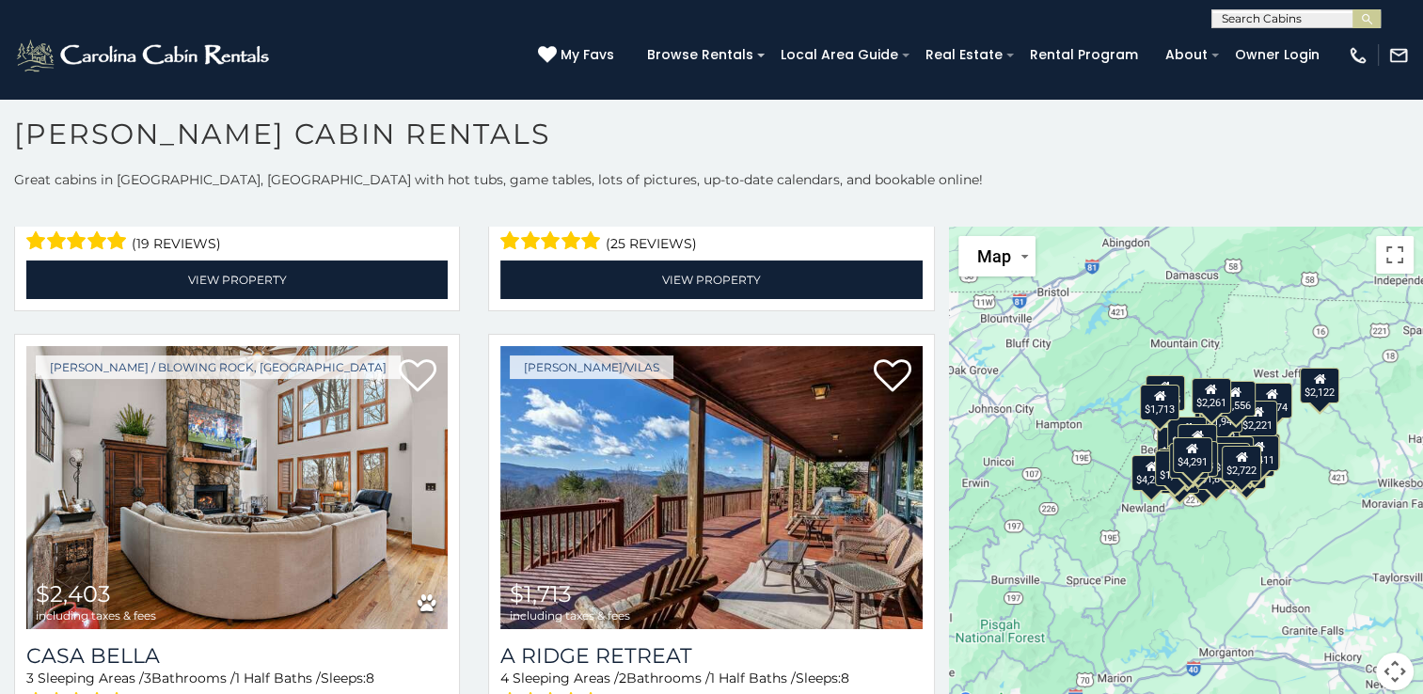
click at [1351, 609] on div "$8,394 $4,291 $2,320 $3,467 $4,145 $3,344 $1,747 $2,651 $2,395 $2,785 $3,359 $3…" at bounding box center [1186, 470] width 474 height 486
click at [1389, 672] on button "Map camera controls" at bounding box center [1395, 672] width 38 height 38
click at [1338, 559] on button "Zoom in" at bounding box center [1348, 578] width 38 height 38
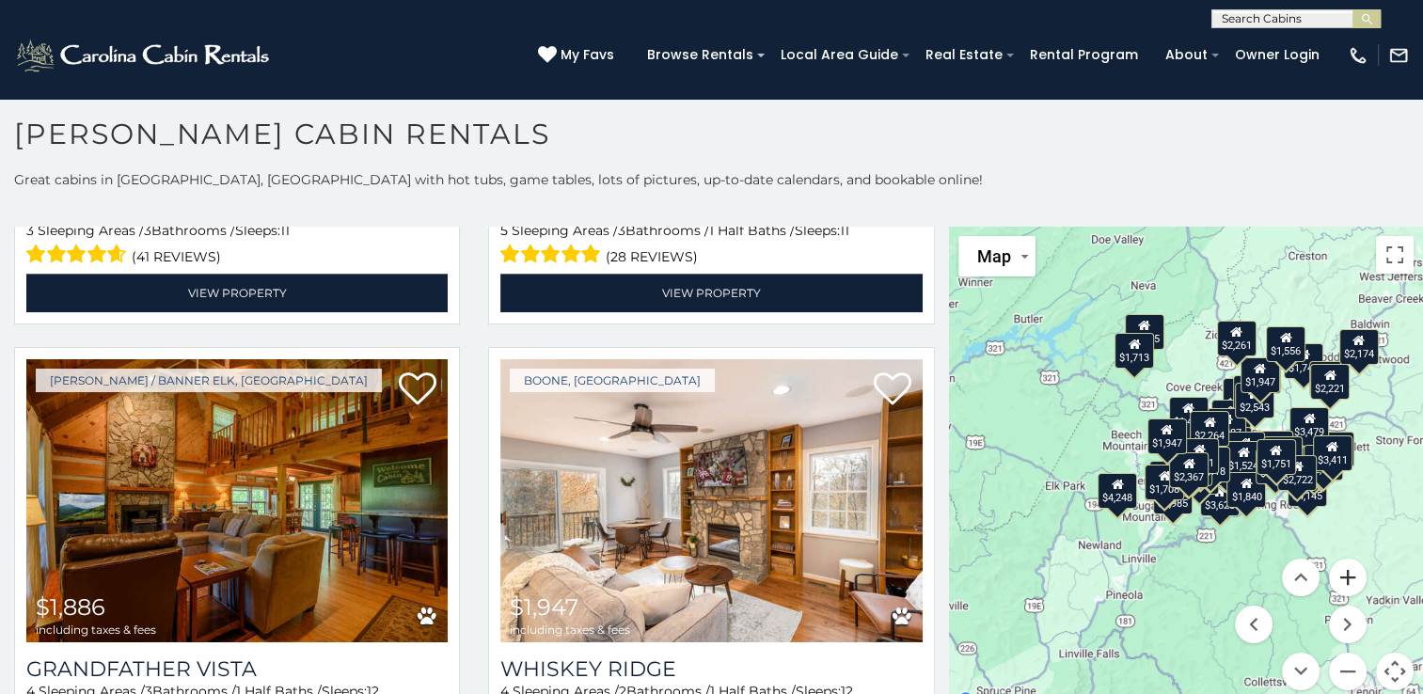
scroll to position [9174, 0]
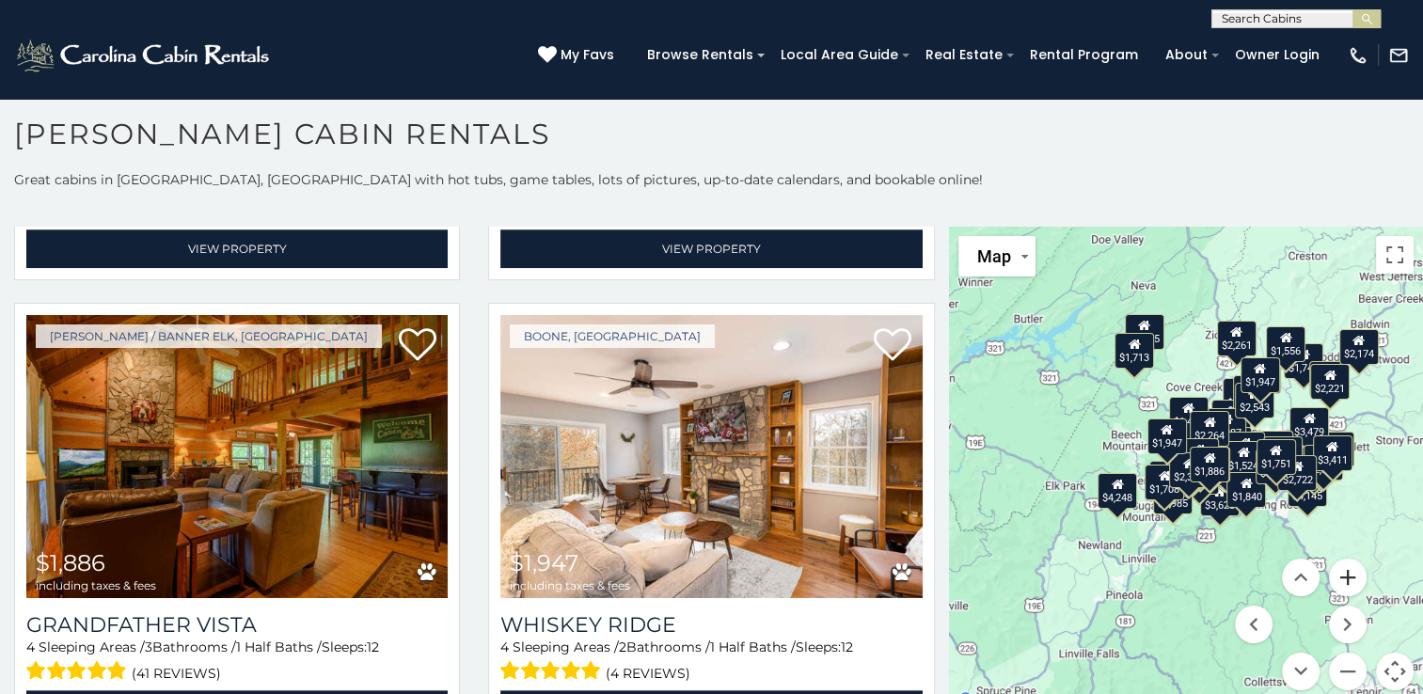
click at [1343, 579] on button "Zoom in" at bounding box center [1348, 578] width 38 height 38
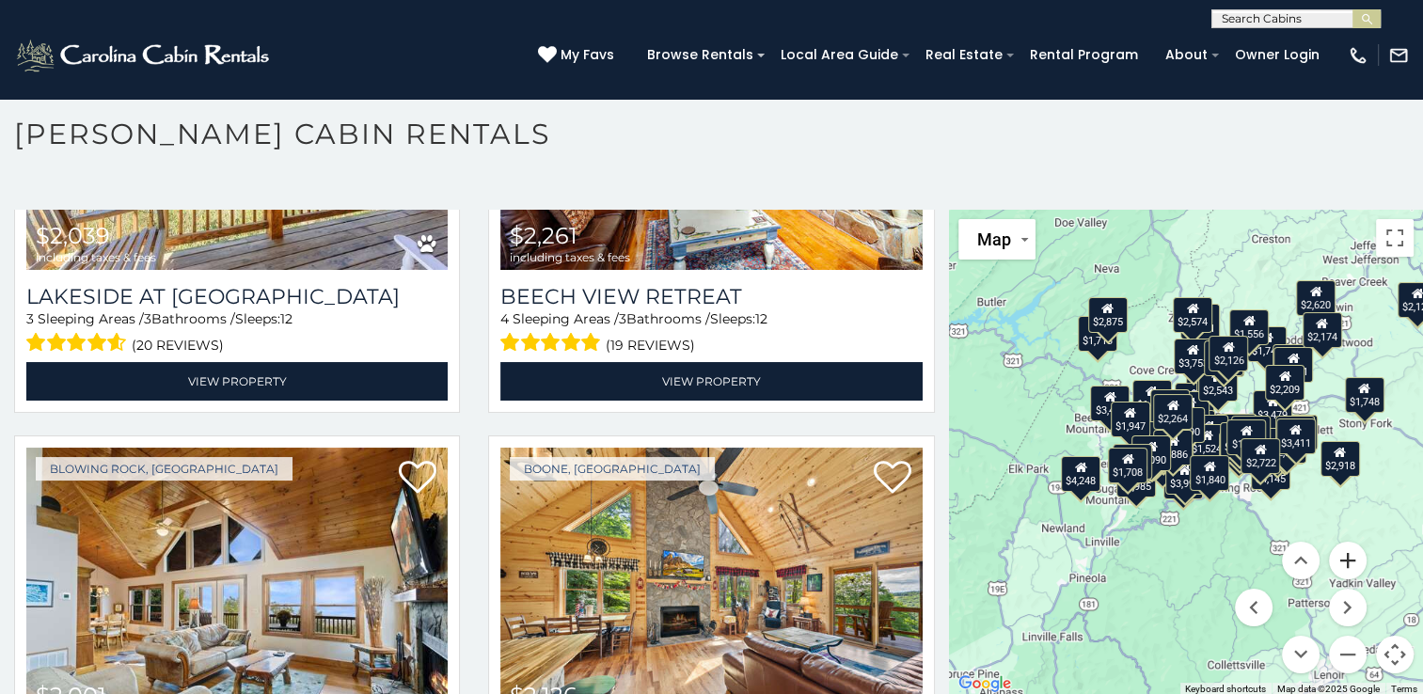
scroll to position [13687, 0]
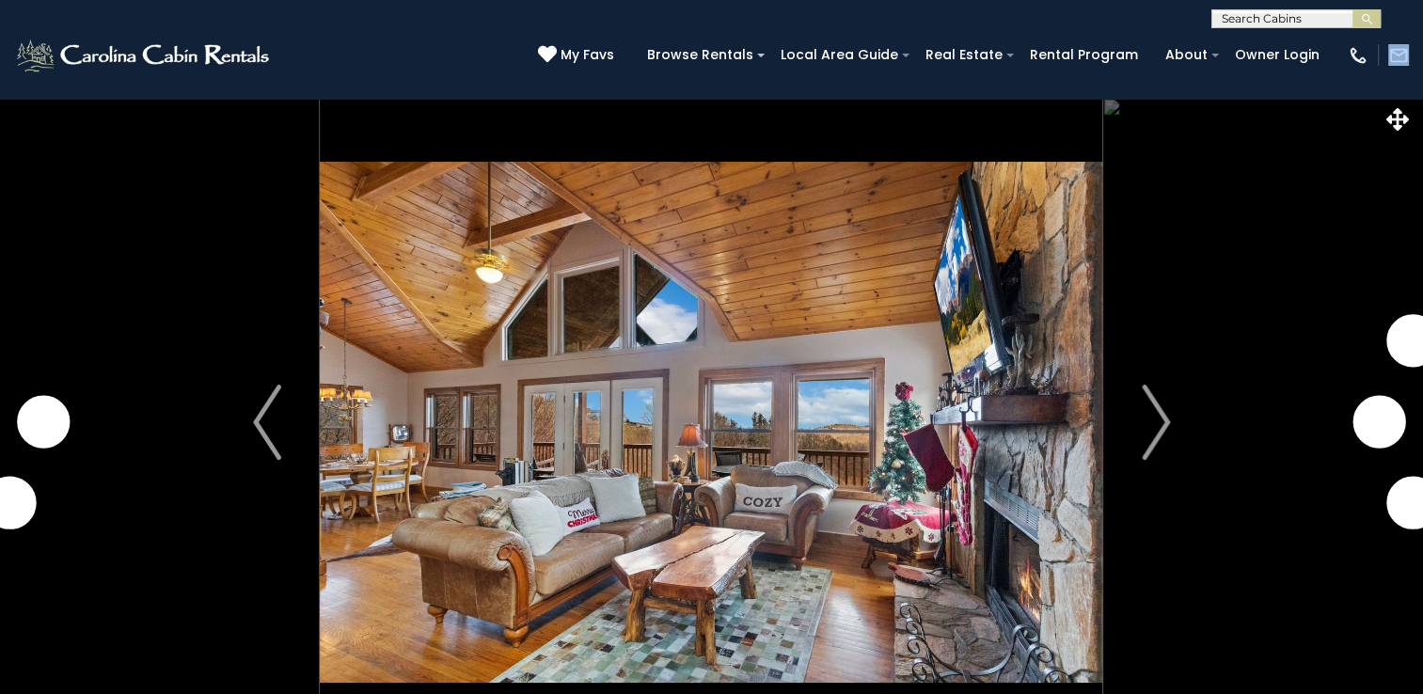
drag, startPoint x: 1422, startPoint y: 83, endPoint x: 1421, endPoint y: 103, distance: 19.8
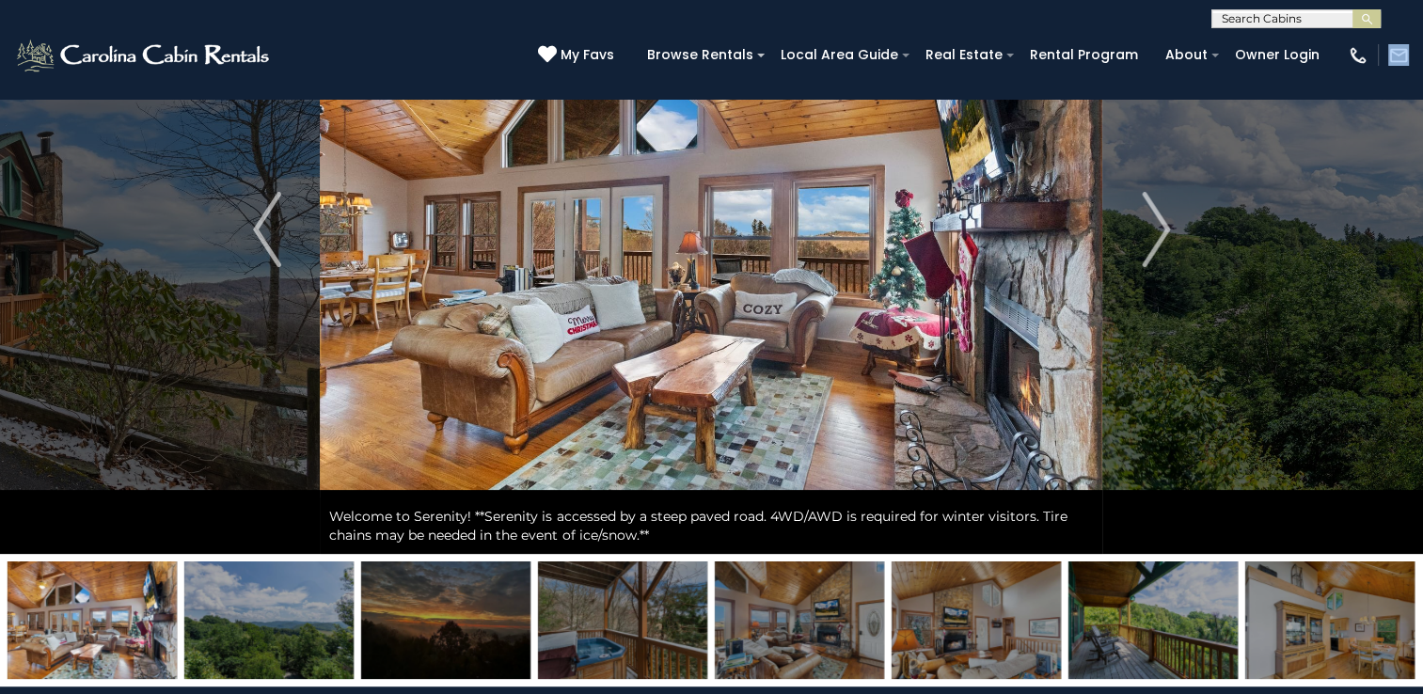
scroll to position [160, 0]
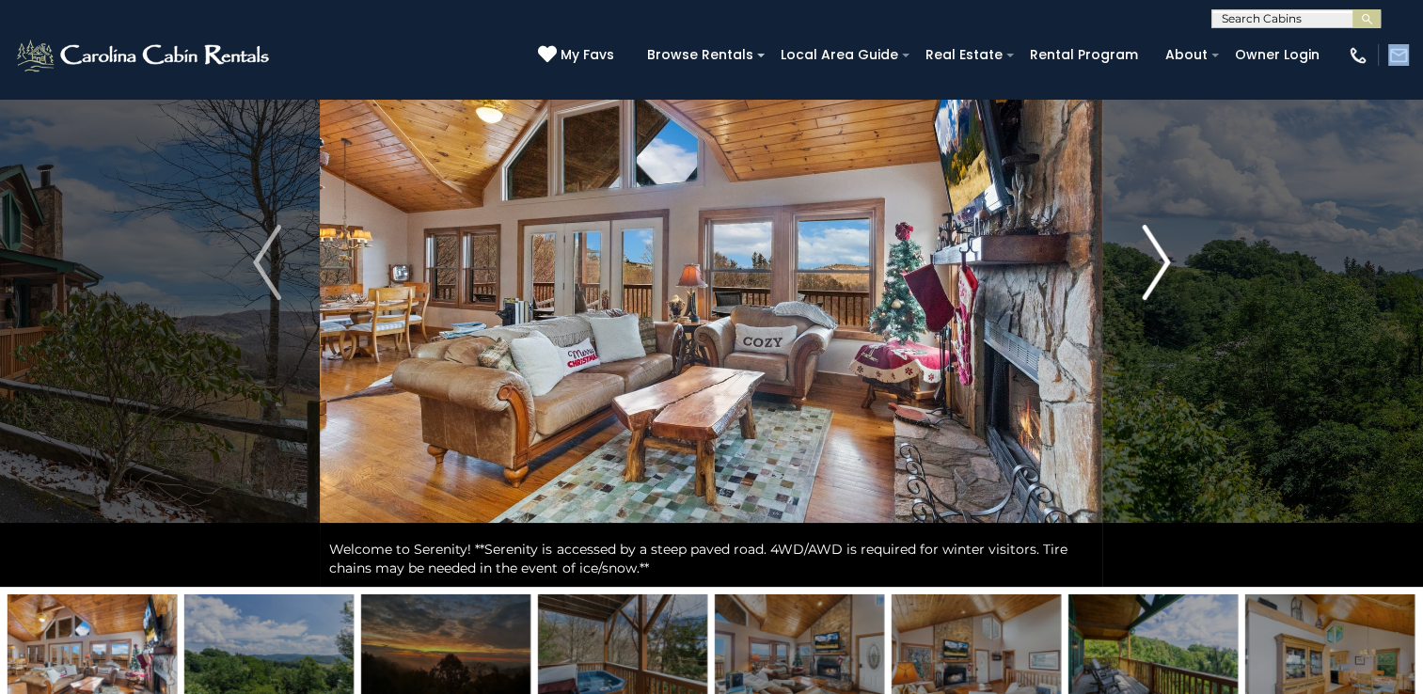
click at [1157, 268] on img "Next" at bounding box center [1156, 262] width 28 height 75
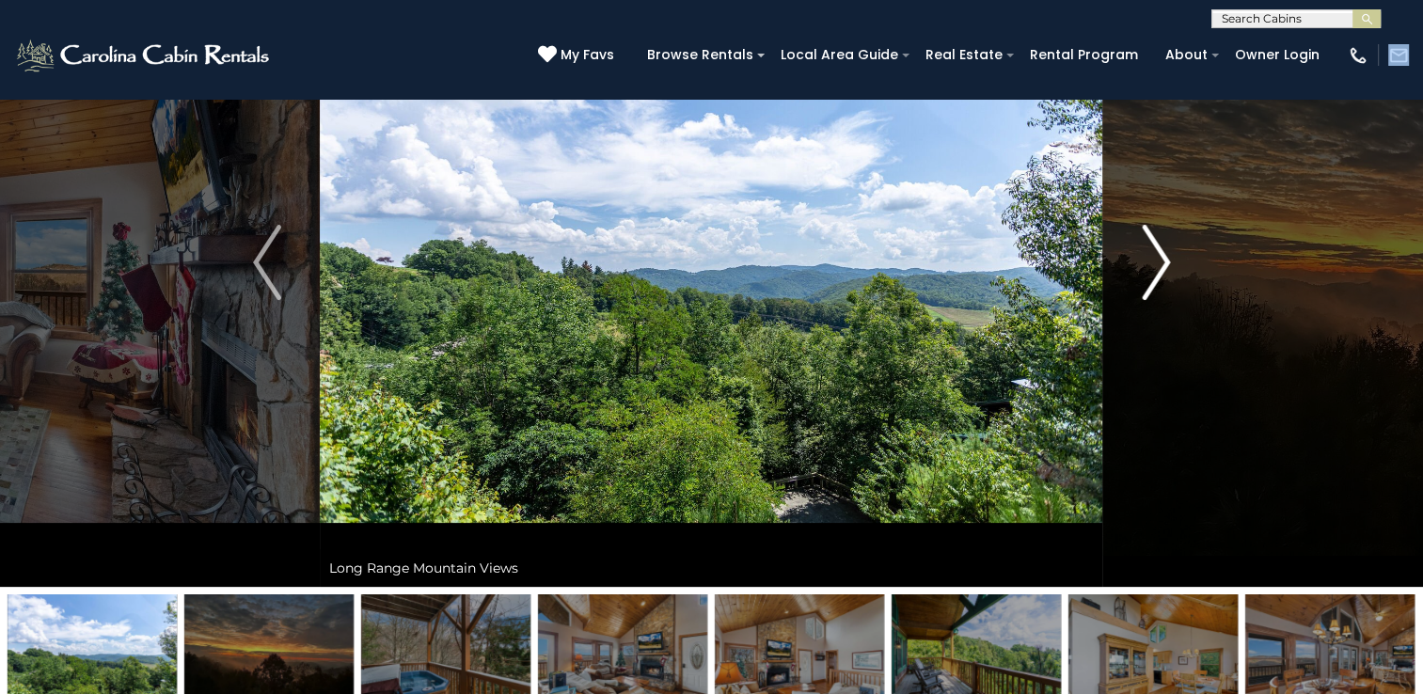
click at [1157, 268] on img "Next" at bounding box center [1156, 262] width 28 height 75
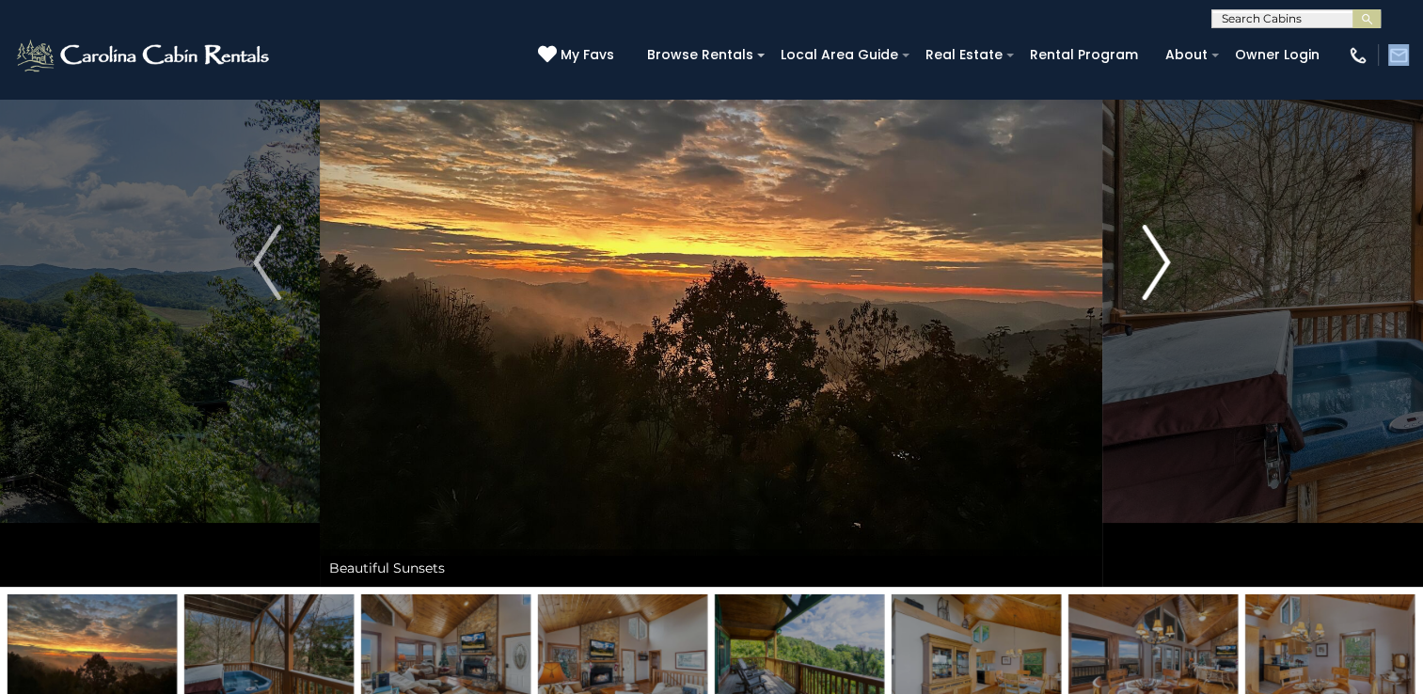
click at [1157, 268] on img "Next" at bounding box center [1156, 262] width 28 height 75
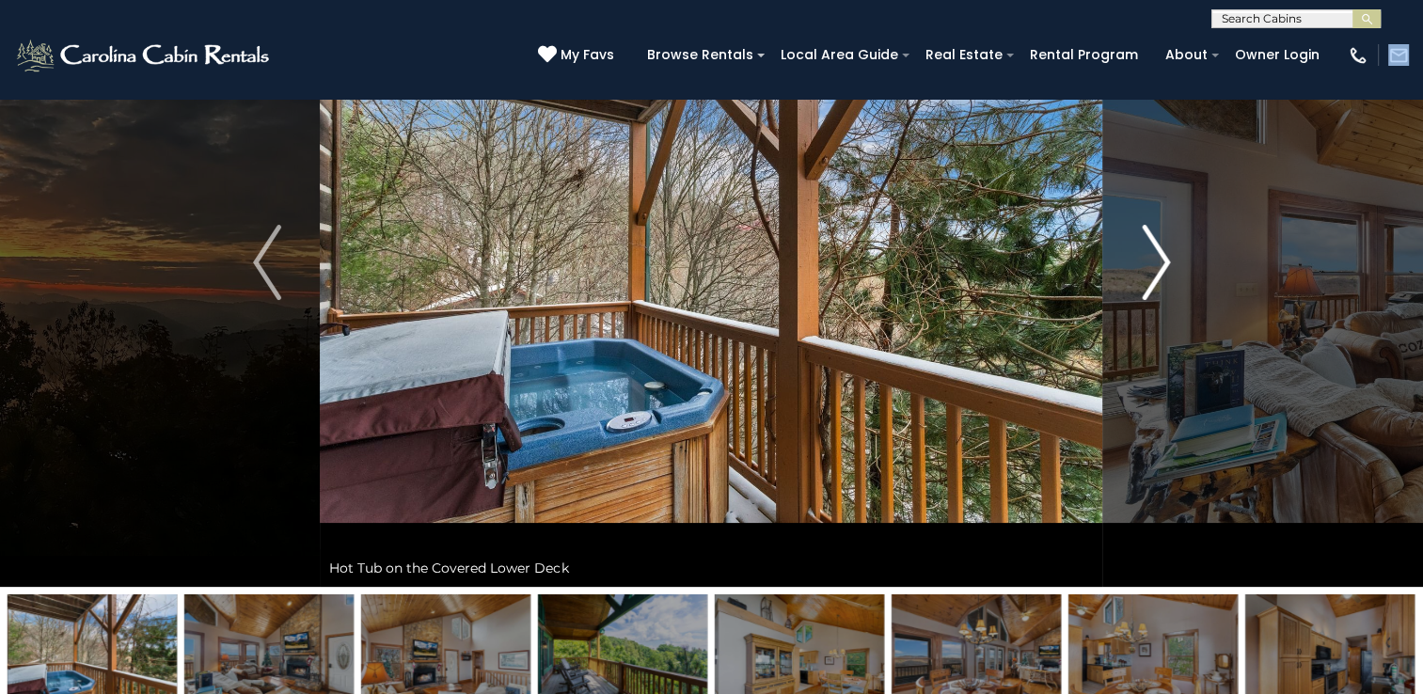
click at [1157, 268] on img "Next" at bounding box center [1156, 262] width 28 height 75
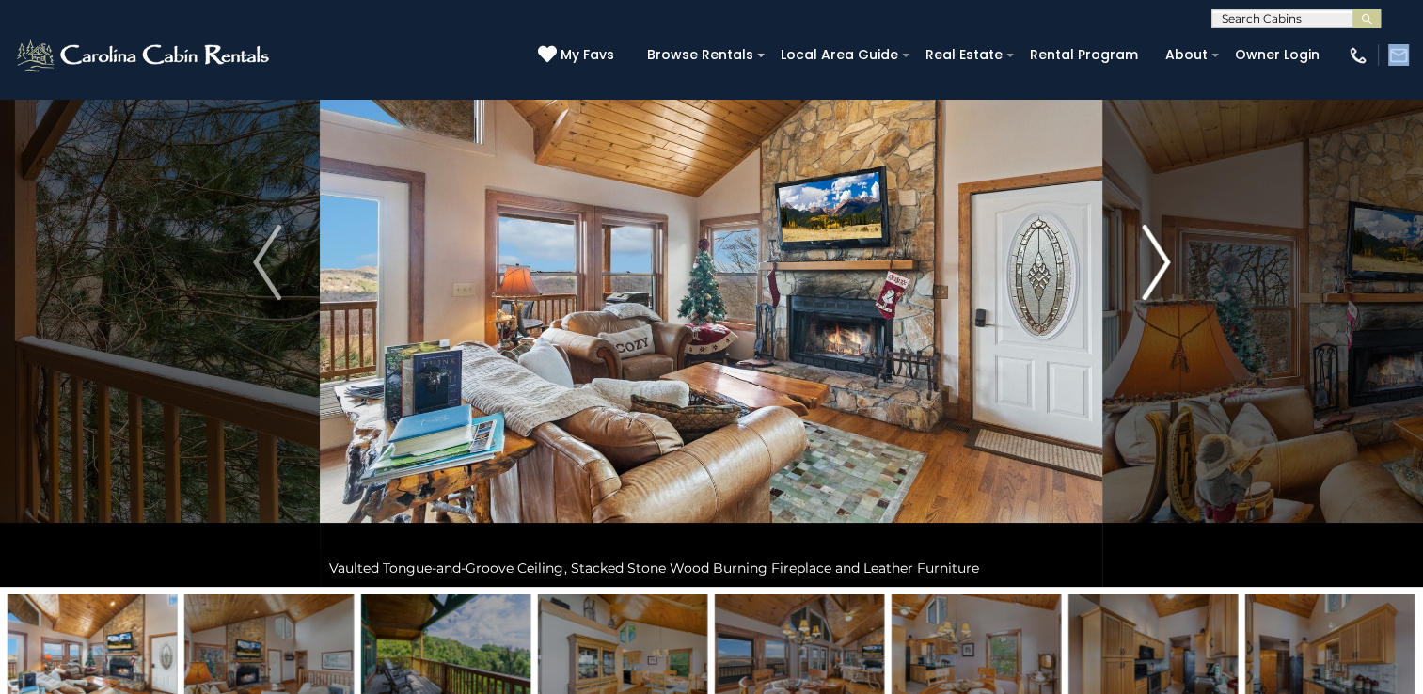
click at [1157, 268] on img "Next" at bounding box center [1156, 262] width 28 height 75
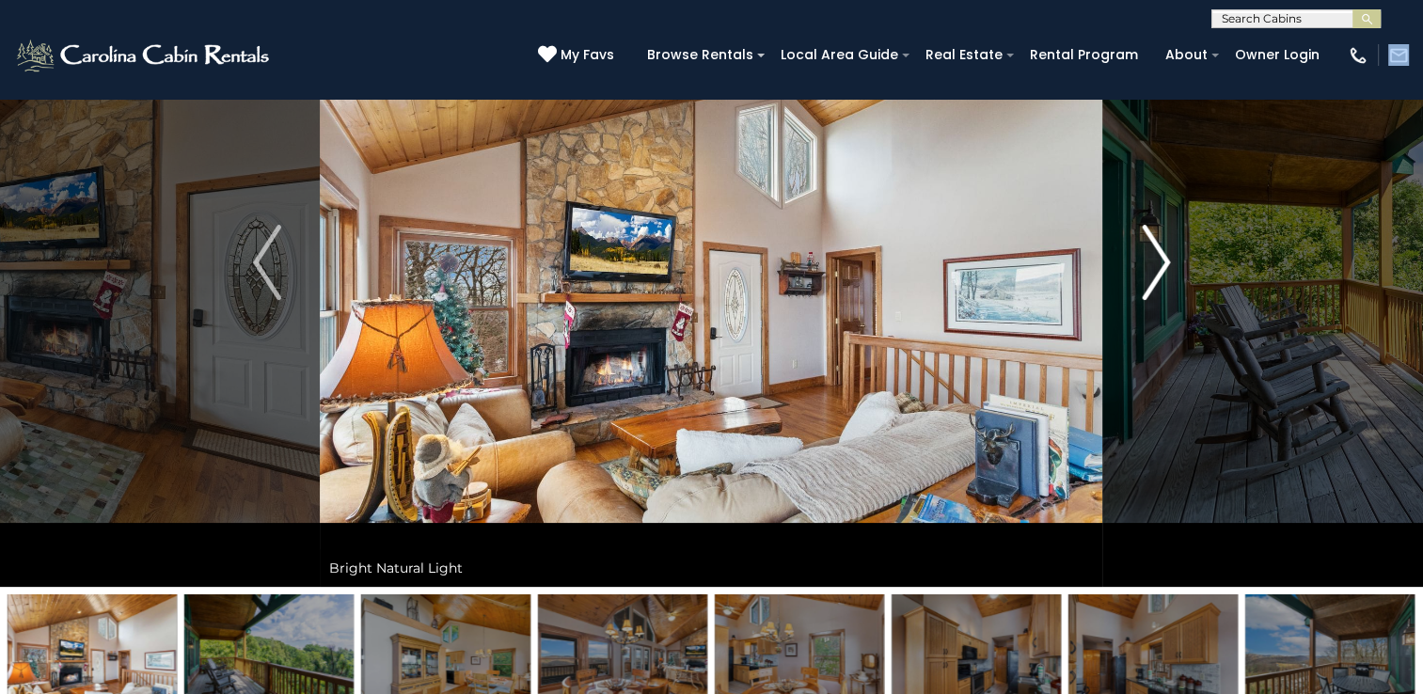
click at [1157, 268] on img "Next" at bounding box center [1156, 262] width 28 height 75
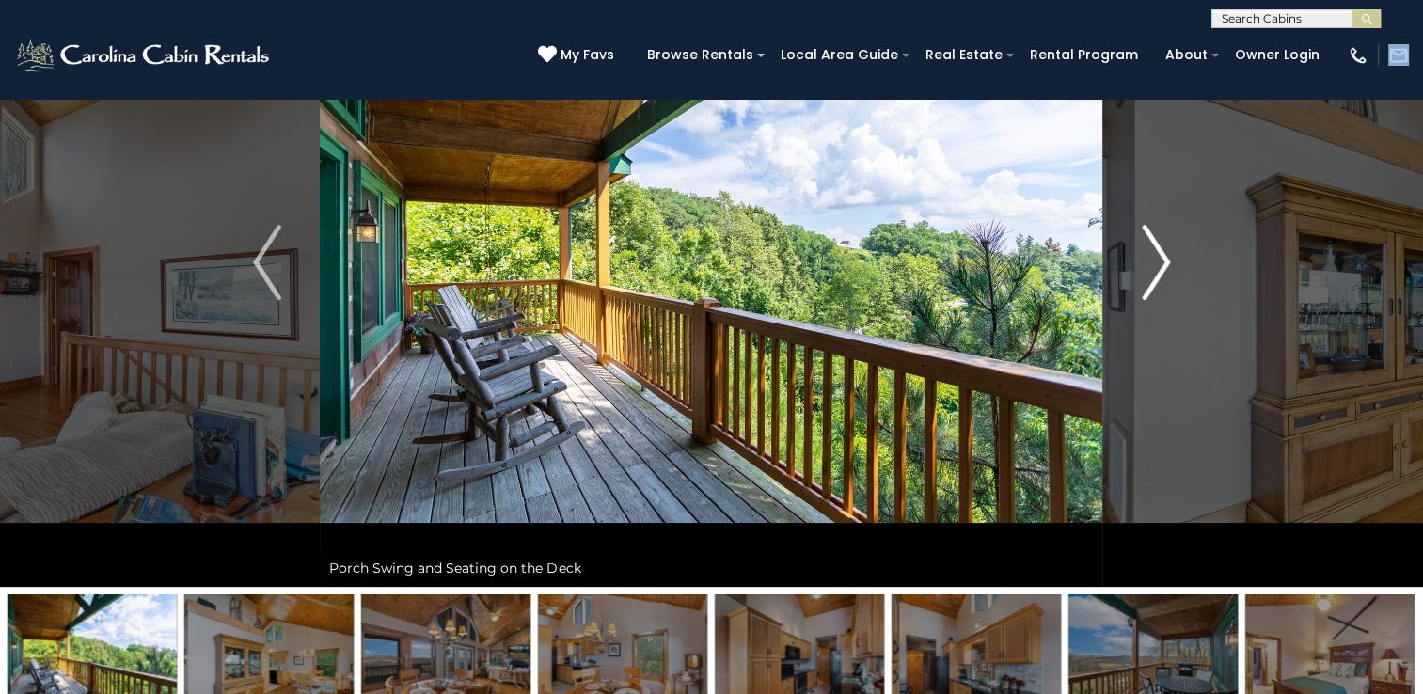
click at [1157, 268] on img "Next" at bounding box center [1156, 262] width 28 height 75
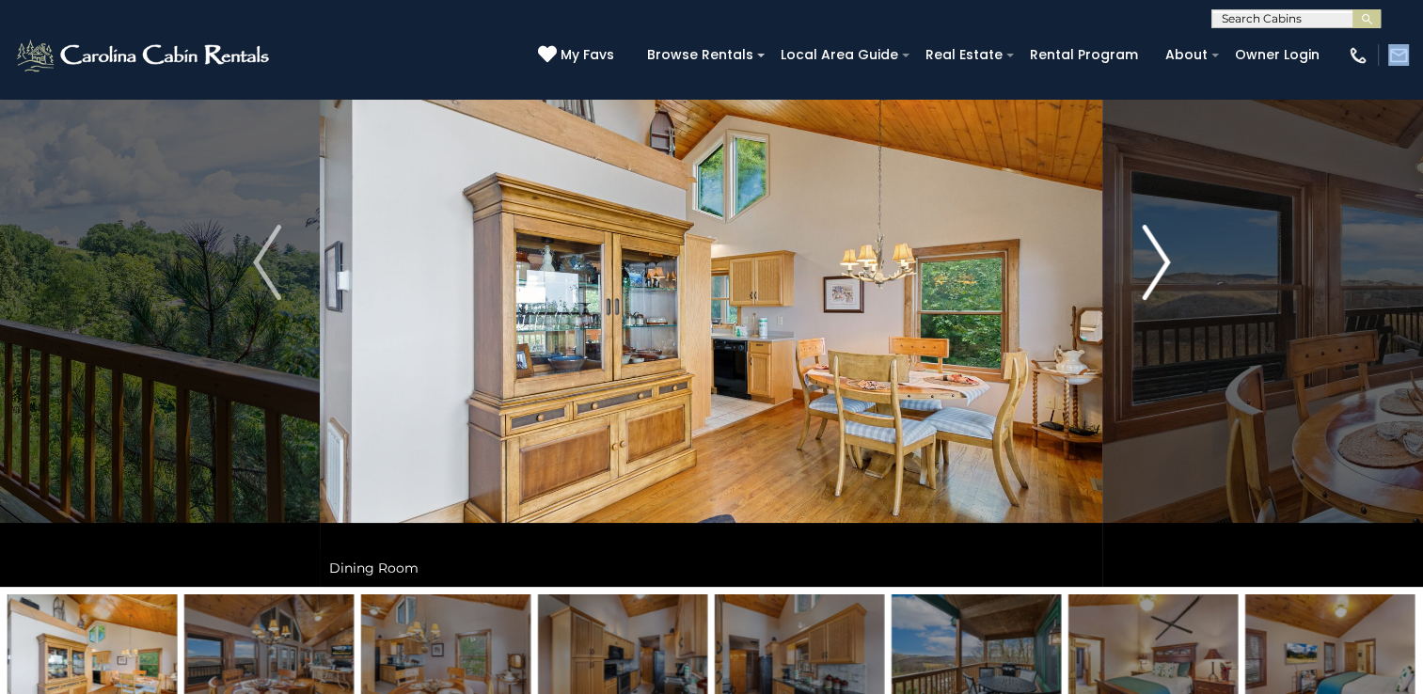
click at [1157, 268] on img "Next" at bounding box center [1156, 262] width 28 height 75
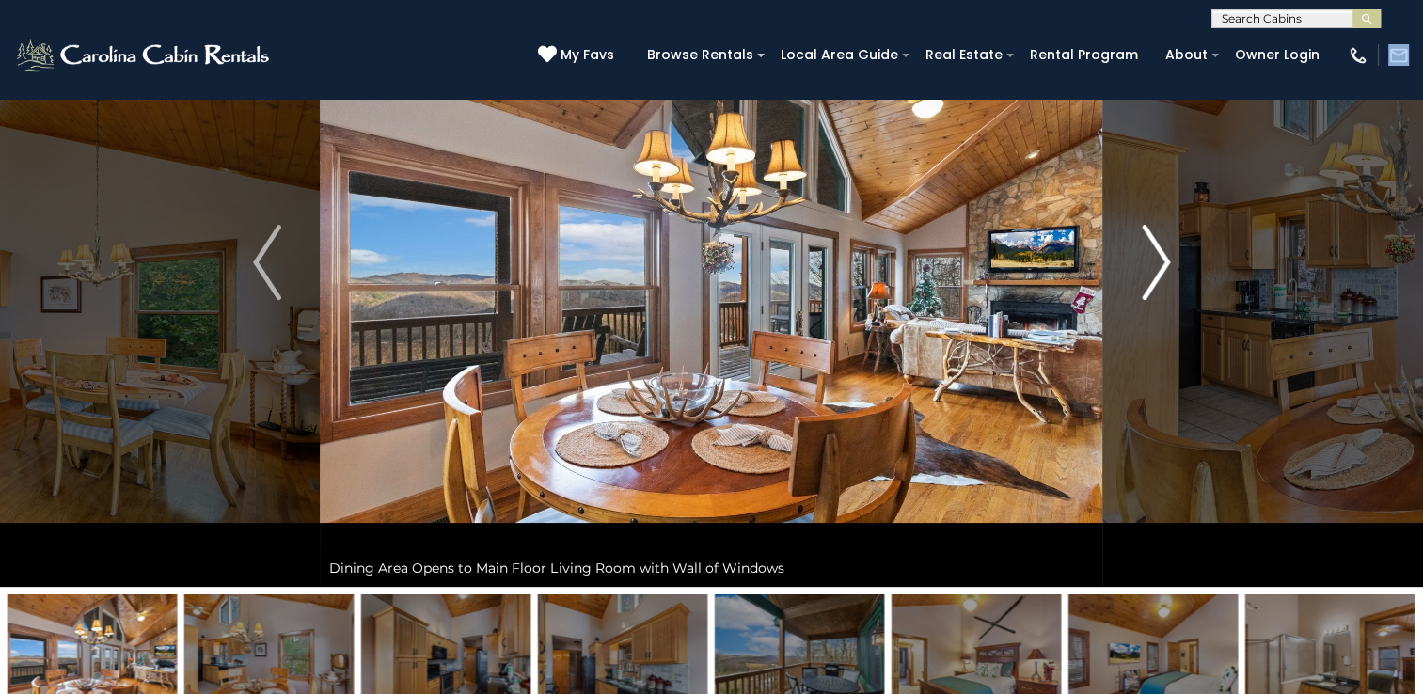
click at [1157, 268] on img "Next" at bounding box center [1156, 262] width 28 height 75
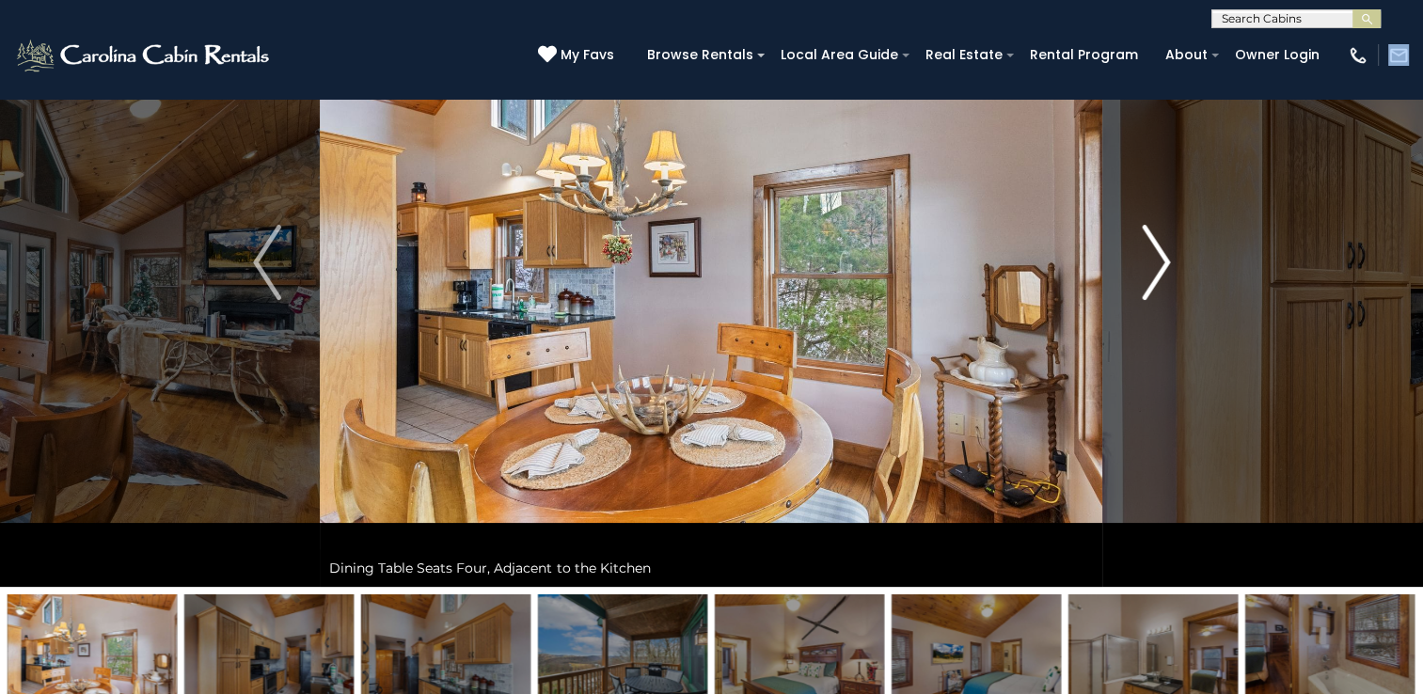
click at [1157, 268] on img "Next" at bounding box center [1156, 262] width 28 height 75
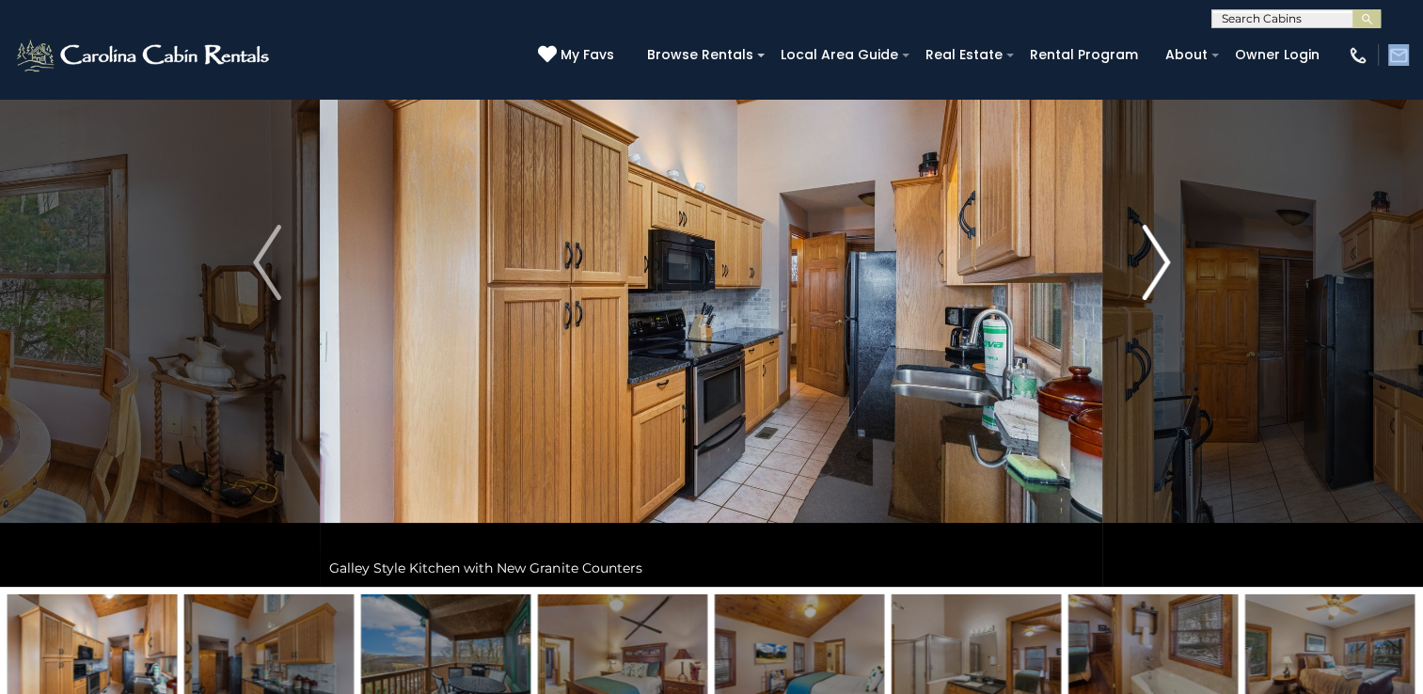
click at [1157, 268] on img "Next" at bounding box center [1156, 262] width 28 height 75
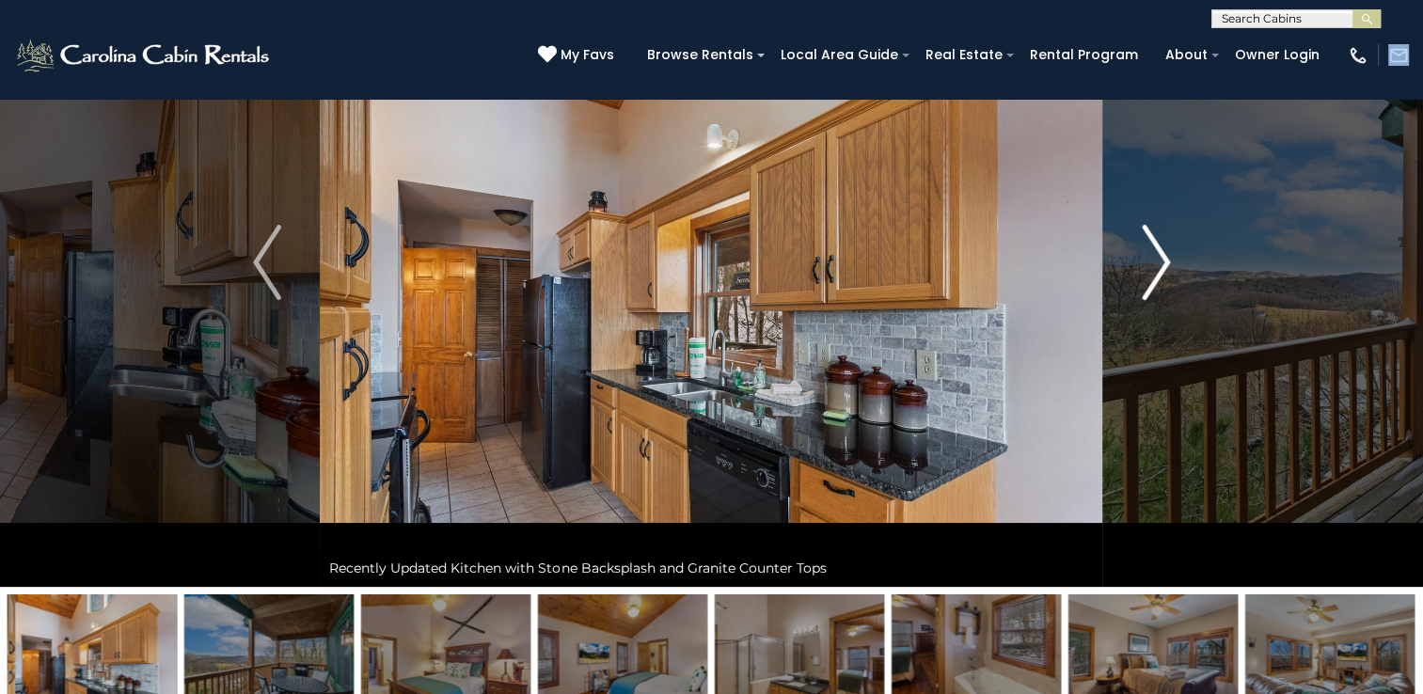
click at [1157, 268] on img "Next" at bounding box center [1156, 262] width 28 height 75
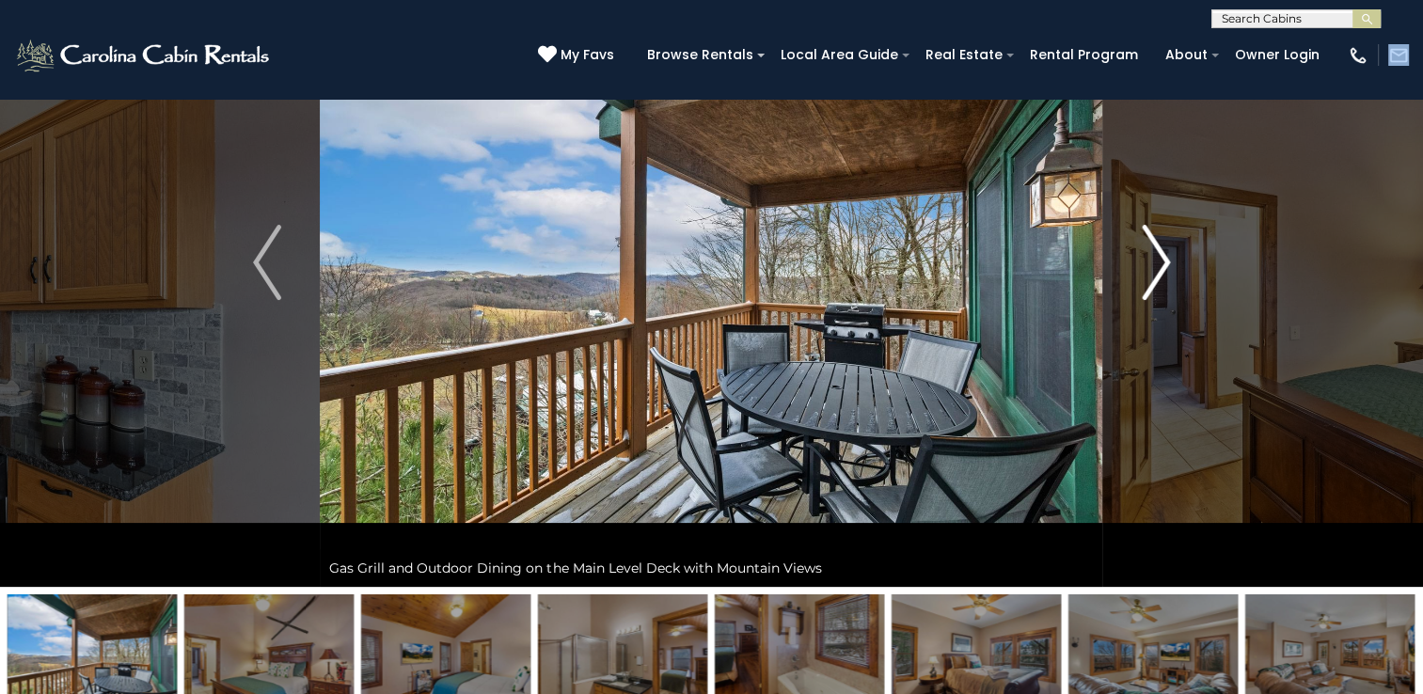
click at [1157, 268] on img "Next" at bounding box center [1156, 262] width 28 height 75
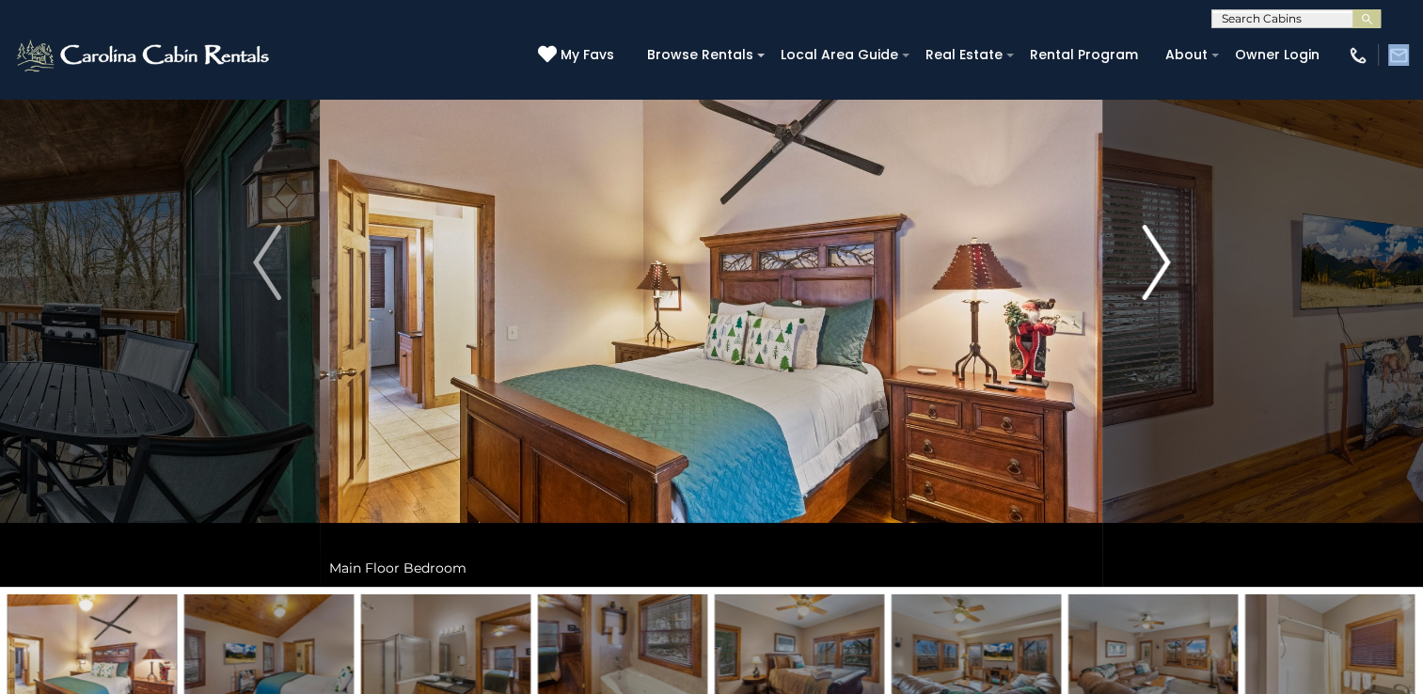
click at [1157, 268] on img "Next" at bounding box center [1156, 262] width 28 height 75
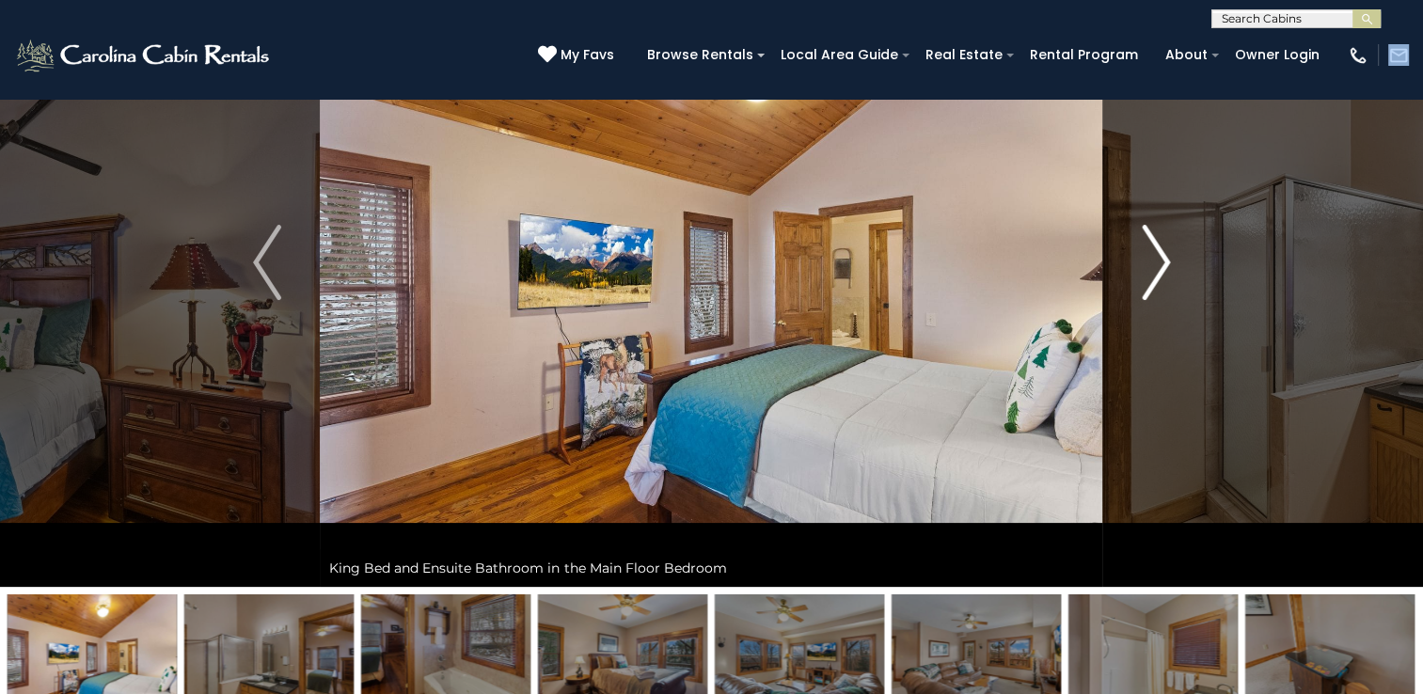
click at [1157, 268] on img "Next" at bounding box center [1156, 262] width 28 height 75
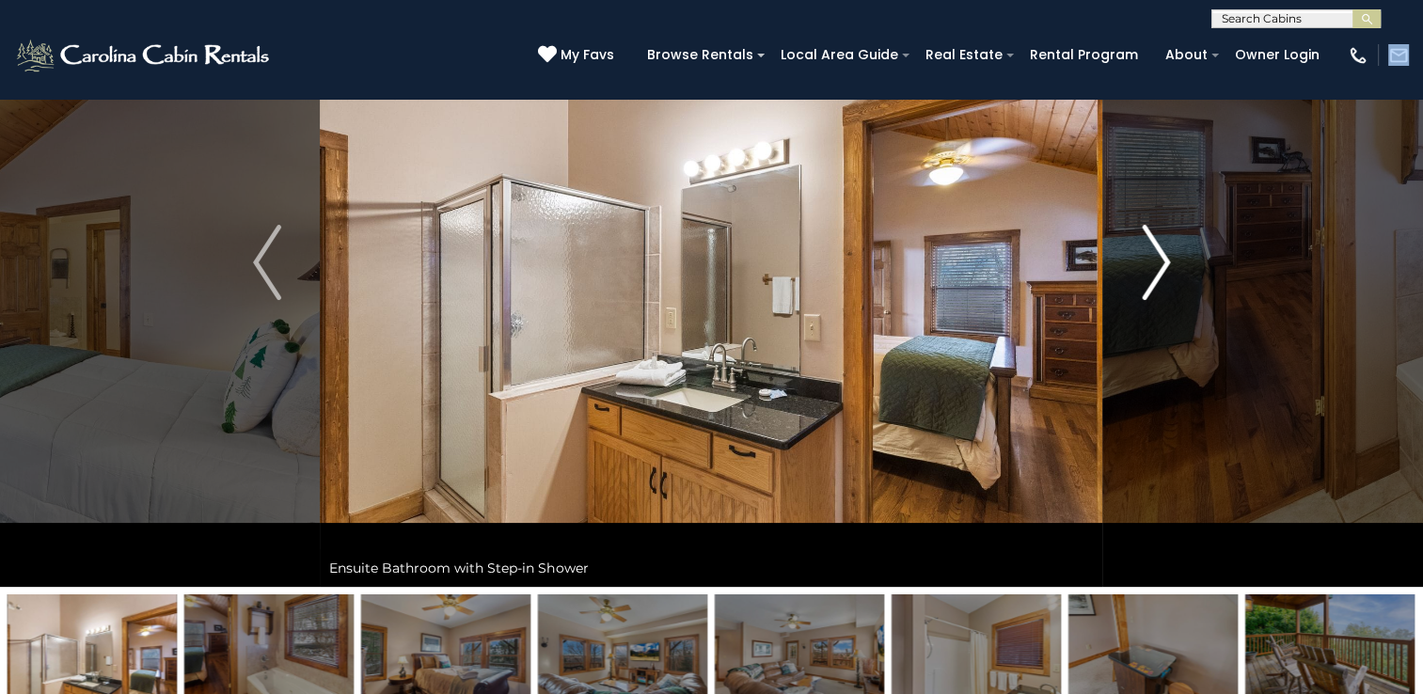
click at [1155, 268] on img "Next" at bounding box center [1156, 262] width 28 height 75
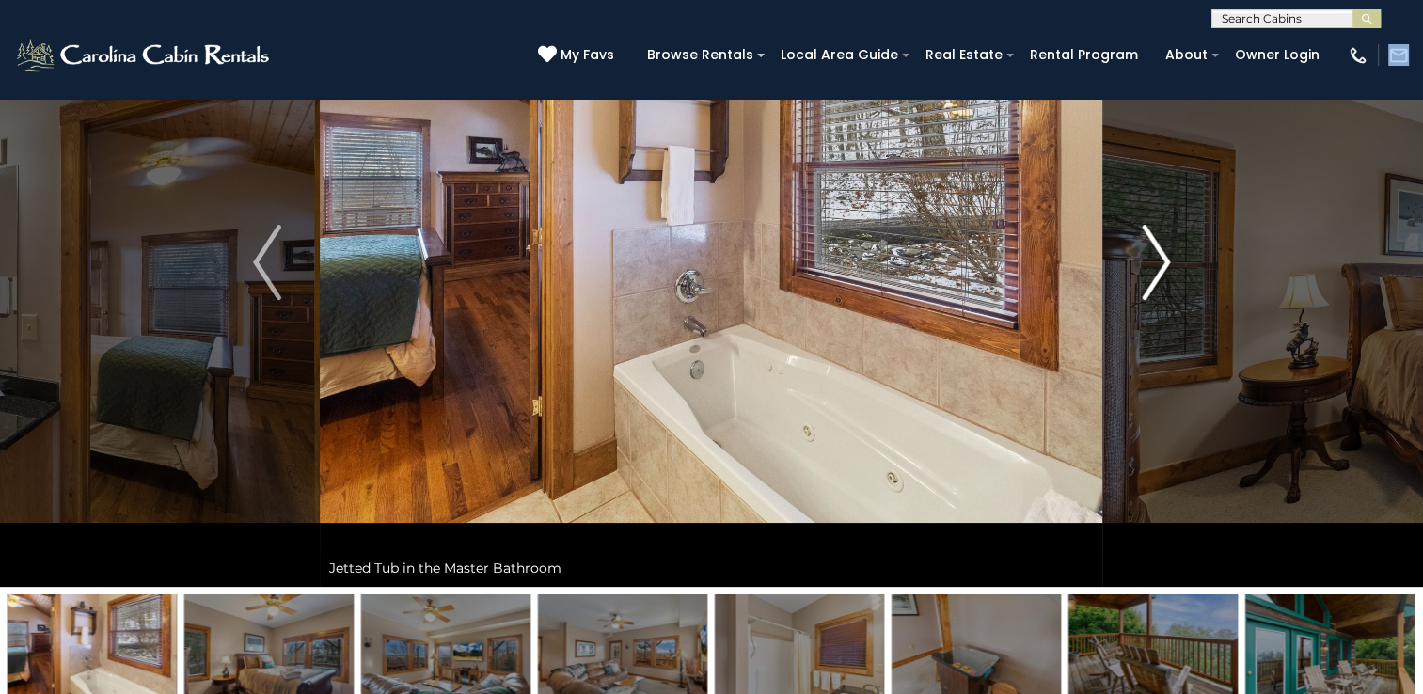
click at [1155, 268] on img "Next" at bounding box center [1156, 262] width 28 height 75
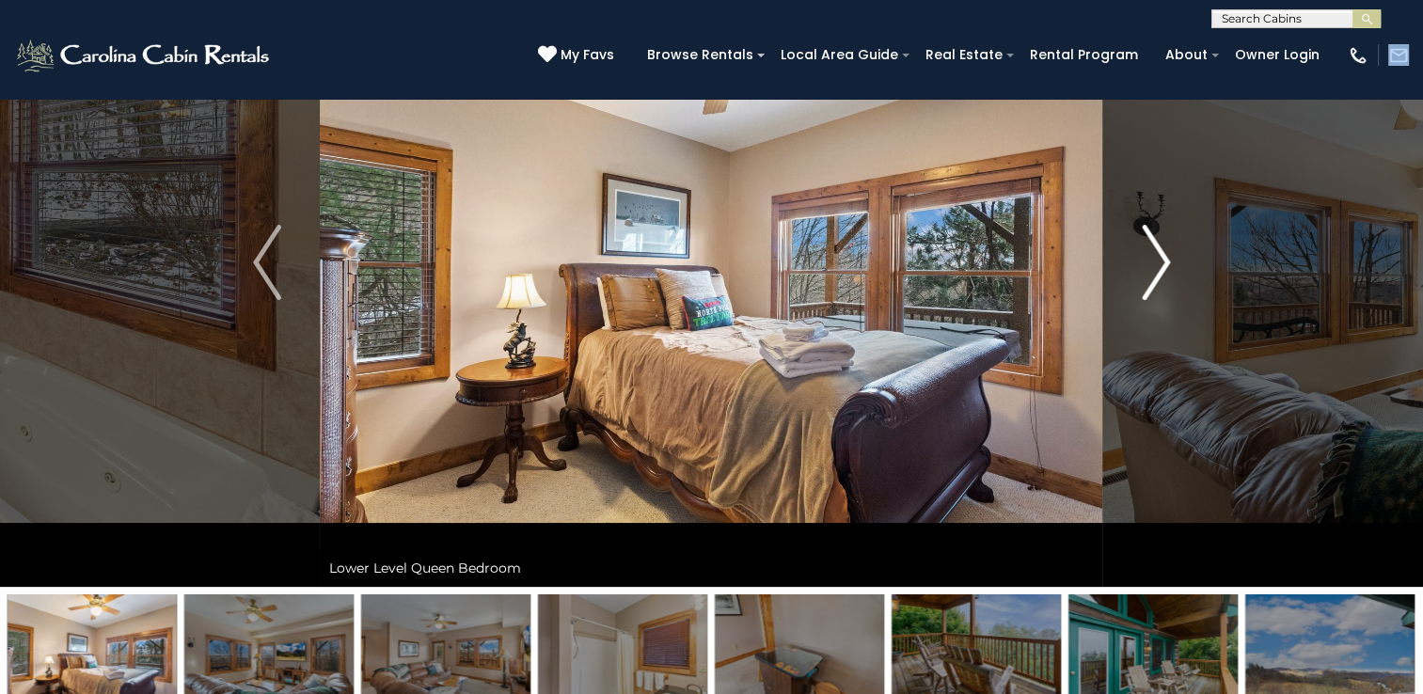
click at [1155, 268] on img "Next" at bounding box center [1156, 262] width 28 height 75
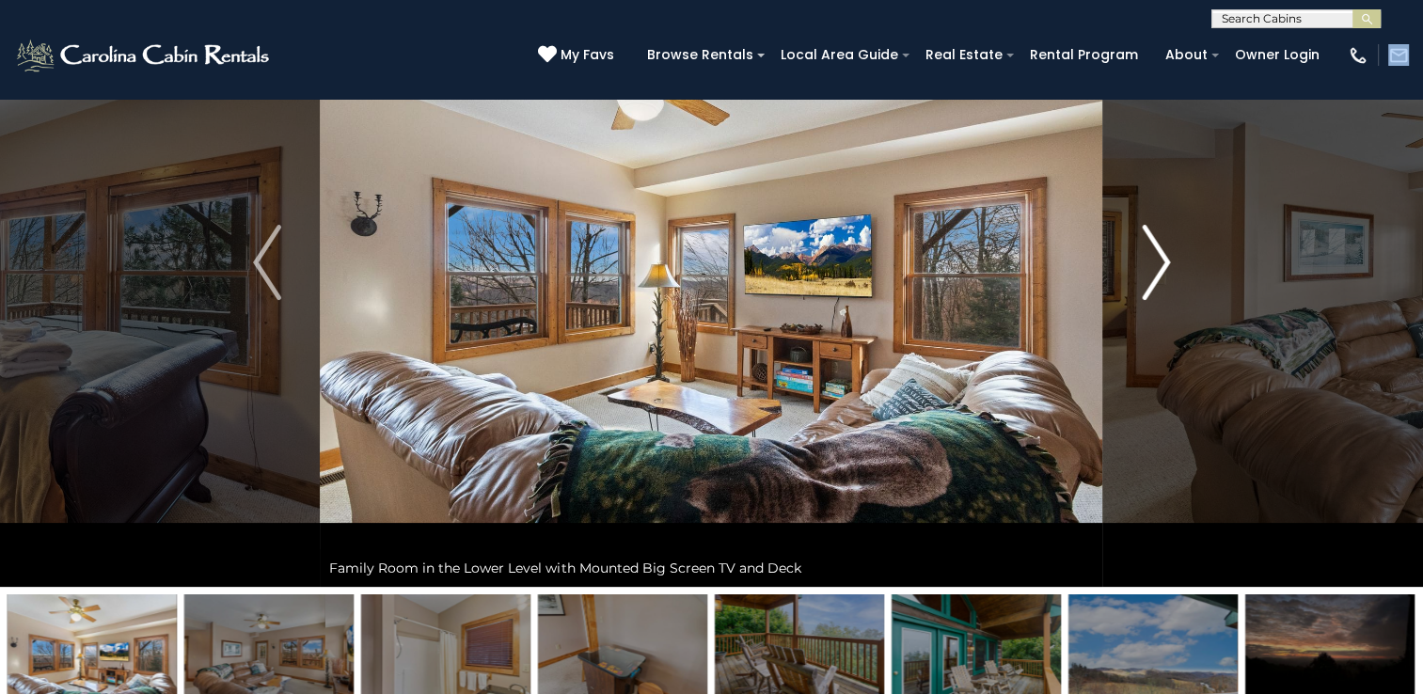
click at [1155, 268] on img "Next" at bounding box center [1156, 262] width 28 height 75
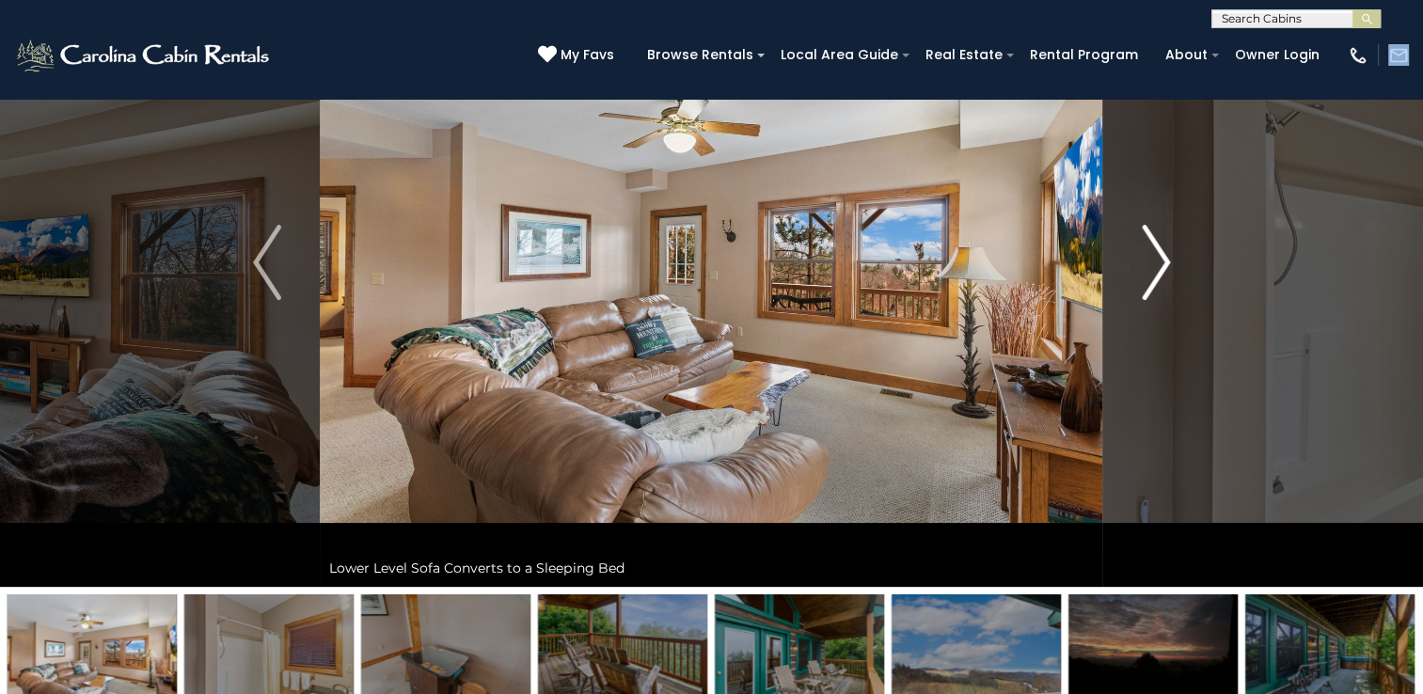
click at [1155, 268] on img "Next" at bounding box center [1156, 262] width 28 height 75
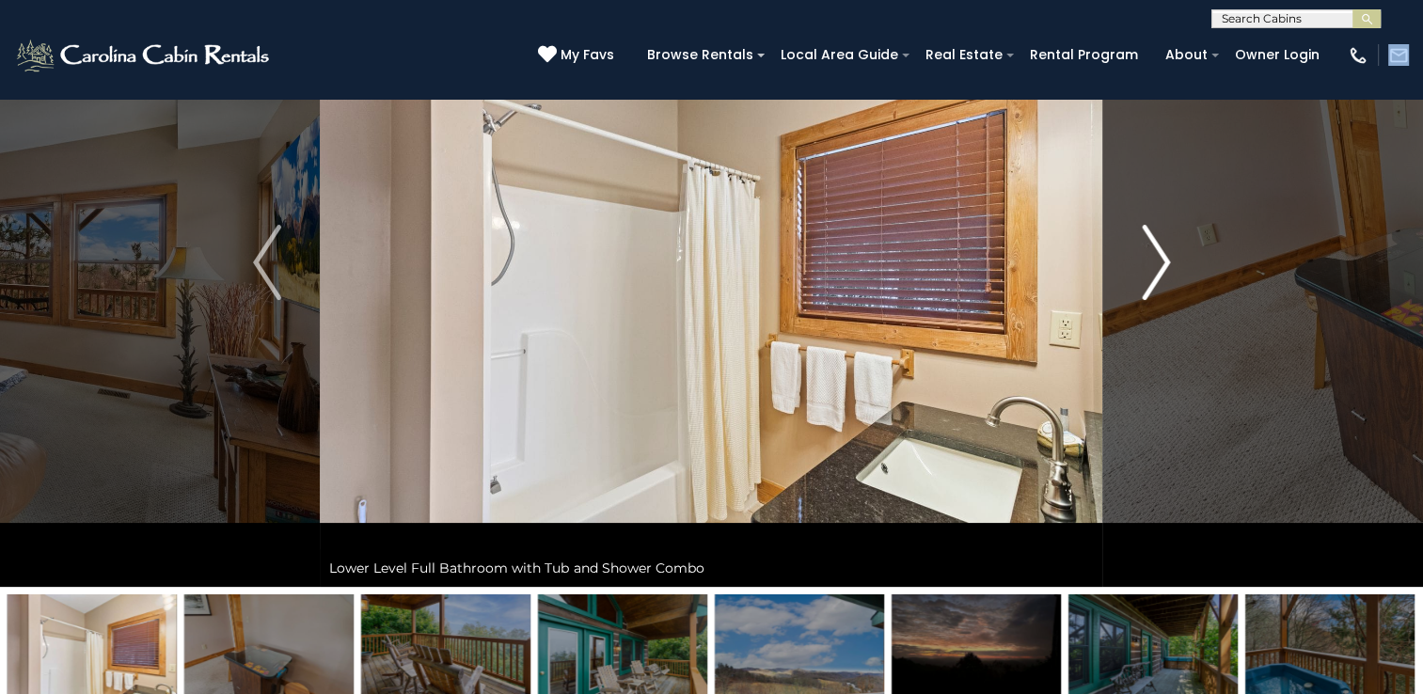
click at [1155, 268] on img "Next" at bounding box center [1156, 262] width 28 height 75
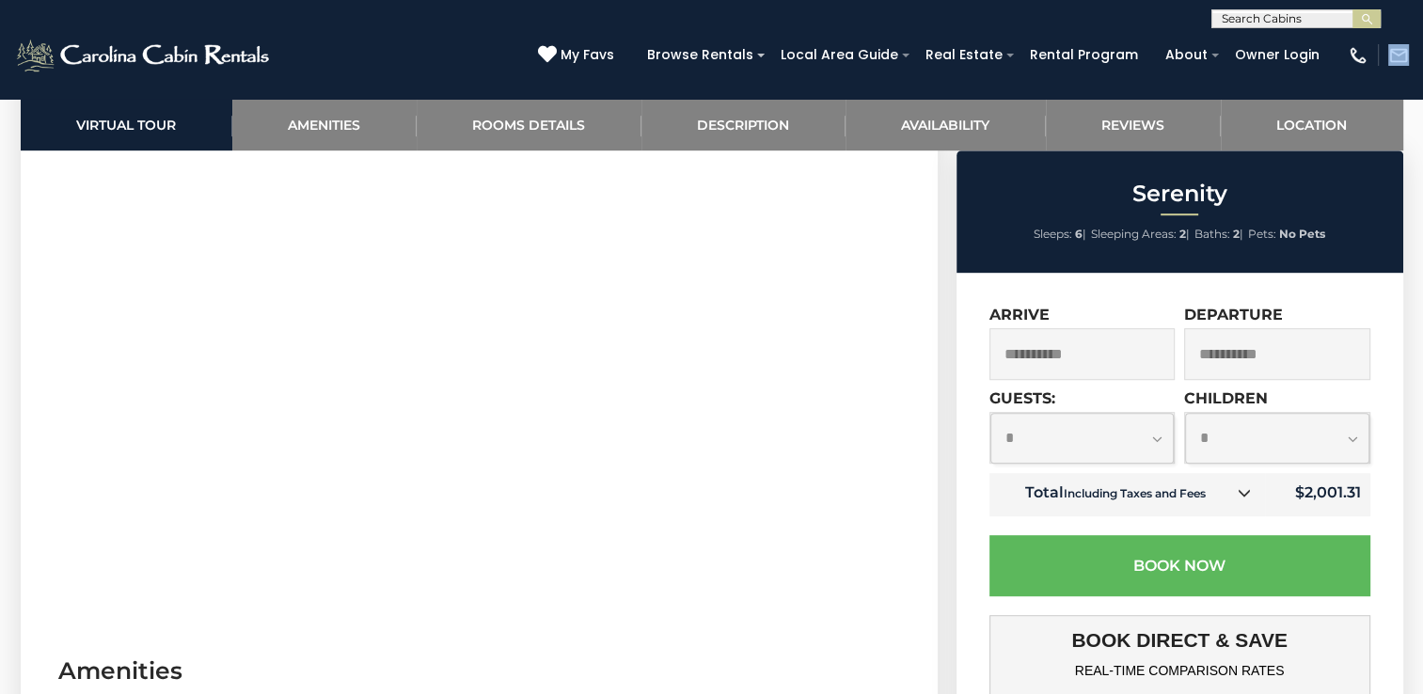
scroll to position [1330, 0]
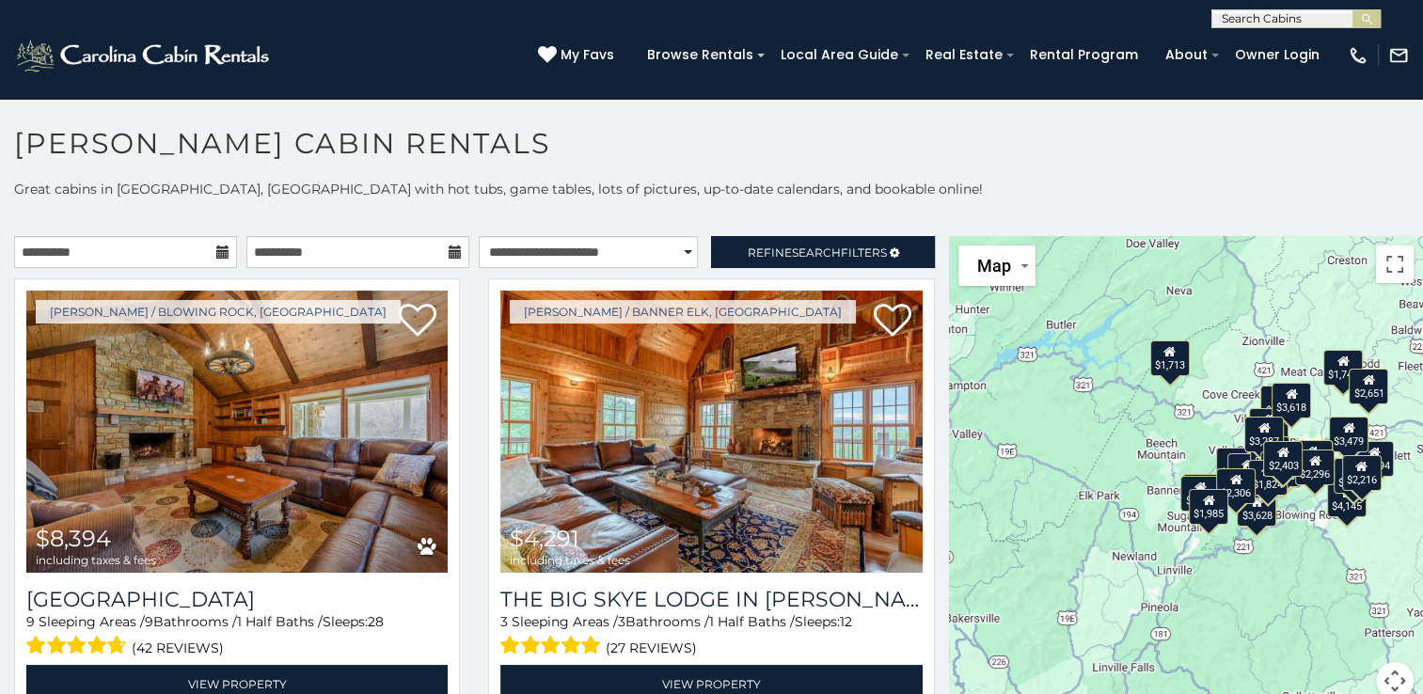
scroll to position [9, 0]
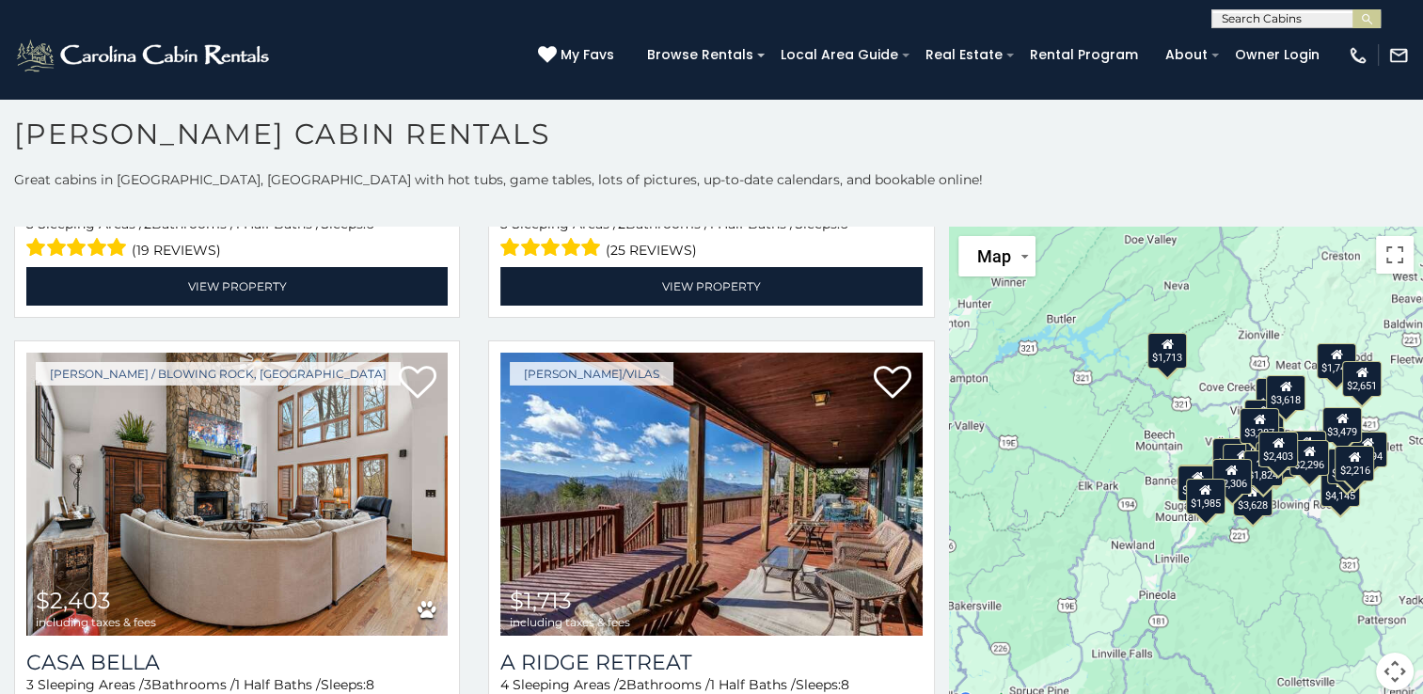
scroll to position [6381, 0]
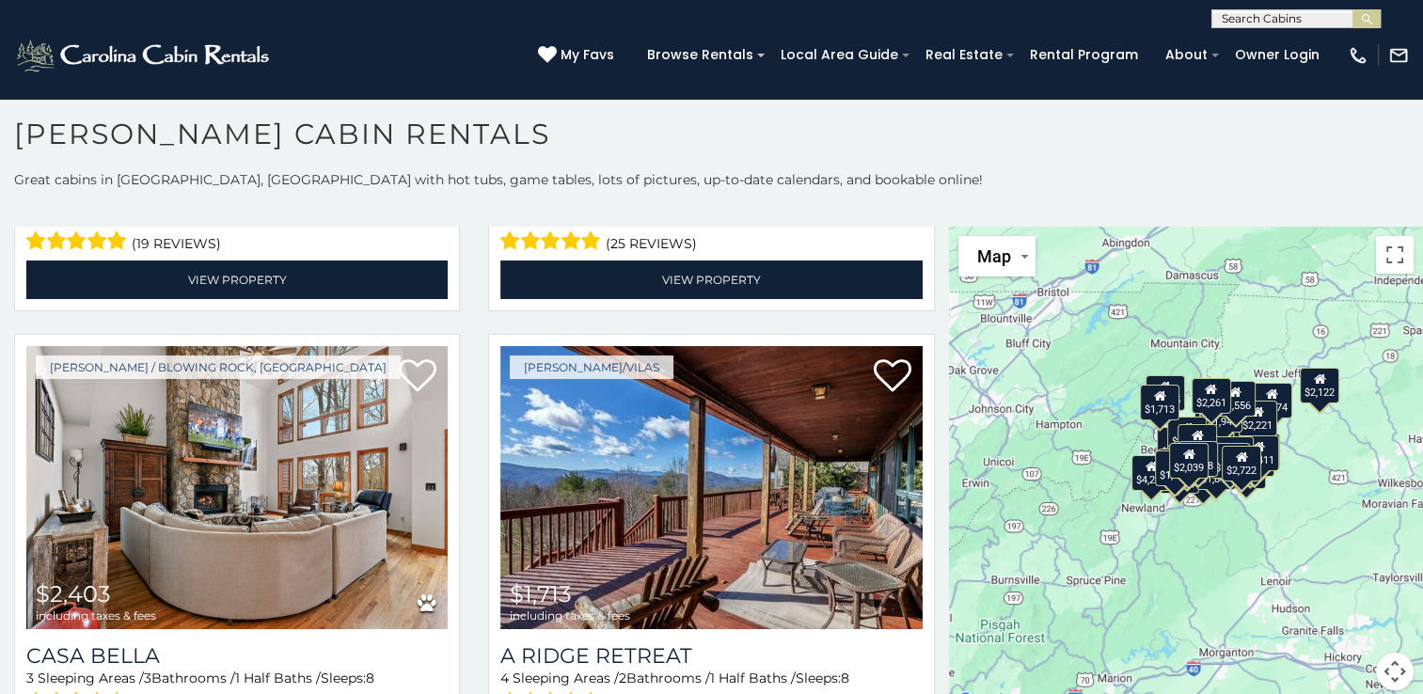
click at [1382, 625] on div "$8,394 $4,291 $2,320 $3,467 $4,145 $3,344 $1,747 $2,651 $2,395 $2,785 $3,359 $3…" at bounding box center [1186, 470] width 474 height 486
click at [1384, 675] on button "Map camera controls" at bounding box center [1395, 672] width 38 height 38
click at [1342, 588] on button "Zoom in" at bounding box center [1348, 578] width 38 height 38
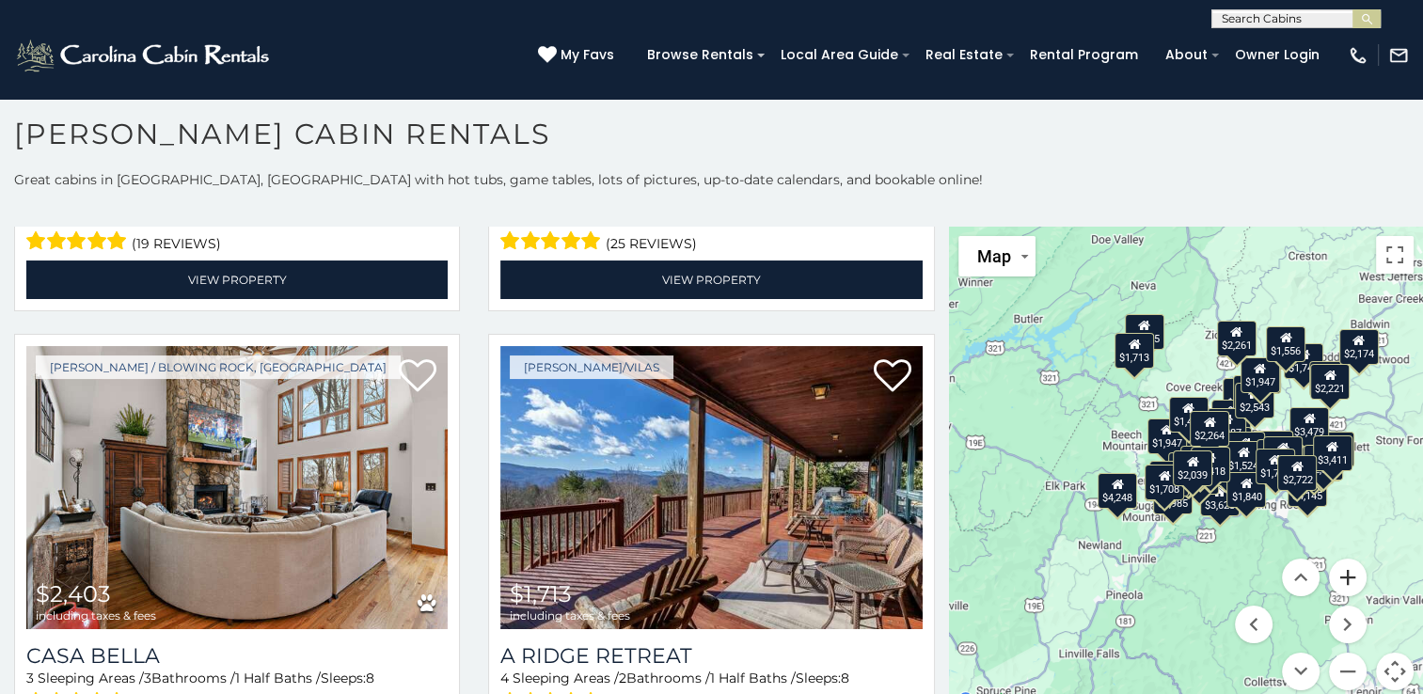
click at [1342, 588] on button "Zoom in" at bounding box center [1348, 578] width 38 height 38
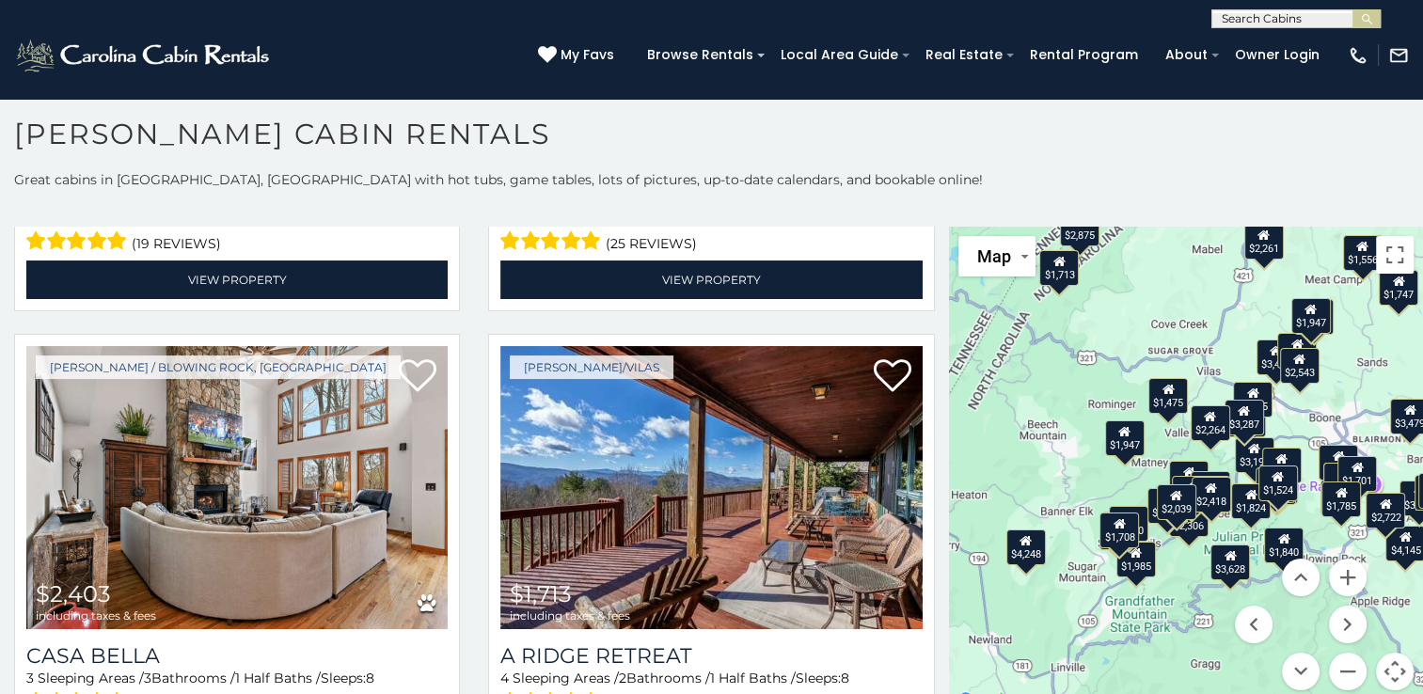
drag, startPoint x: 1206, startPoint y: 340, endPoint x: 1178, endPoint y: 365, distance: 36.6
click at [1178, 365] on div "$8,394 $4,291 $2,320 $3,467 $4,145 $3,344 $1,747 $2,651 $2,395 $2,785 $3,359 $3…" at bounding box center [1186, 470] width 474 height 486
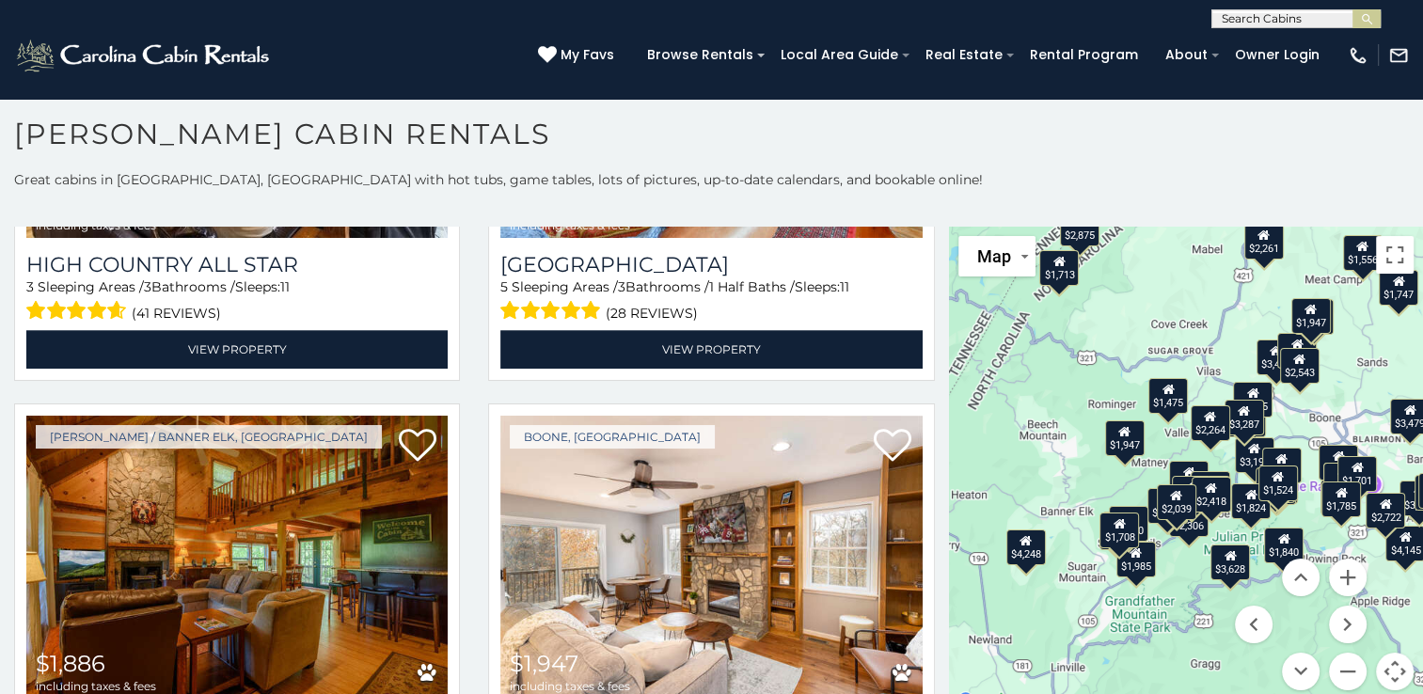
scroll to position [9096, 0]
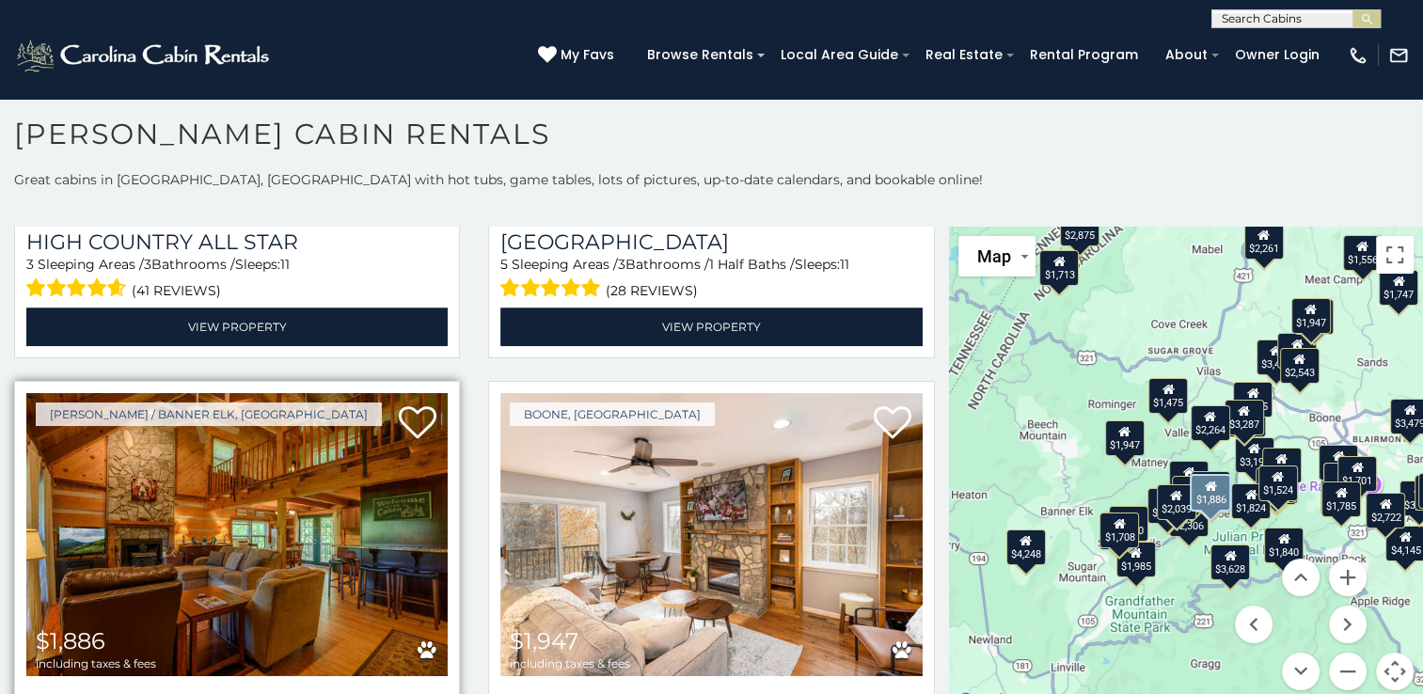
click at [261, 393] on img at bounding box center [236, 534] width 421 height 282
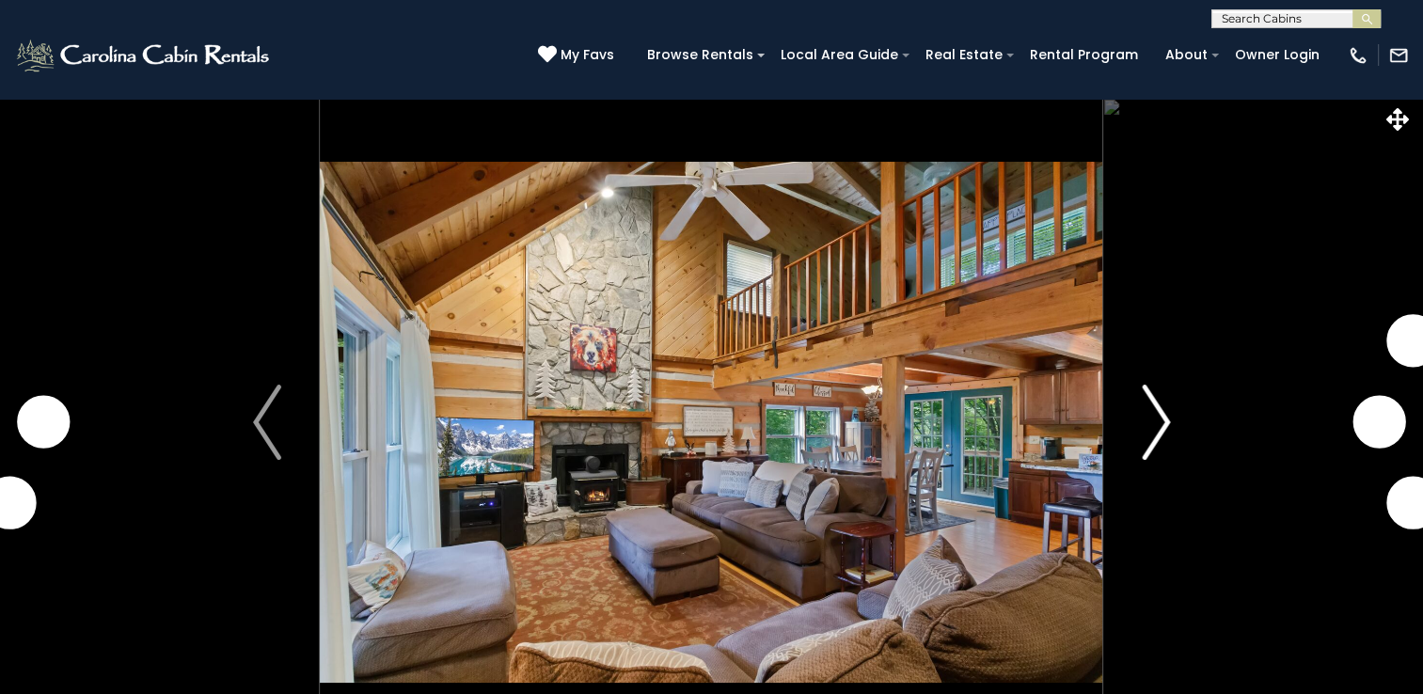
click at [1155, 422] on img "Next" at bounding box center [1156, 422] width 28 height 75
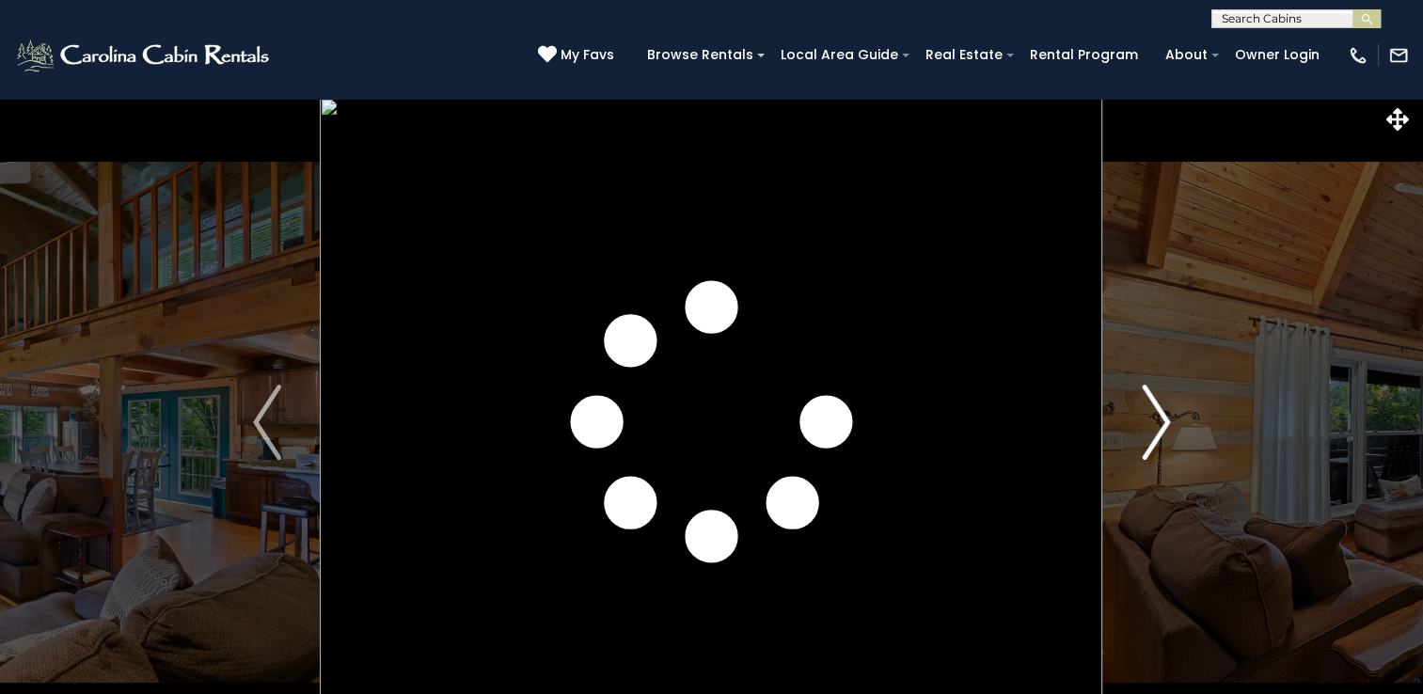
click at [1155, 422] on img "Next" at bounding box center [1156, 422] width 28 height 75
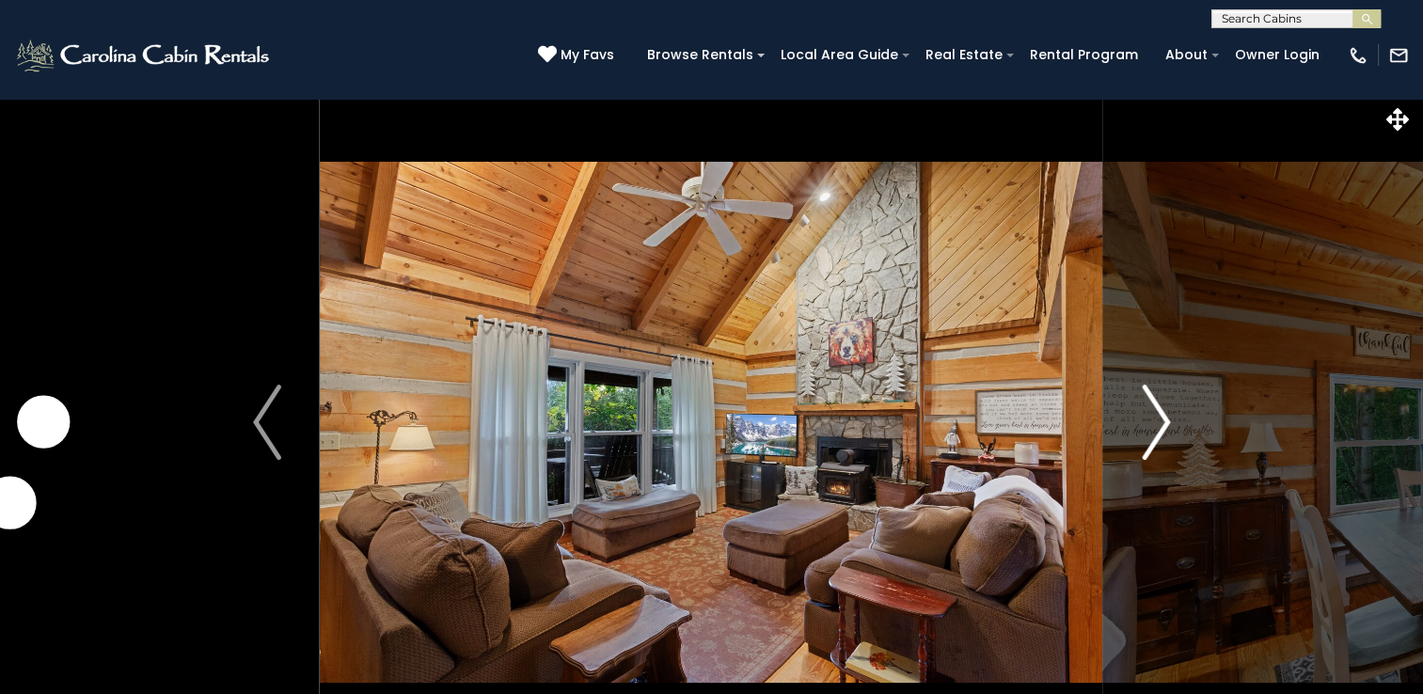
click at [1155, 422] on img "Next" at bounding box center [1156, 422] width 28 height 75
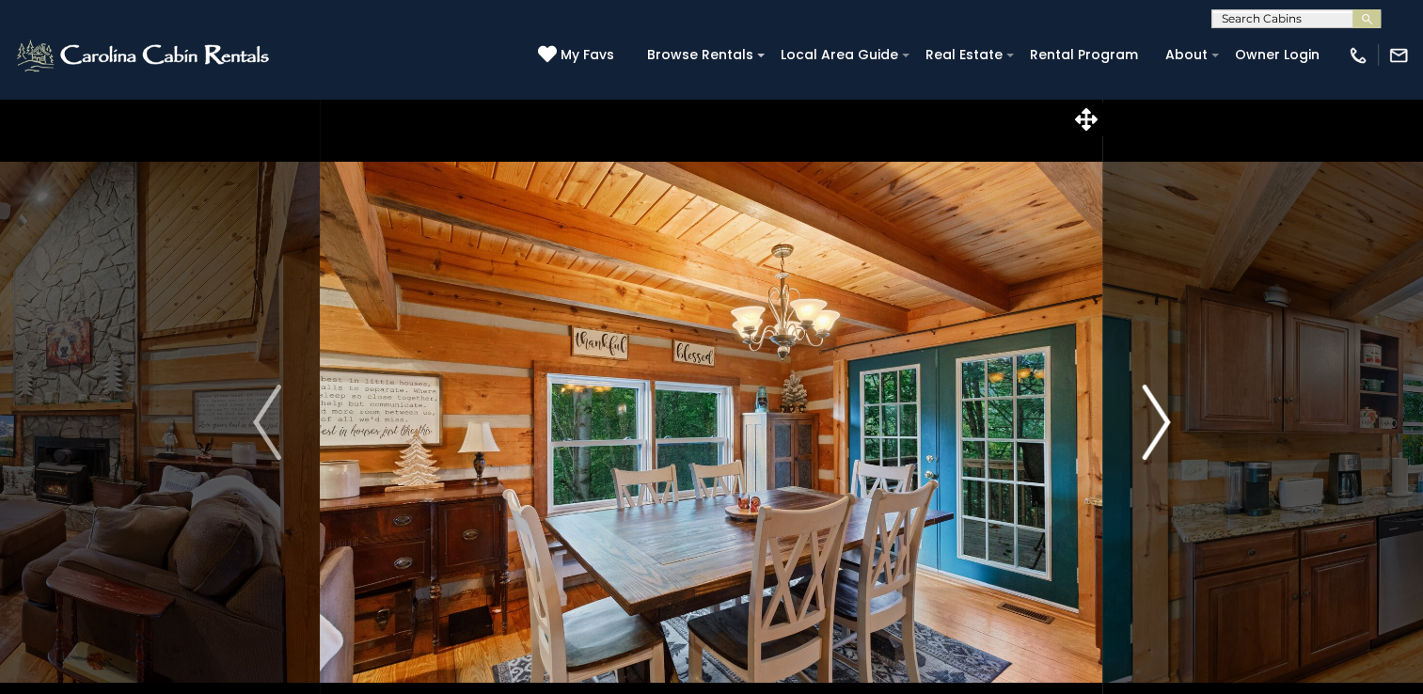
click at [1155, 422] on img "Next" at bounding box center [1156, 422] width 28 height 75
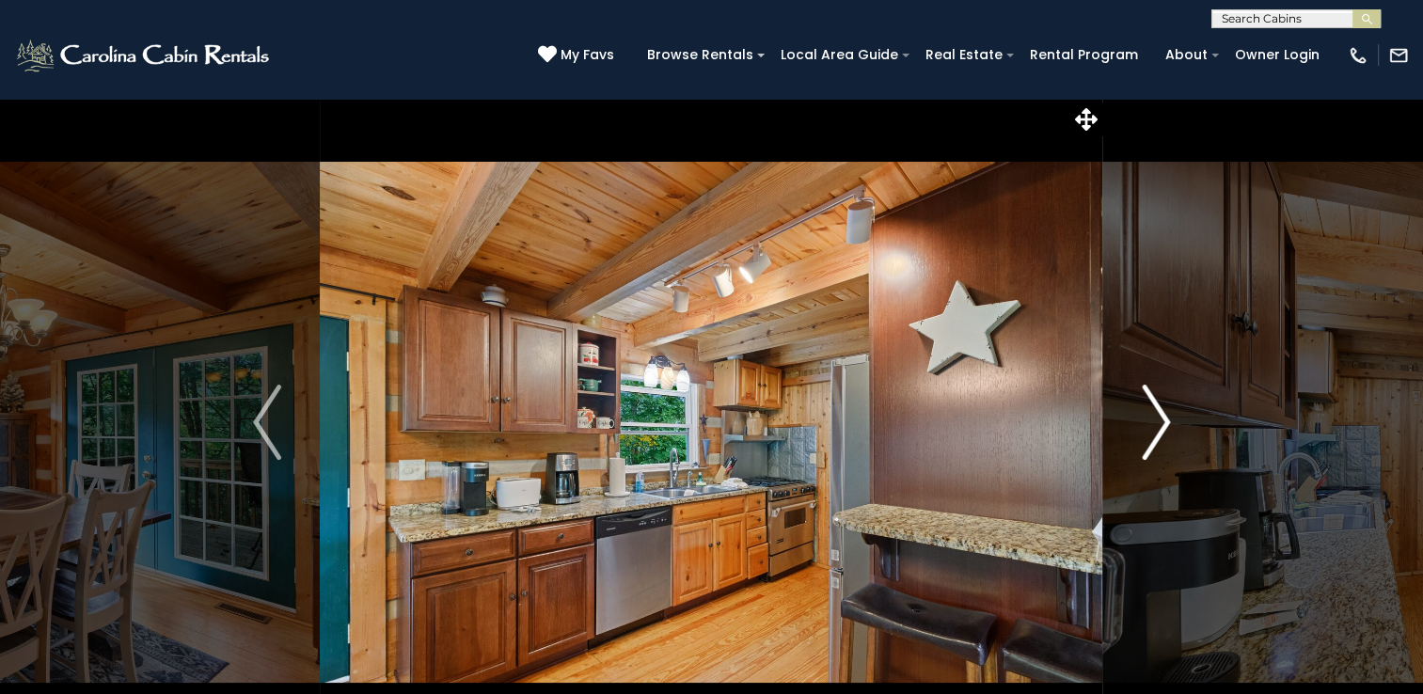
click at [1155, 422] on img "Next" at bounding box center [1156, 422] width 28 height 75
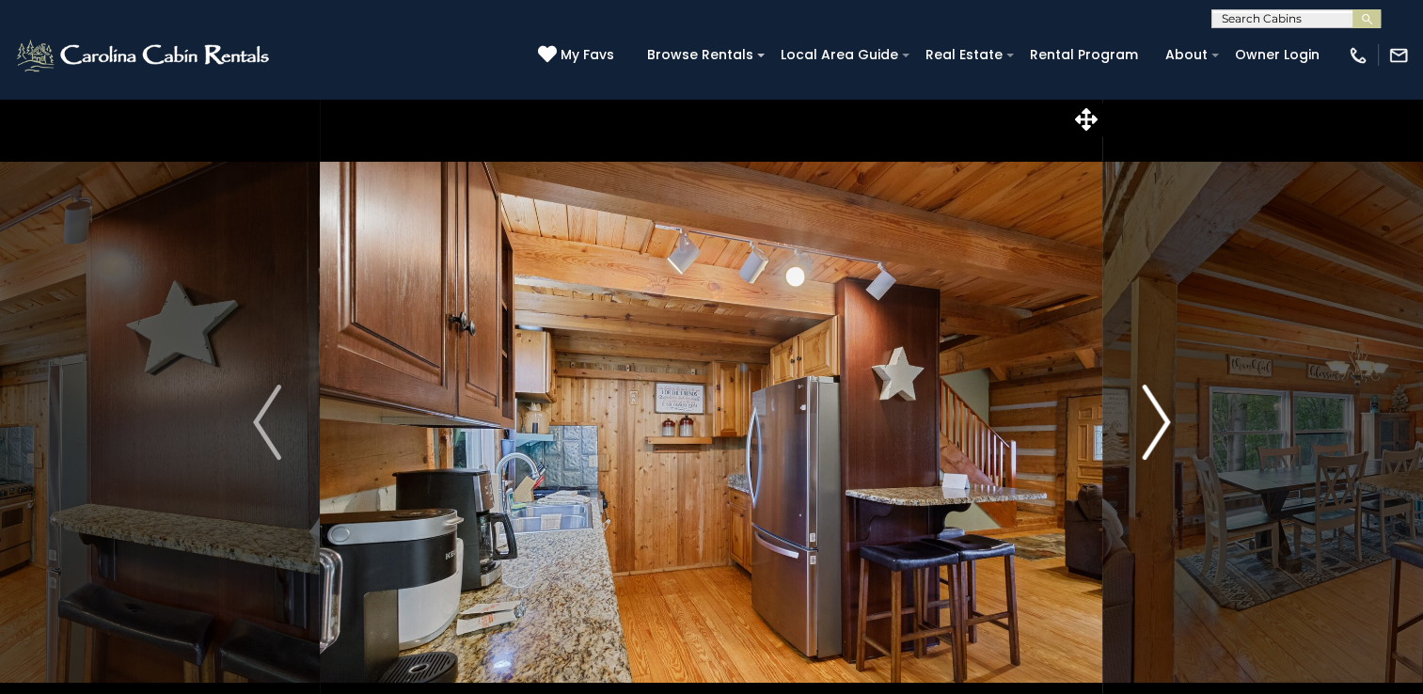
click at [1155, 422] on img "Next" at bounding box center [1156, 422] width 28 height 75
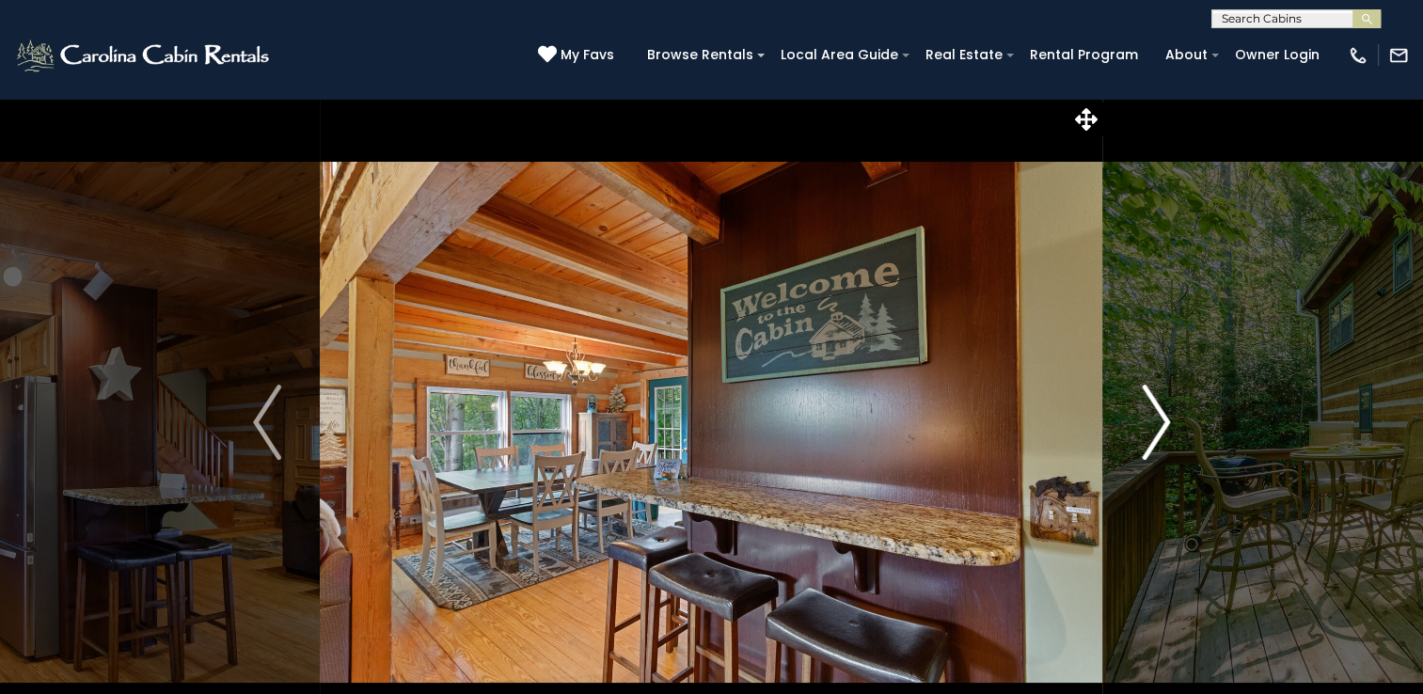
click at [1155, 422] on img "Next" at bounding box center [1156, 422] width 28 height 75
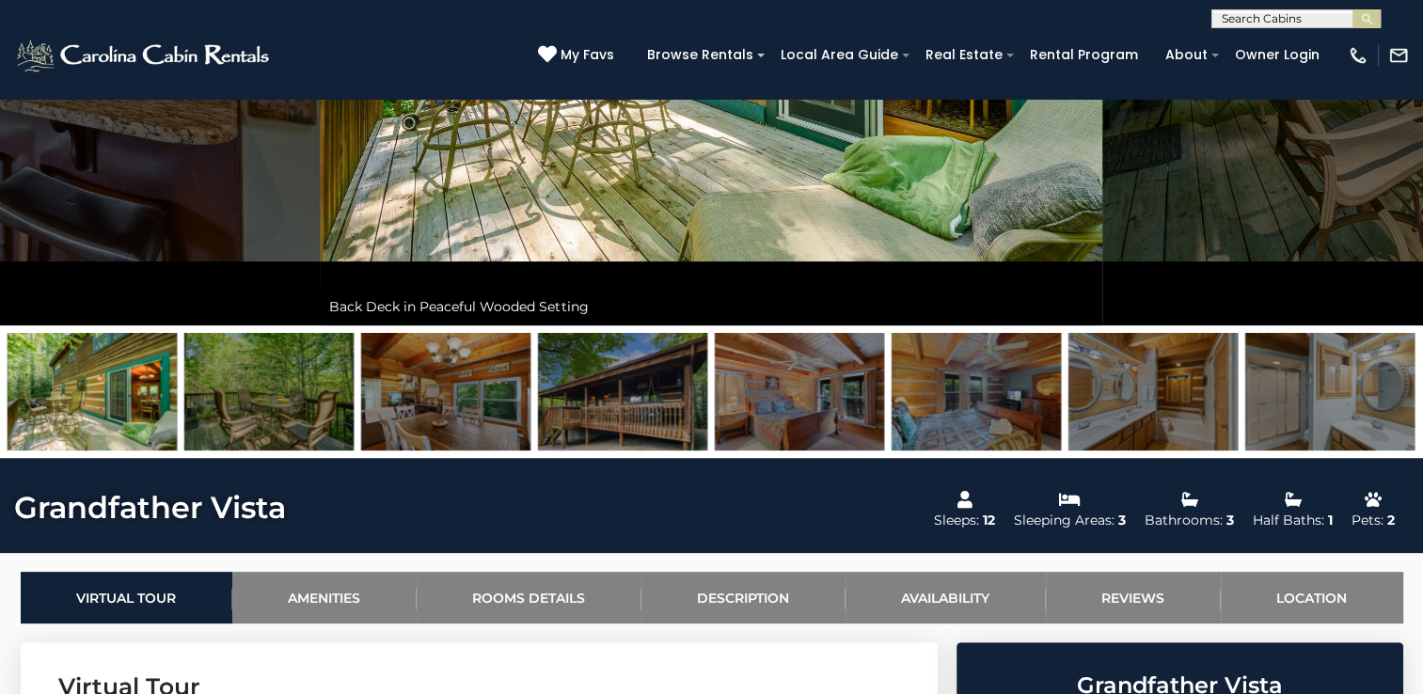
scroll to position [394, 0]
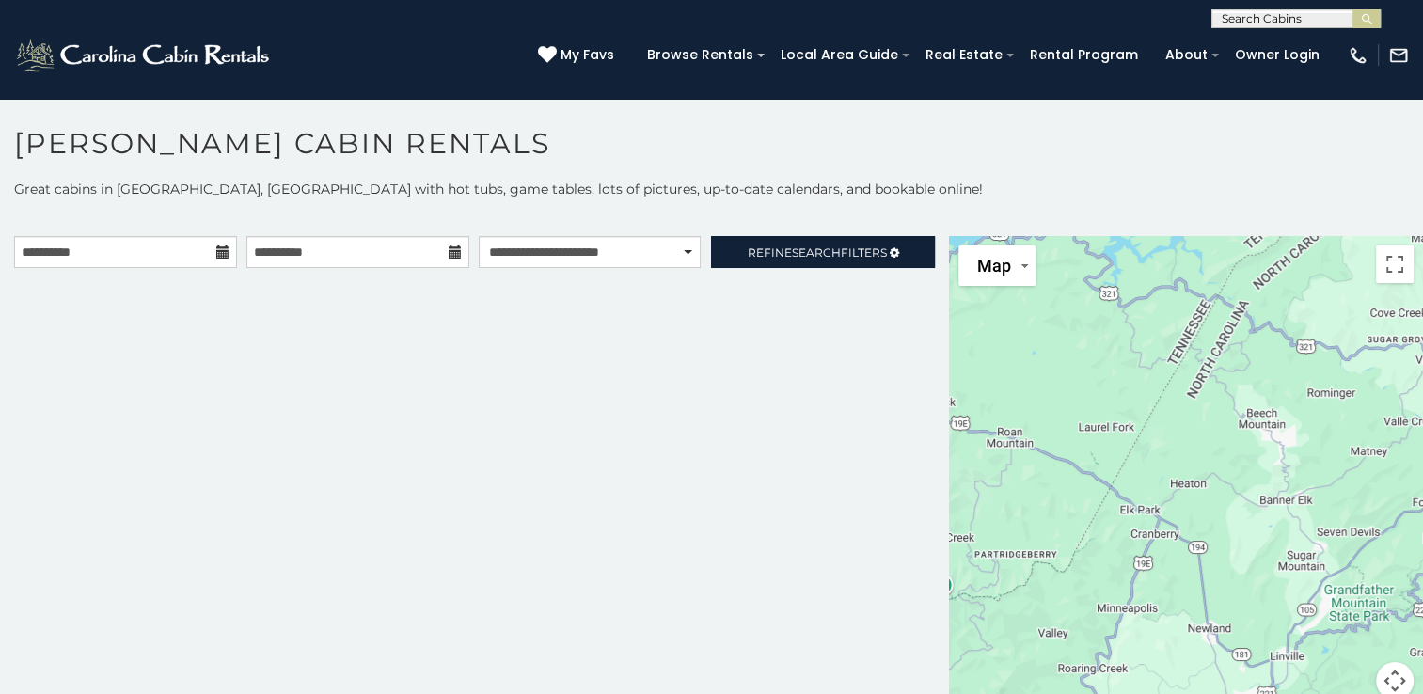
scroll to position [9, 0]
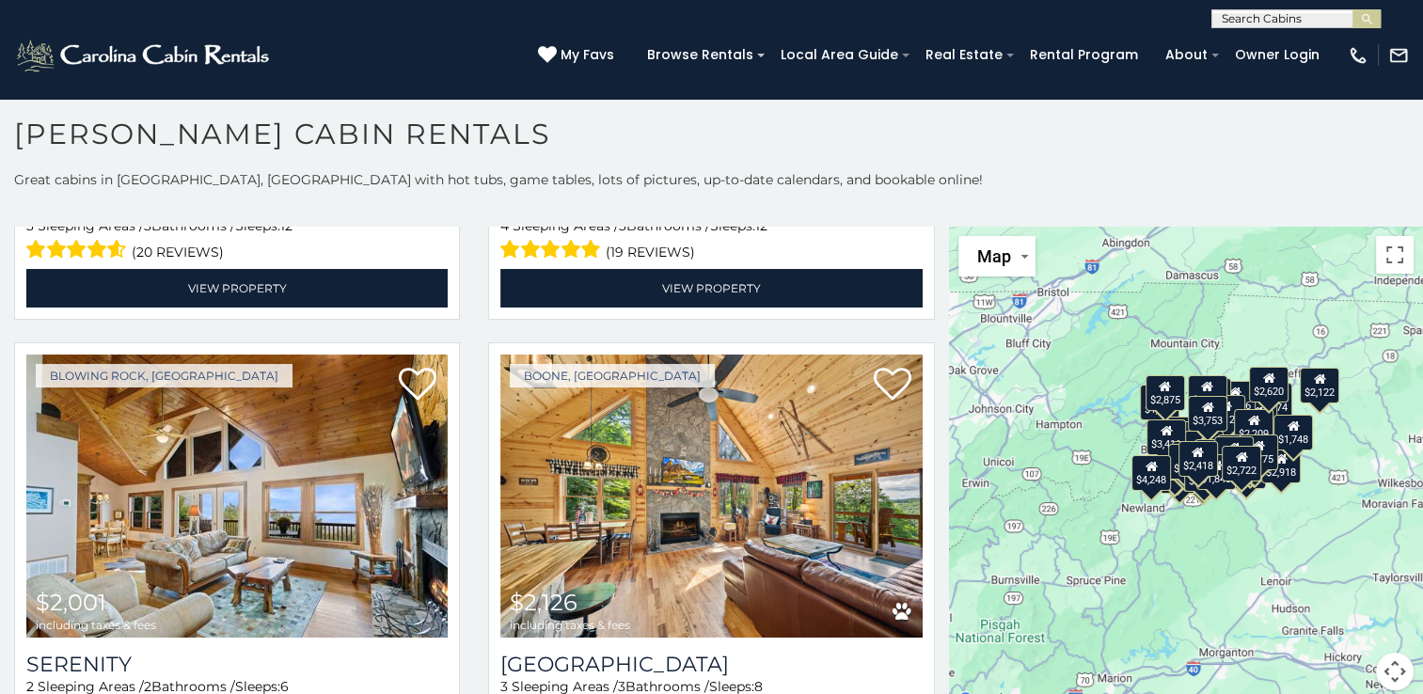
scroll to position [13914, 0]
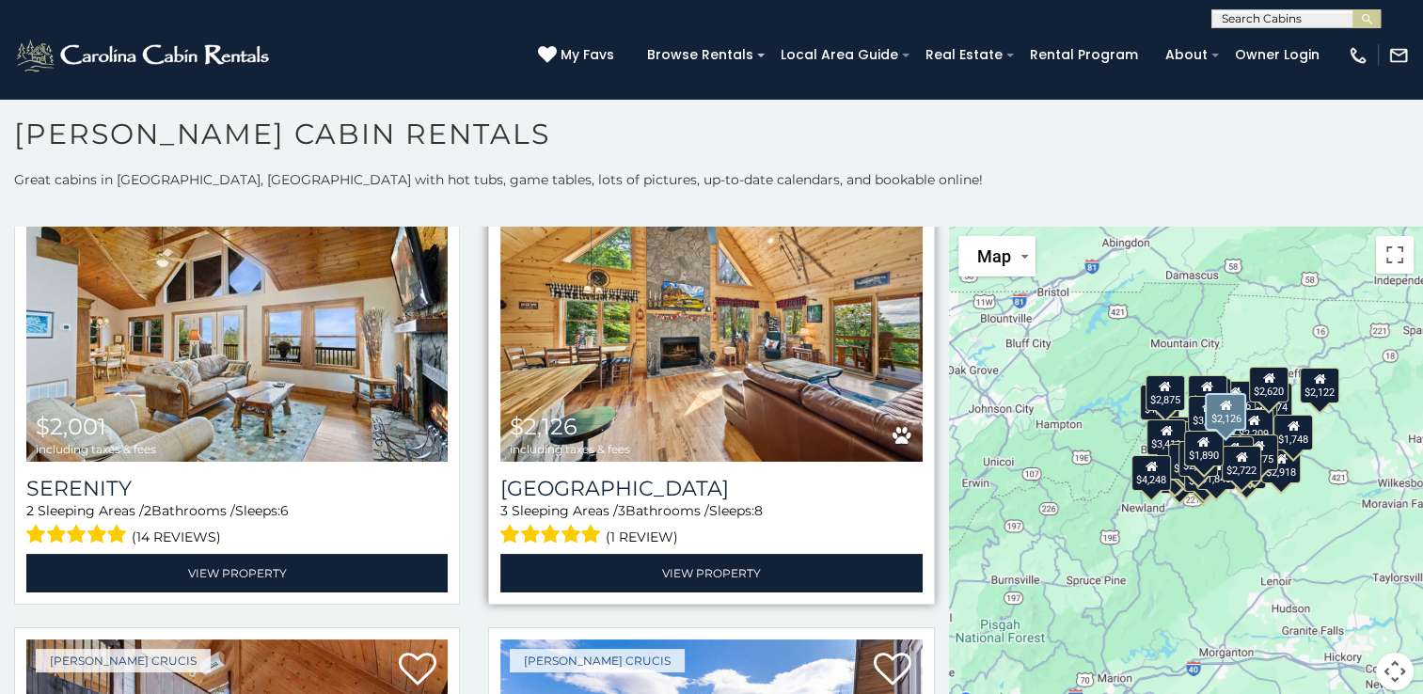
drag, startPoint x: 865, startPoint y: 351, endPoint x: 873, endPoint y: 377, distance: 27.4
click at [873, 520] on div "(1 review)" at bounding box center [710, 534] width 421 height 29
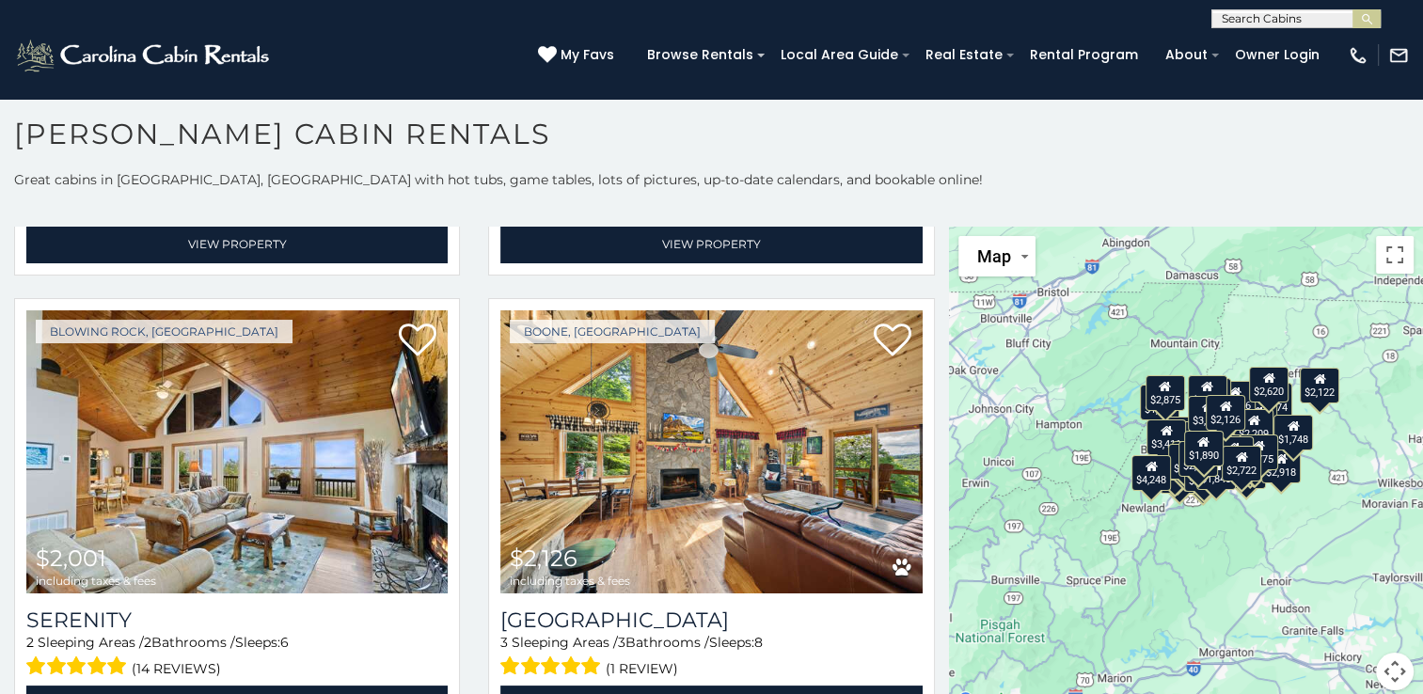
scroll to position [13724, 0]
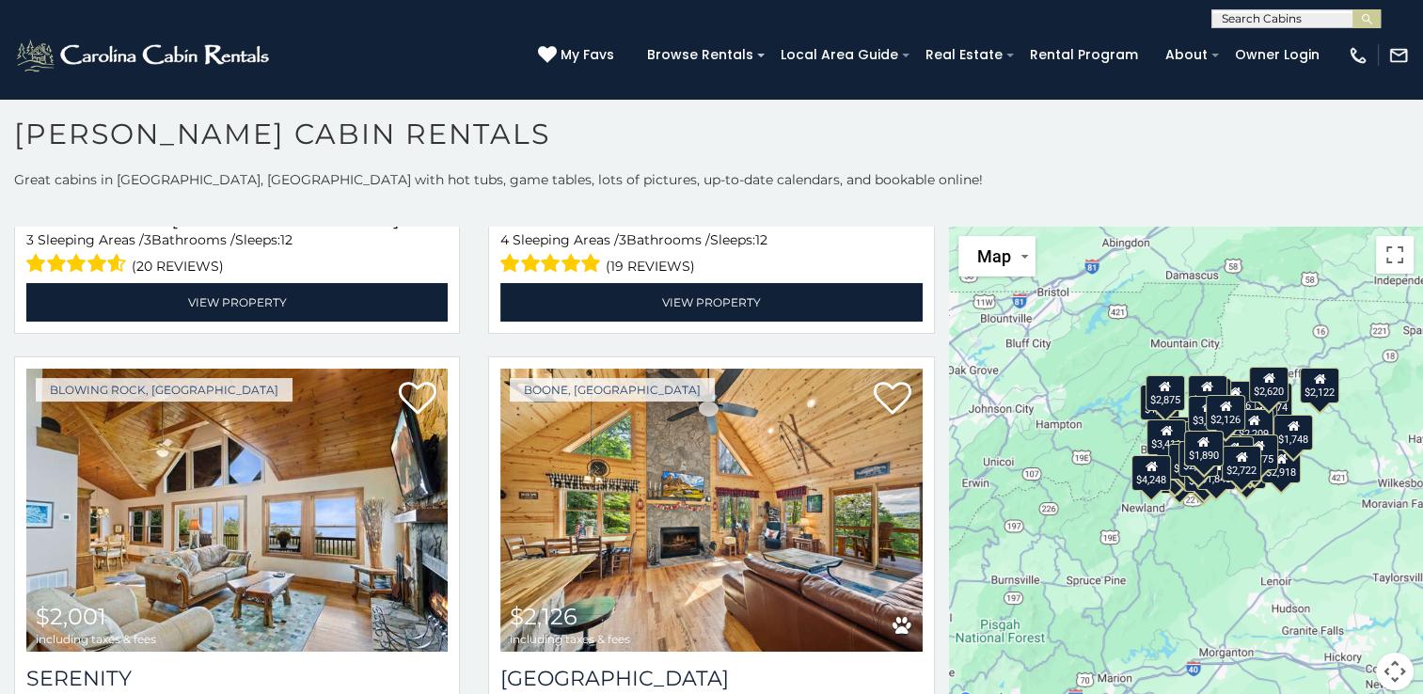
click at [1388, 657] on button "Map camera controls" at bounding box center [1395, 672] width 38 height 38
click at [1329, 573] on button "Zoom in" at bounding box center [1348, 578] width 38 height 38
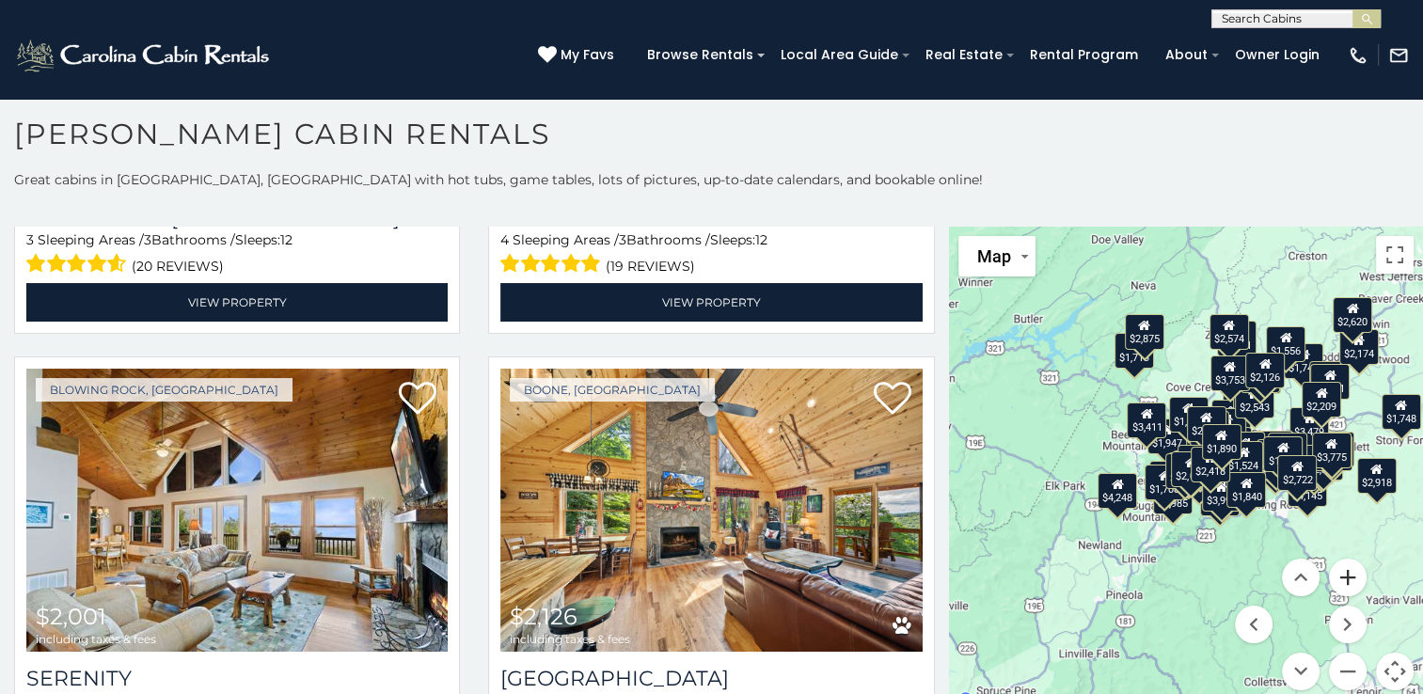
click at [1329, 573] on button "Zoom in" at bounding box center [1348, 578] width 38 height 38
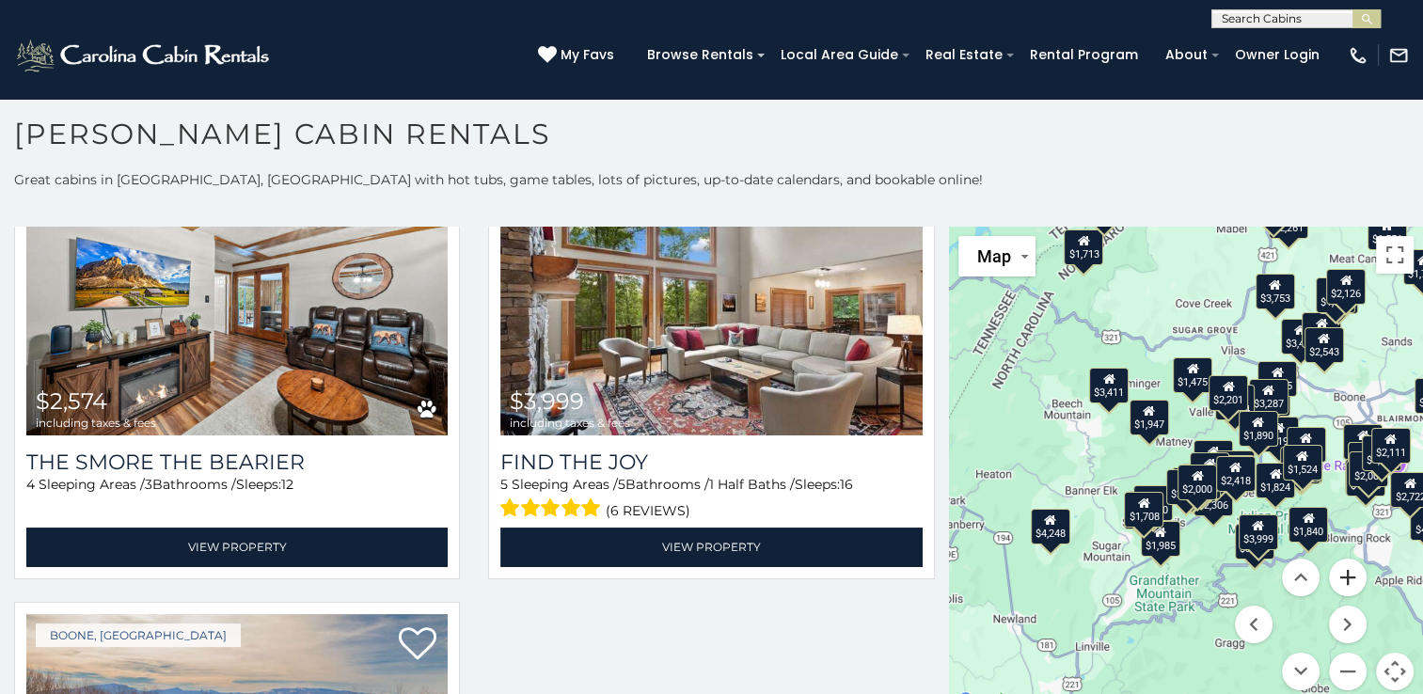
scroll to position [17193, 0]
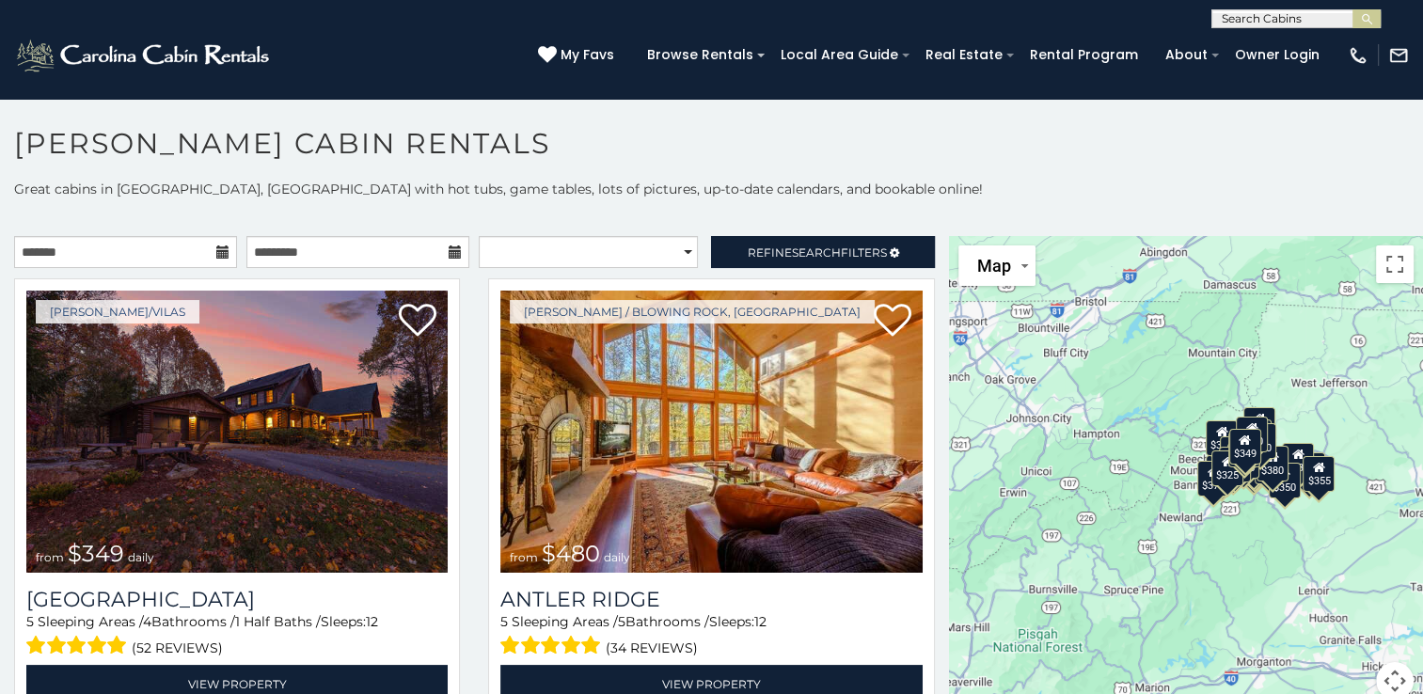
click at [218, 250] on icon at bounding box center [222, 251] width 13 height 13
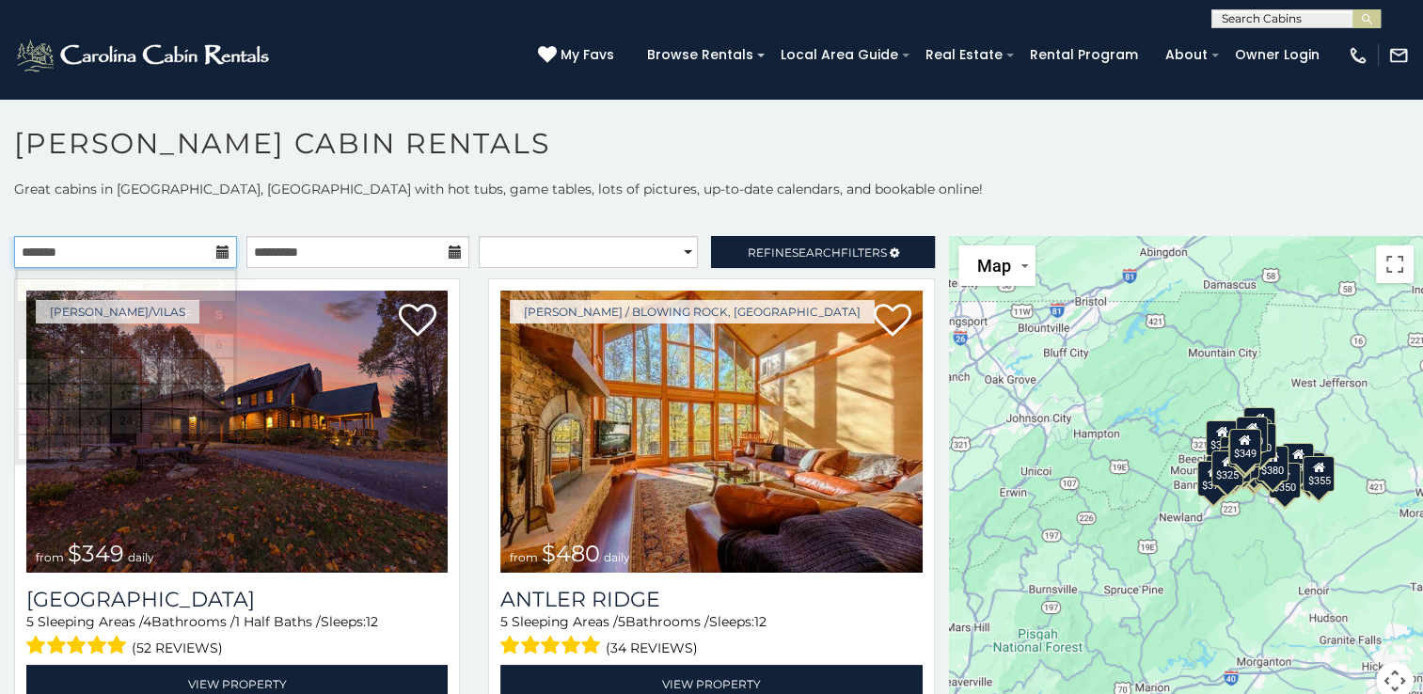
click at [170, 252] on input "text" at bounding box center [125, 252] width 223 height 32
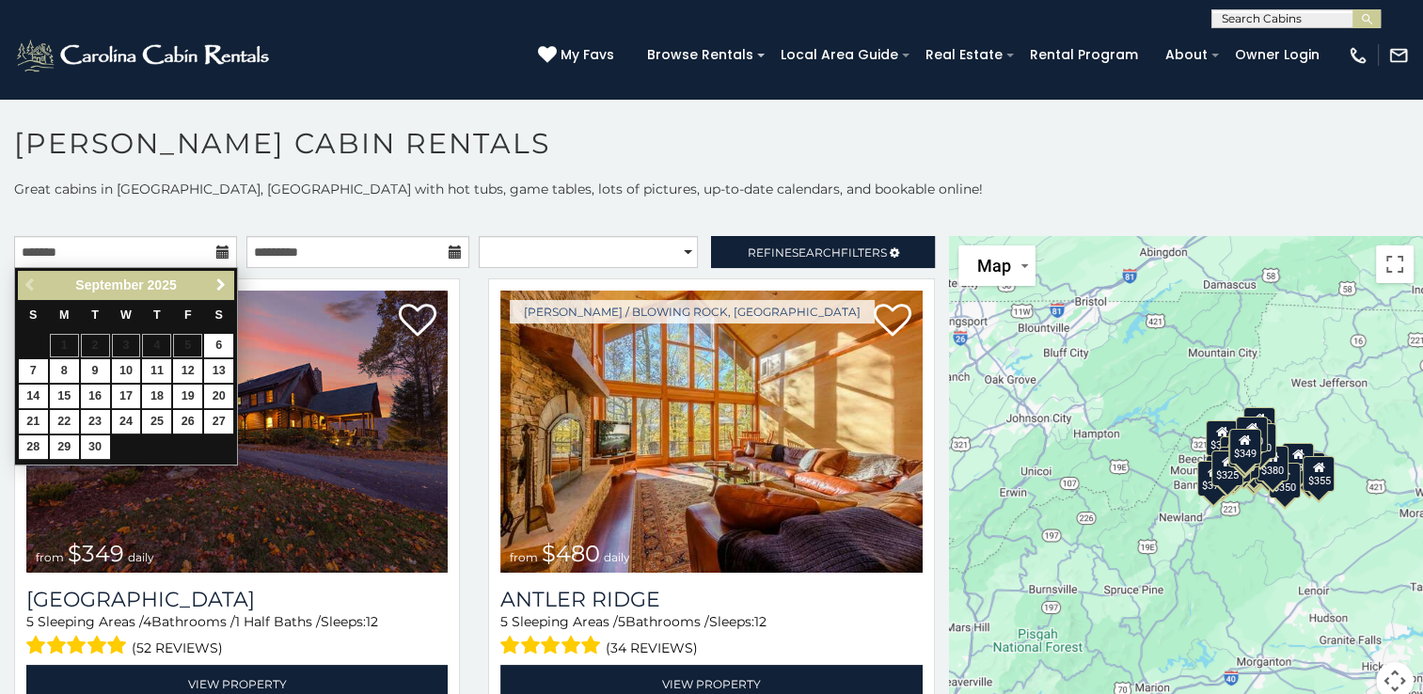
click at [223, 288] on span "Next" at bounding box center [220, 284] width 15 height 15
click at [60, 421] on link "20" at bounding box center [64, 422] width 29 height 24
type input "**********"
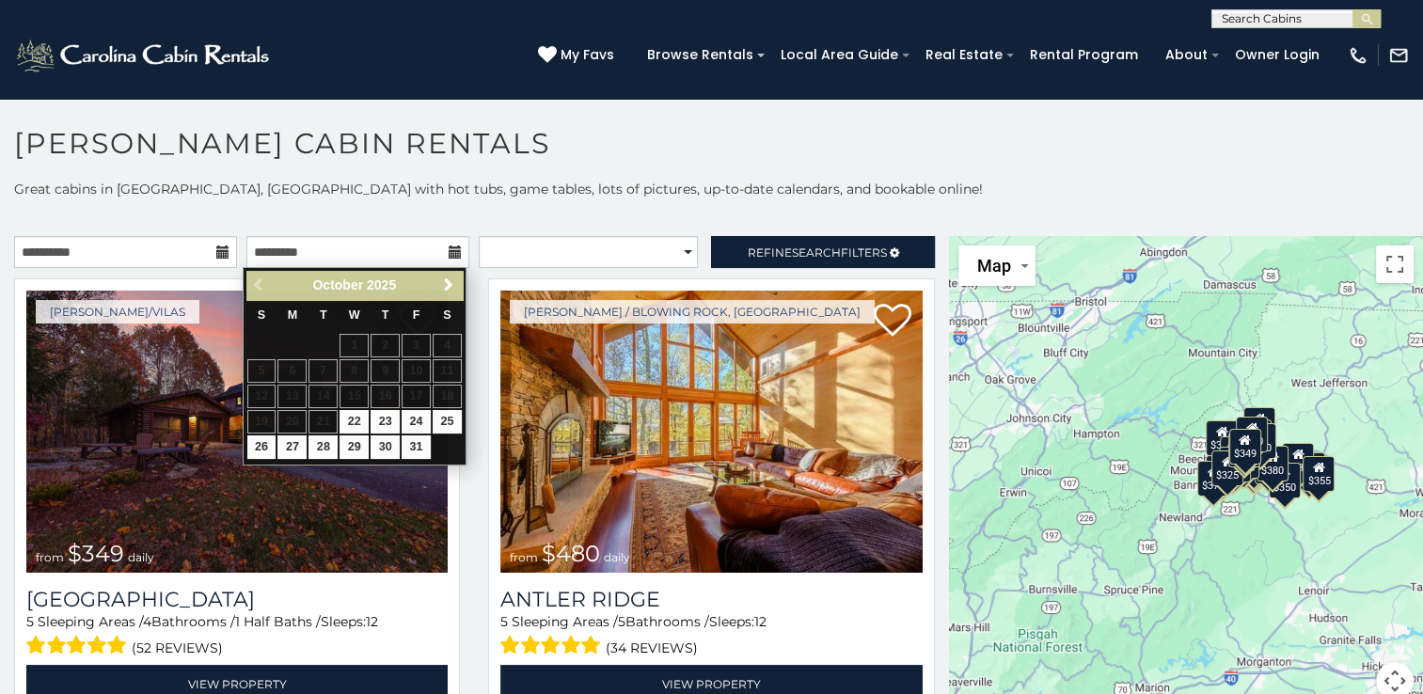
click at [449, 254] on icon at bounding box center [455, 251] width 13 height 13
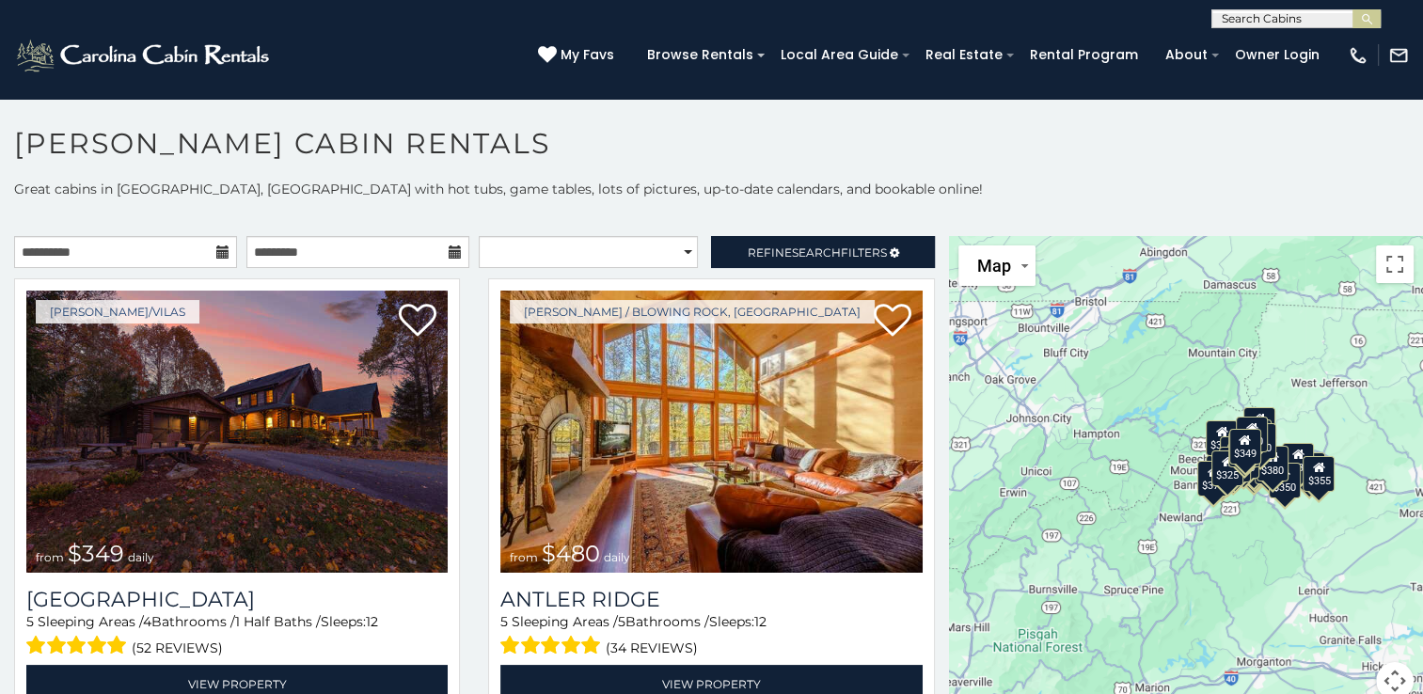
click at [449, 250] on icon at bounding box center [455, 251] width 13 height 13
click at [386, 262] on input "text" at bounding box center [357, 252] width 223 height 32
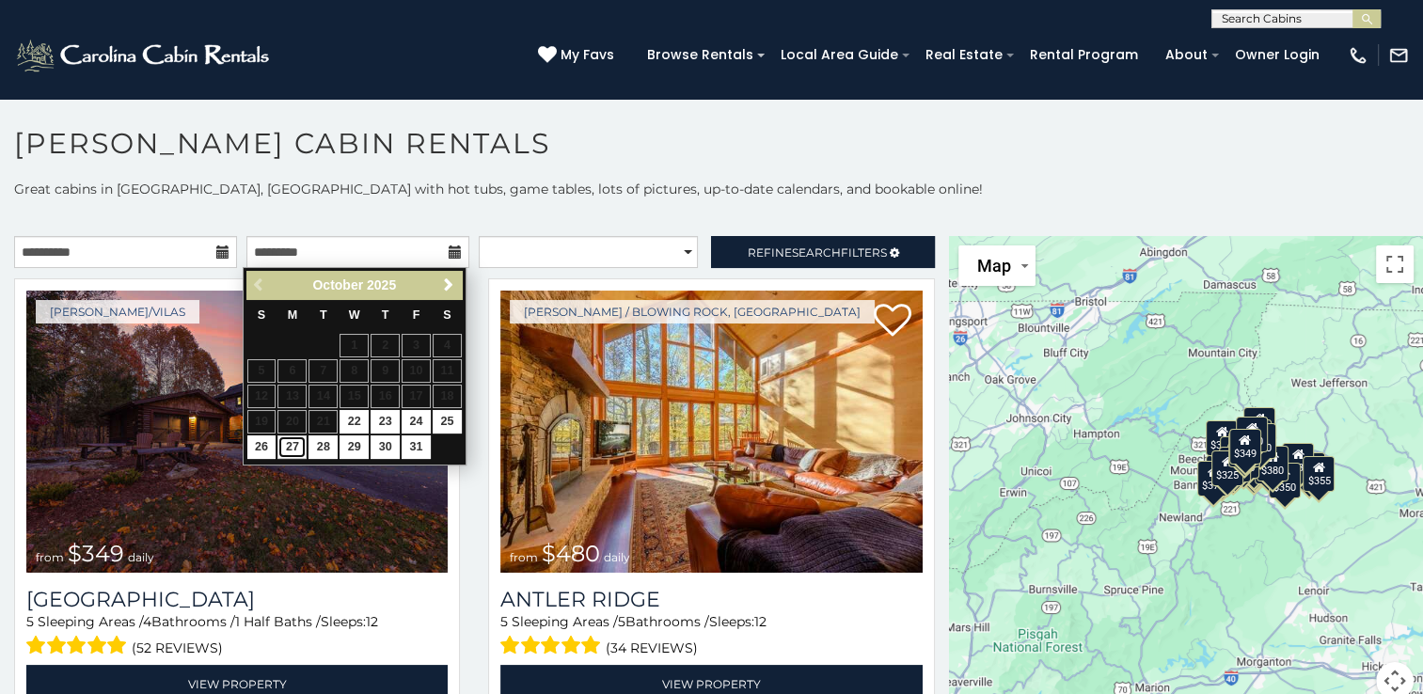
click at [293, 448] on link "27" at bounding box center [291, 447] width 29 height 24
type input "**********"
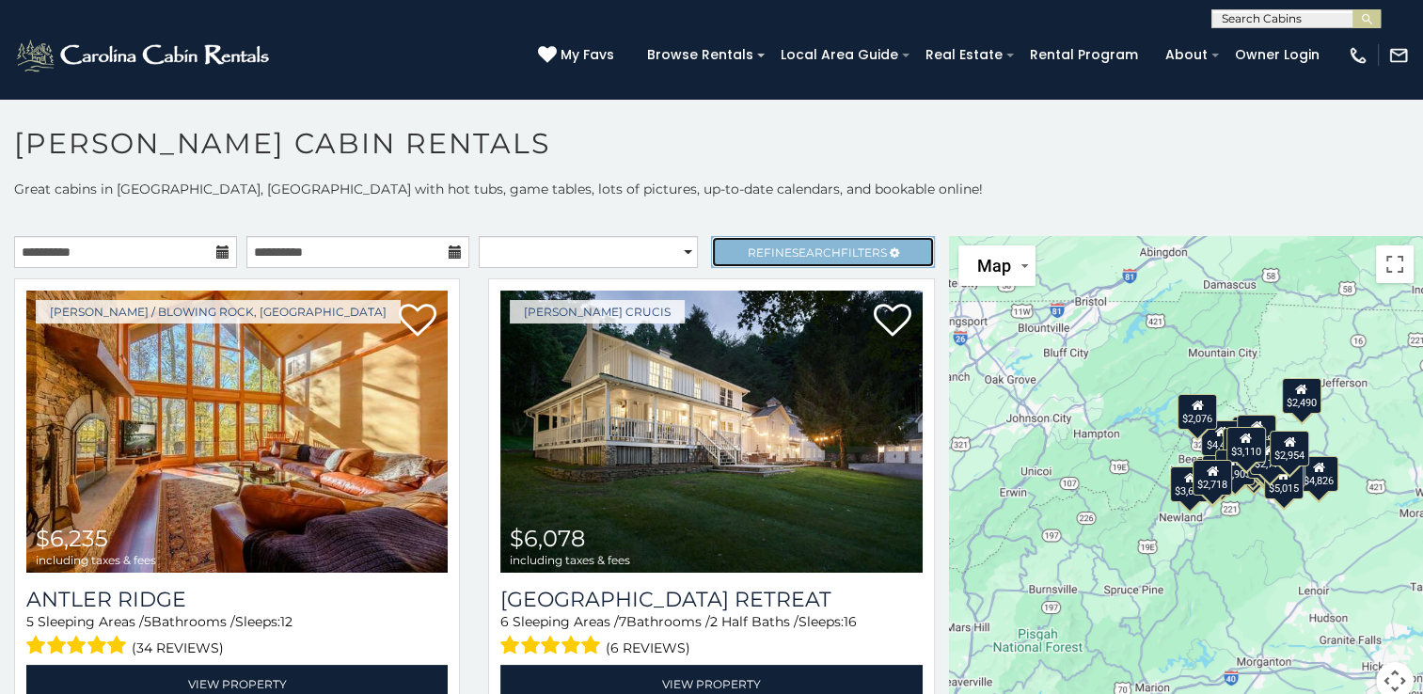
click at [799, 245] on span "Search" at bounding box center [816, 252] width 49 height 14
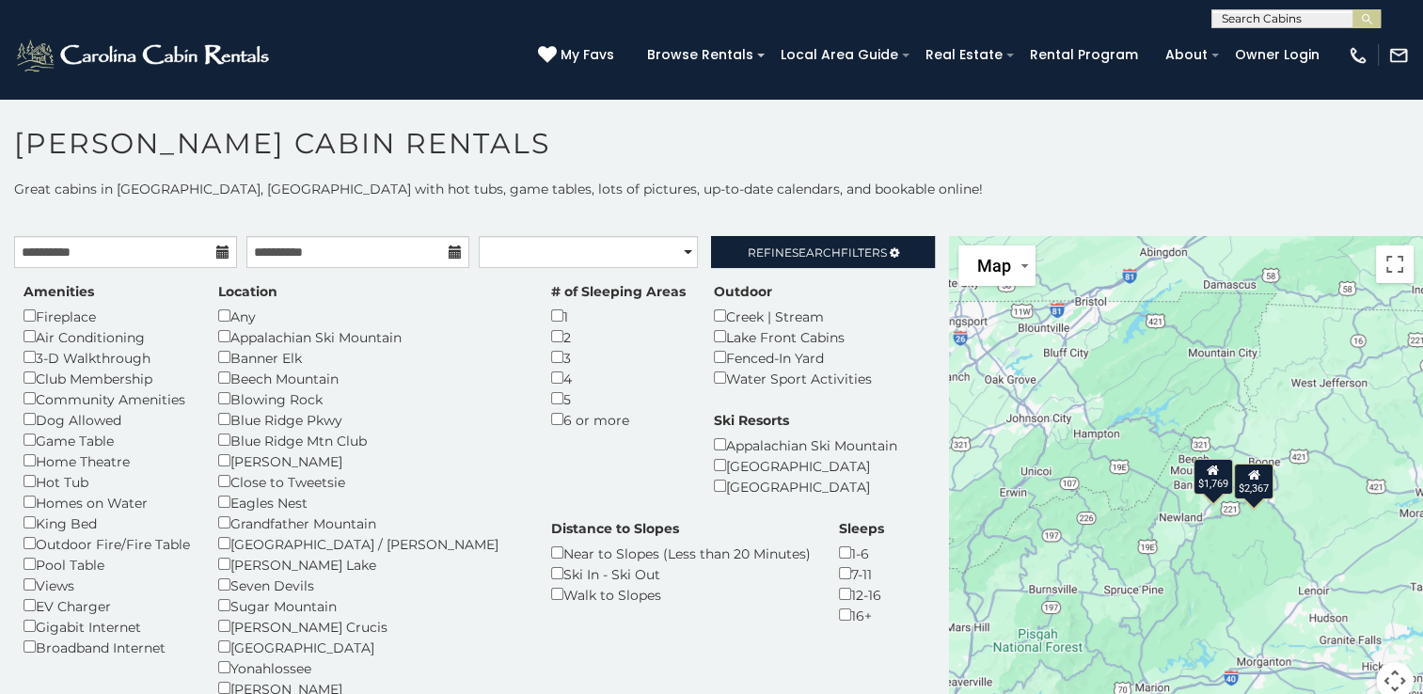
click at [551, 365] on div "3" at bounding box center [618, 357] width 134 height 21
click at [807, 236] on link "Refine Search Filters" at bounding box center [822, 252] width 223 height 32
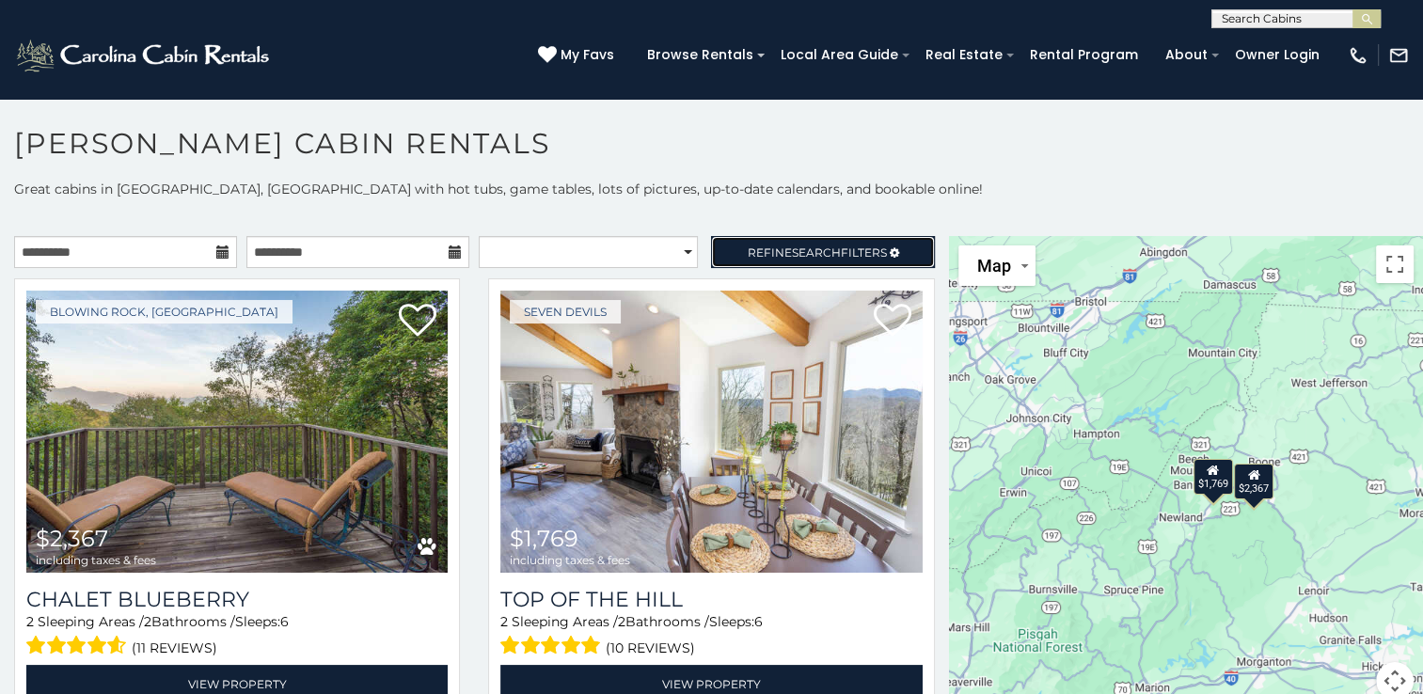
scroll to position [10, 0]
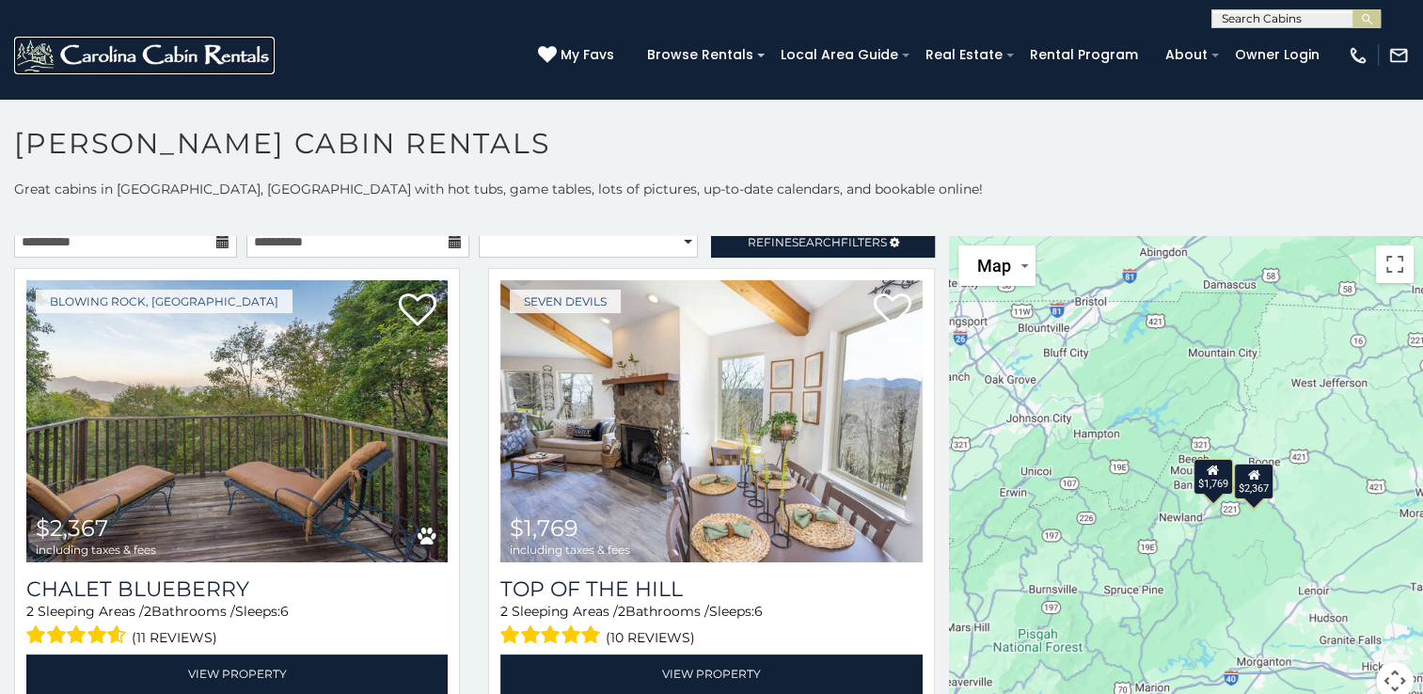
click at [115, 57] on img at bounding box center [144, 56] width 261 height 38
